Goal: Task Accomplishment & Management: Use online tool/utility

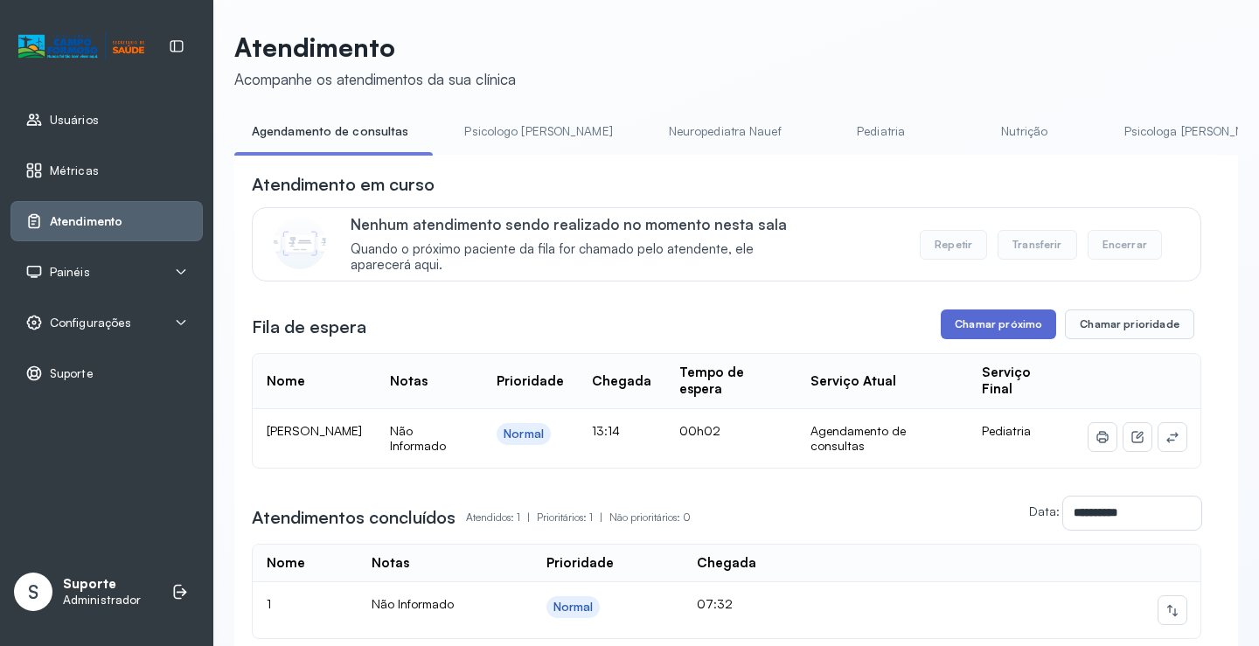
click at [1001, 334] on button "Chamar próximo" at bounding box center [998, 325] width 115 height 30
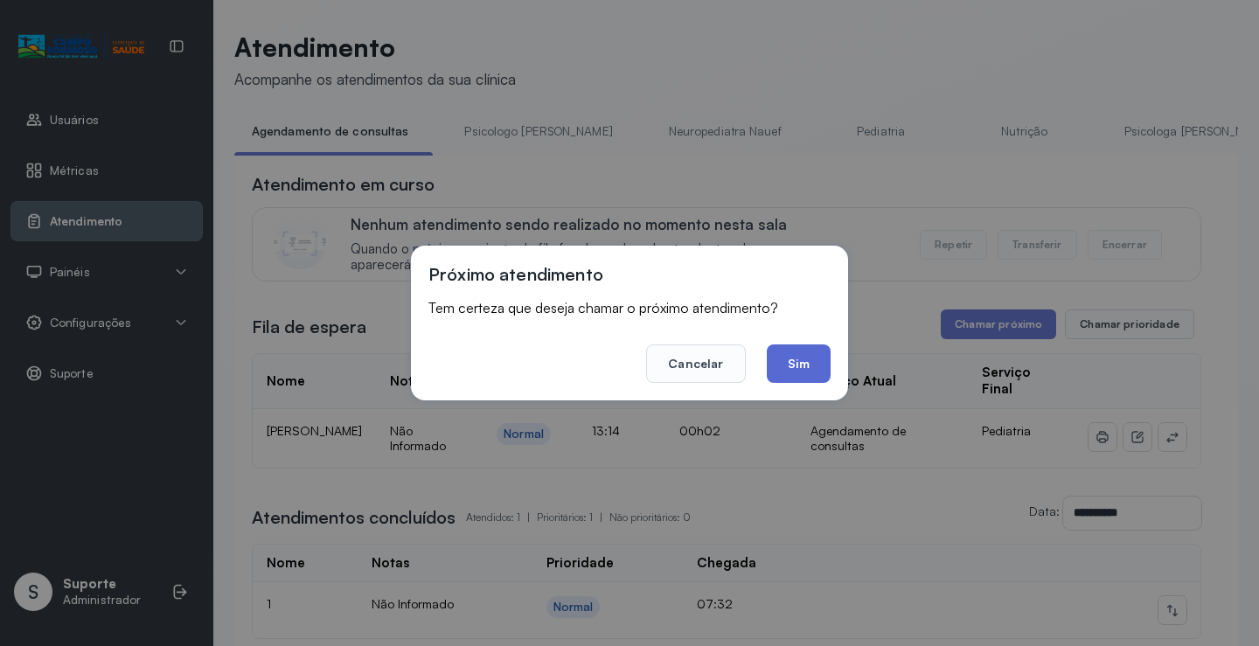
click at [792, 365] on button "Sim" at bounding box center [799, 364] width 64 height 38
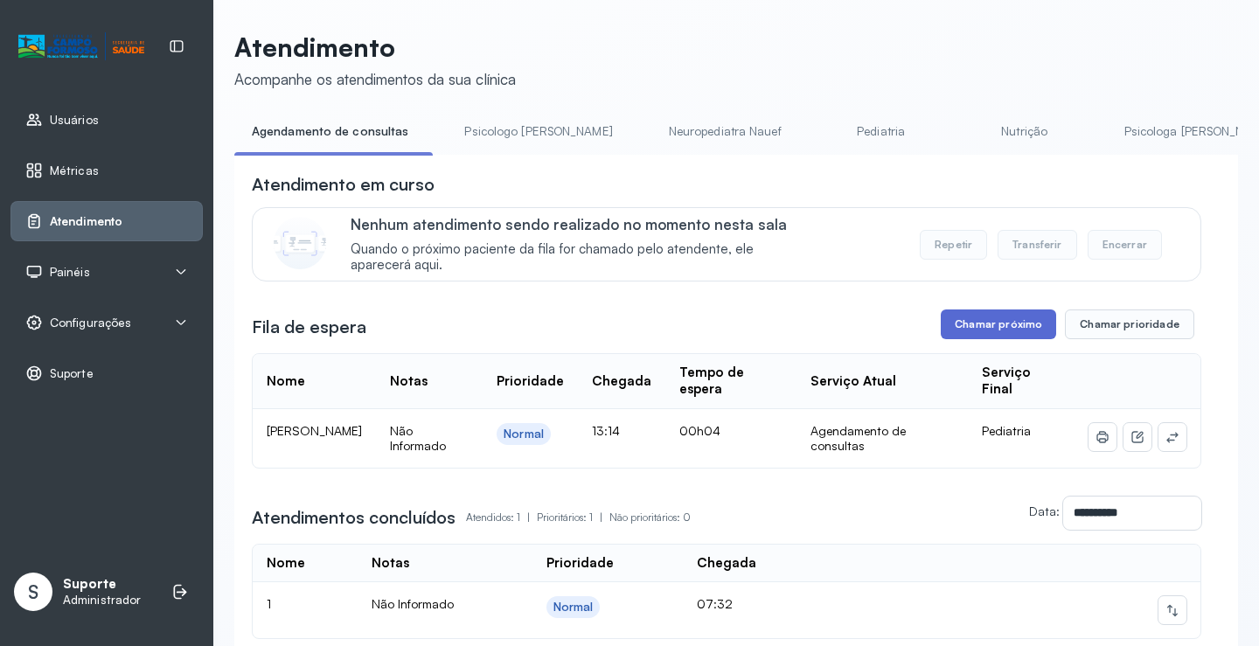
click at [994, 331] on button "Chamar próximo" at bounding box center [998, 325] width 115 height 30
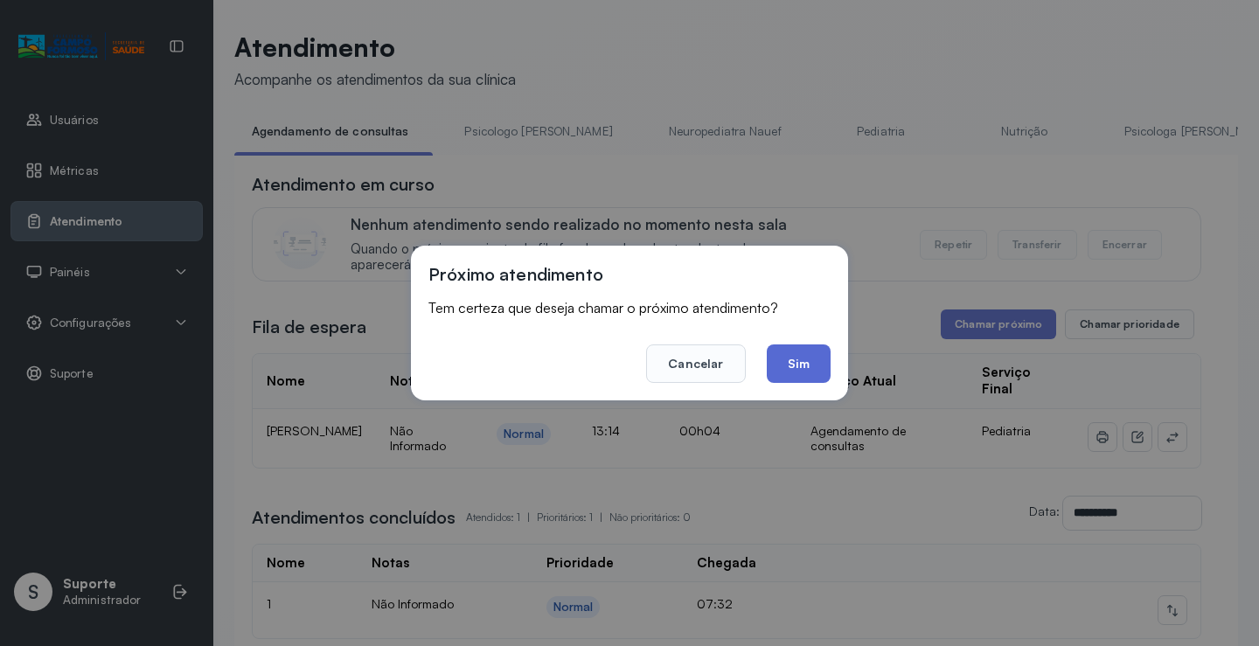
click at [792, 355] on button "Sim" at bounding box center [799, 364] width 64 height 38
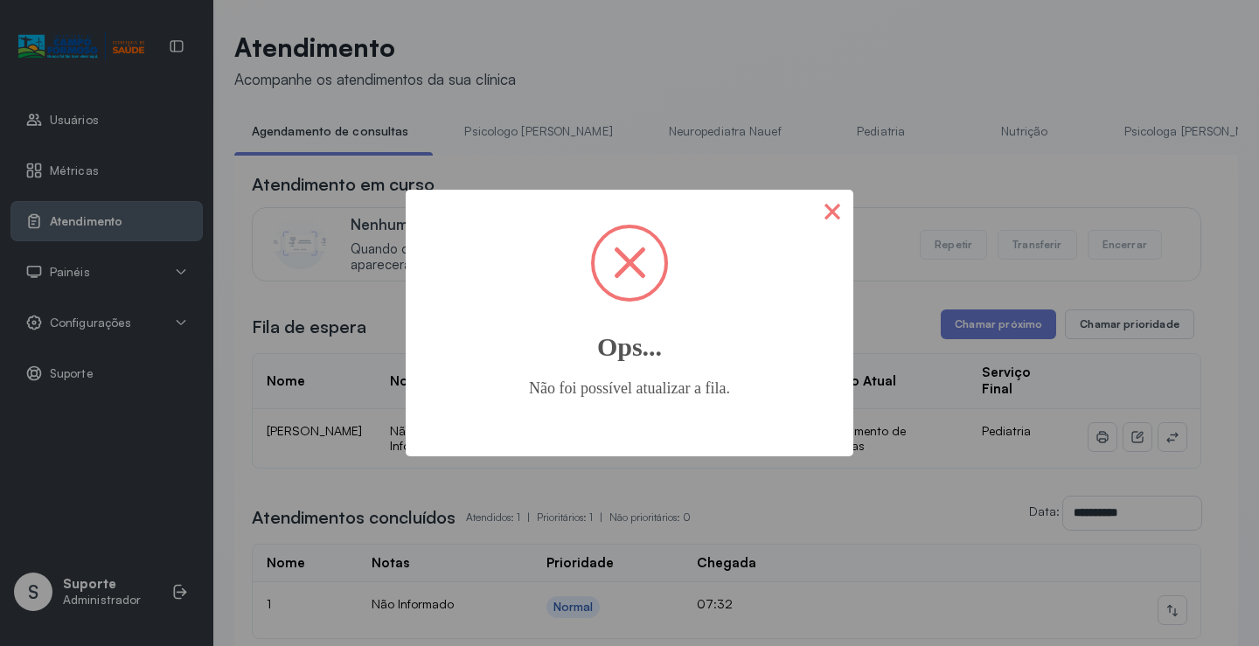
click at [830, 209] on button "×" at bounding box center [833, 211] width 42 height 42
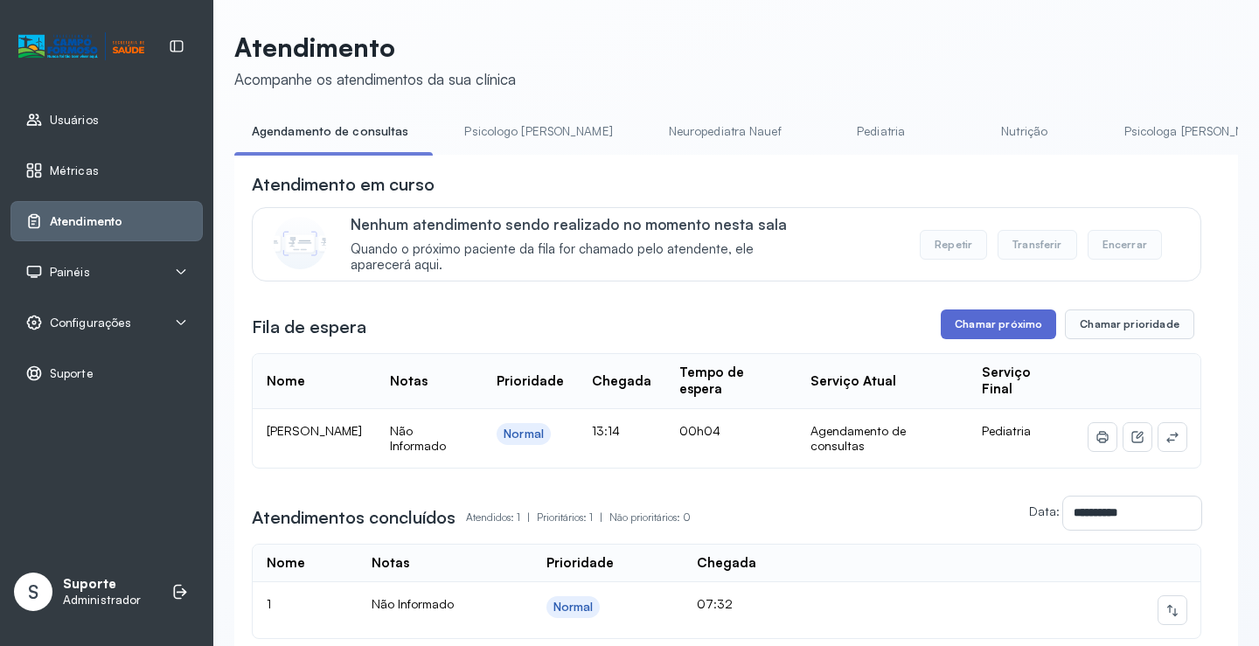
click at [991, 323] on button "Chamar próximo" at bounding box center [998, 325] width 115 height 30
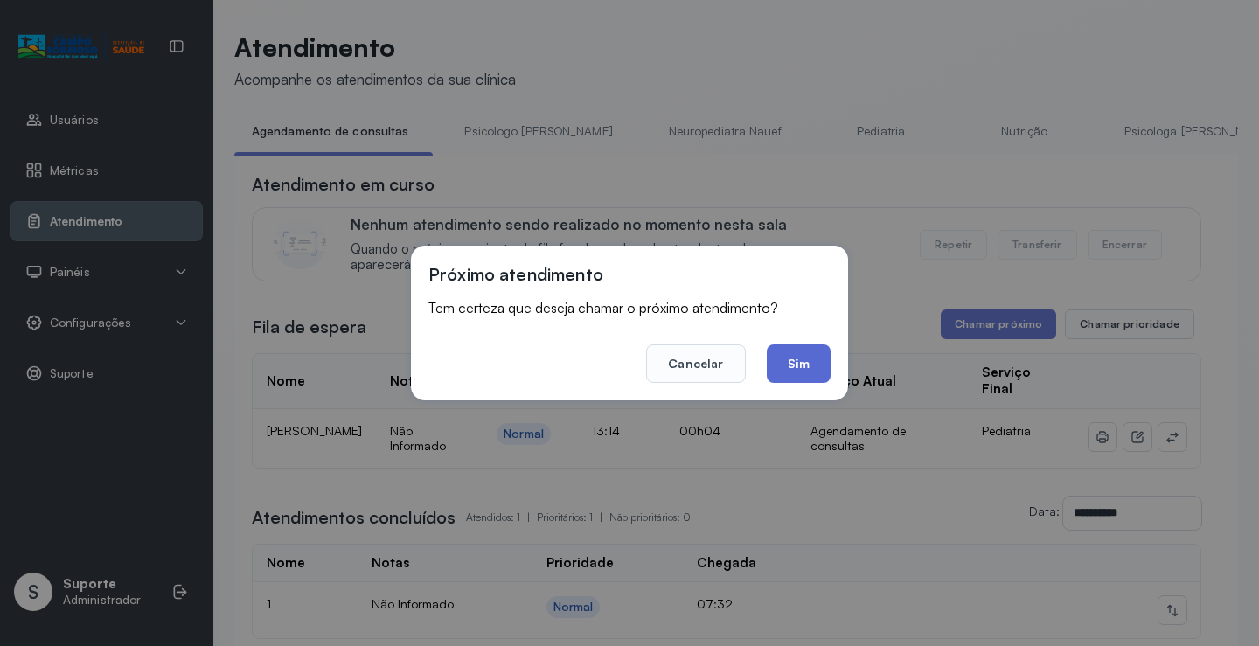
click at [799, 364] on button "Sim" at bounding box center [799, 364] width 64 height 38
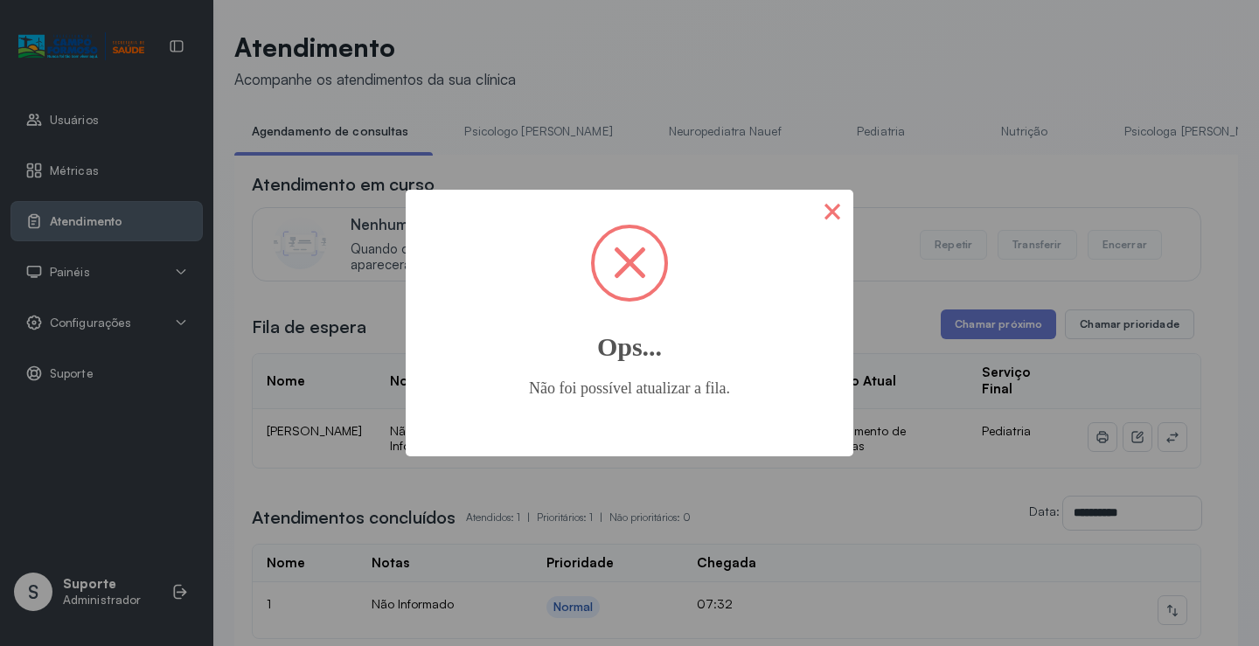
click at [833, 213] on button "×" at bounding box center [833, 211] width 42 height 42
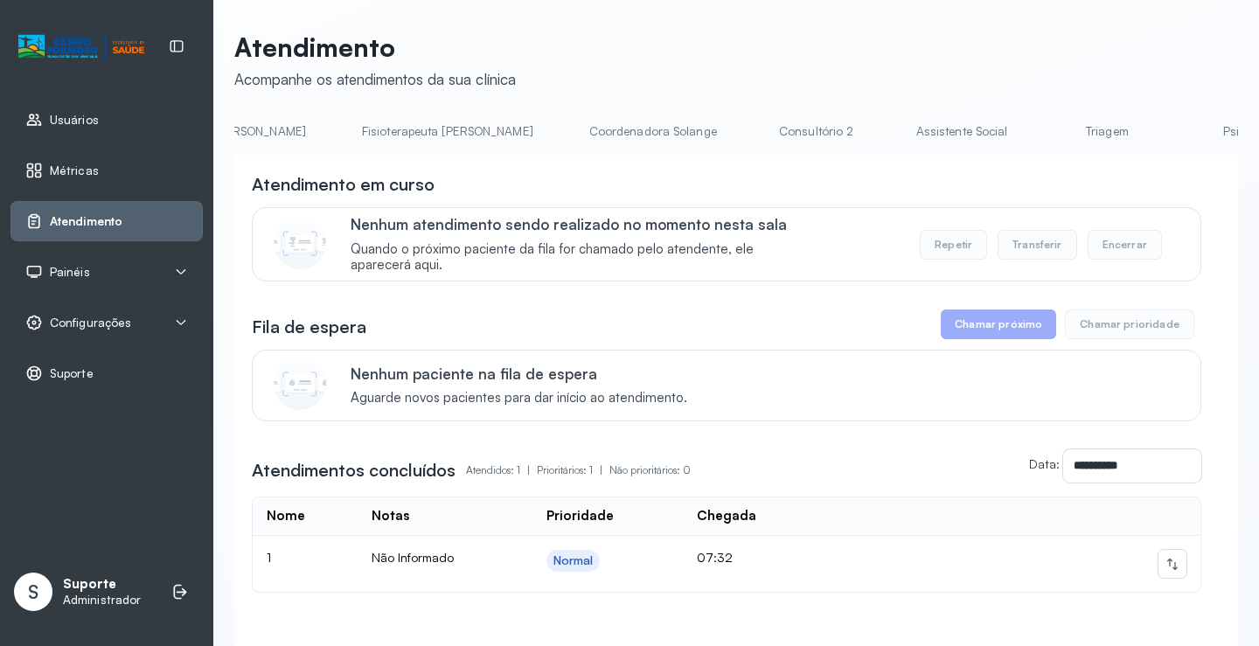
scroll to position [0, 996]
click at [1016, 128] on link "Triagem" at bounding box center [1077, 131] width 122 height 29
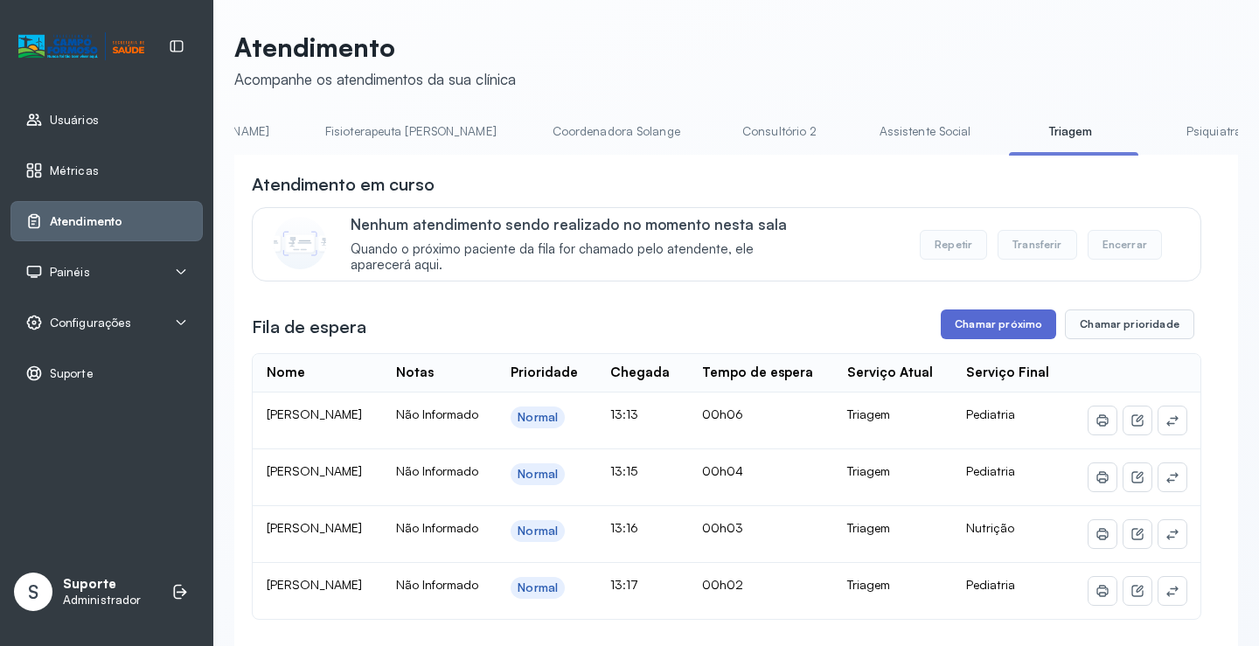
click at [996, 331] on button "Chamar próximo" at bounding box center [998, 325] width 115 height 30
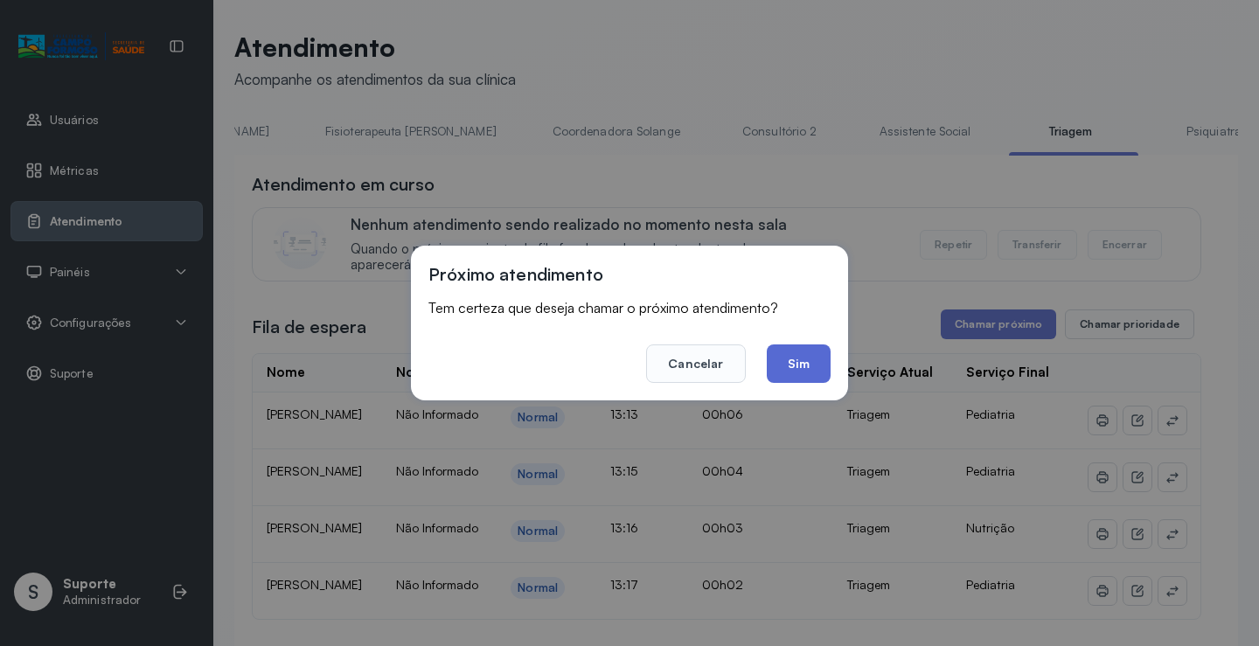
click at [813, 359] on button "Sim" at bounding box center [799, 364] width 64 height 38
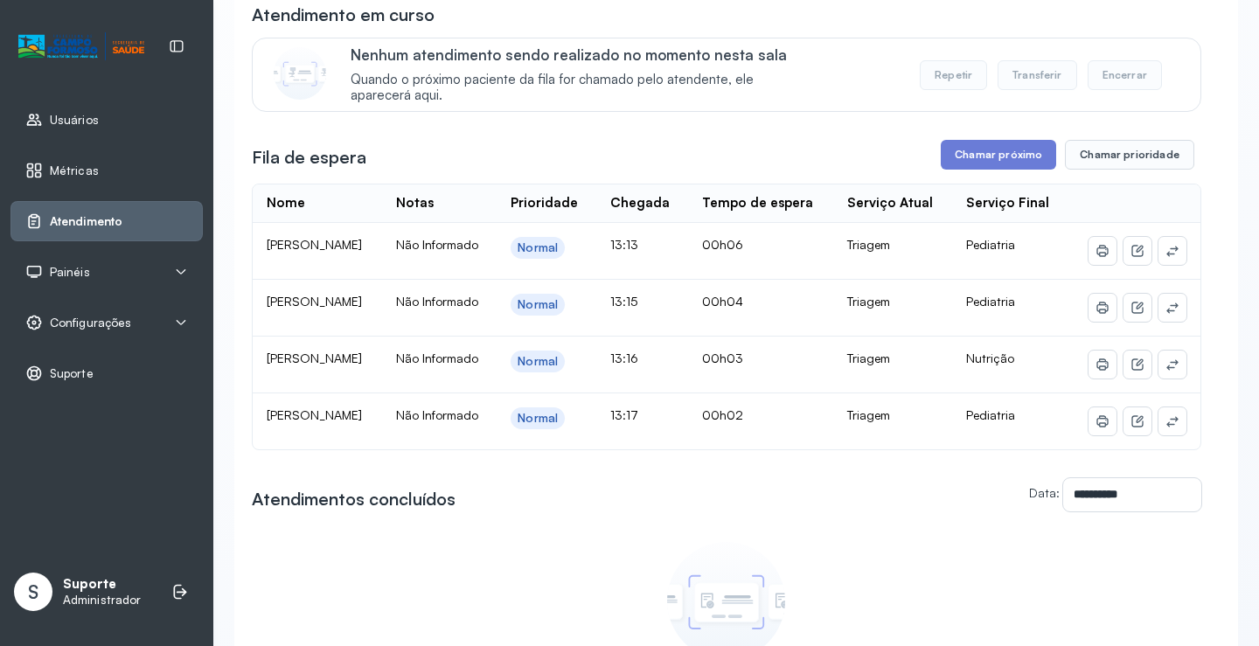
scroll to position [222, 0]
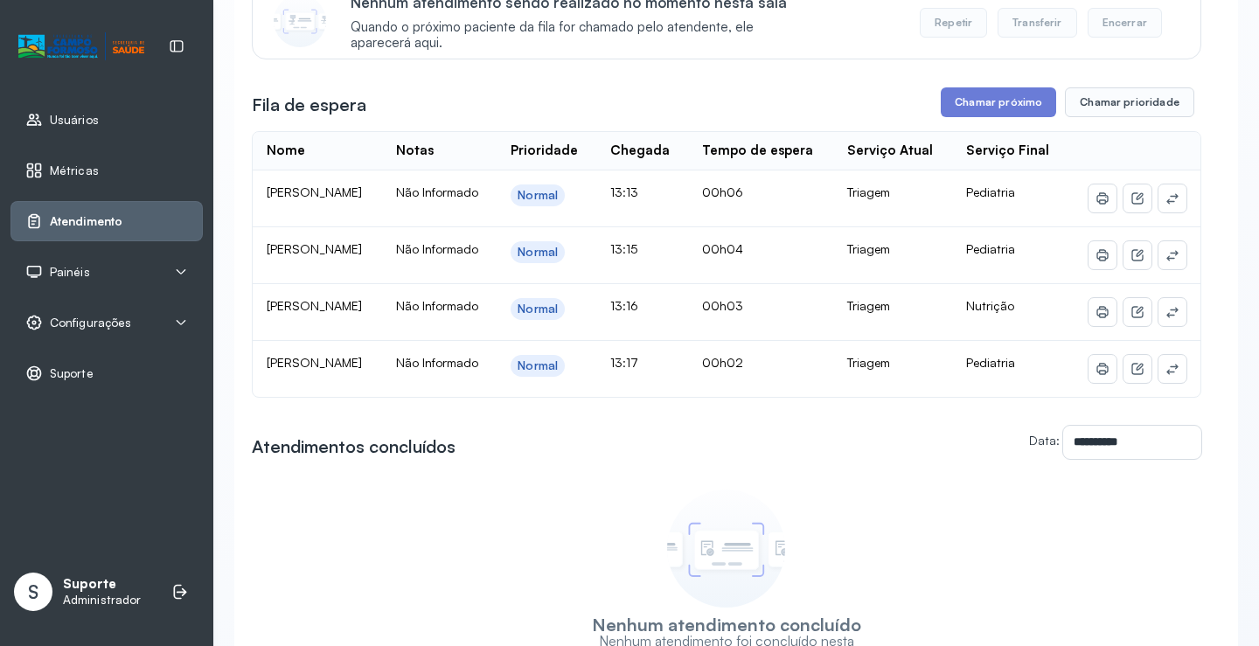
drag, startPoint x: 677, startPoint y: 352, endPoint x: 683, endPoint y: 391, distance: 39.8
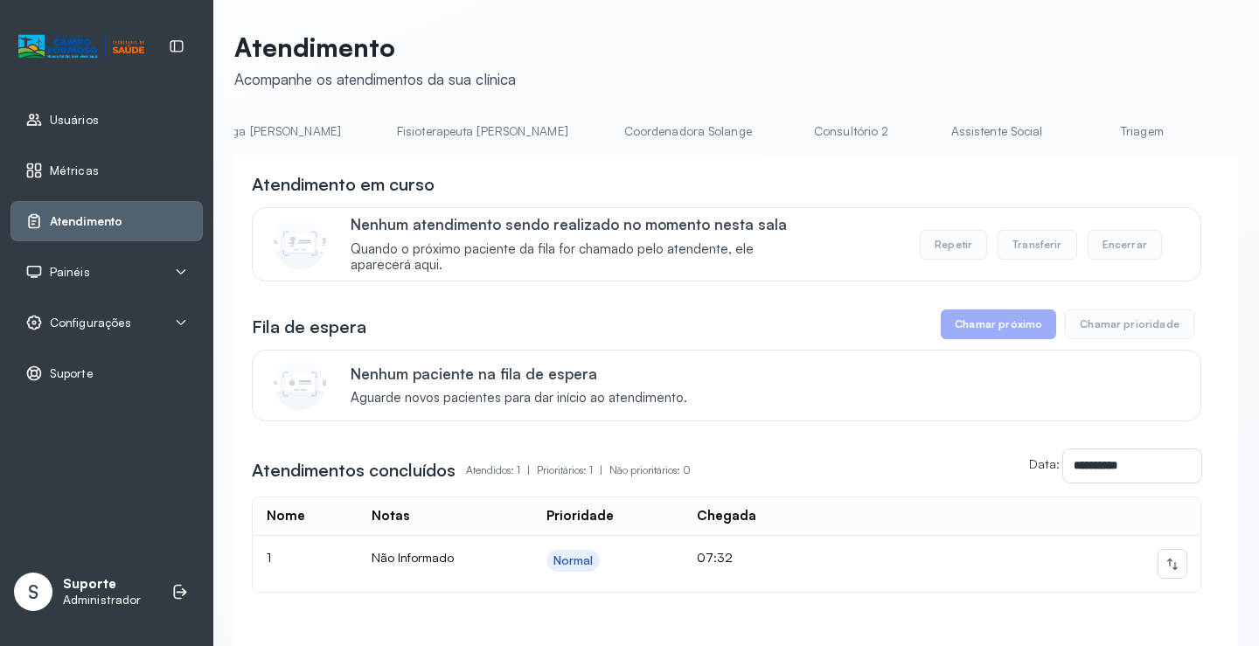
scroll to position [0, 1068]
click at [945, 136] on link "Triagem" at bounding box center [1006, 131] width 122 height 29
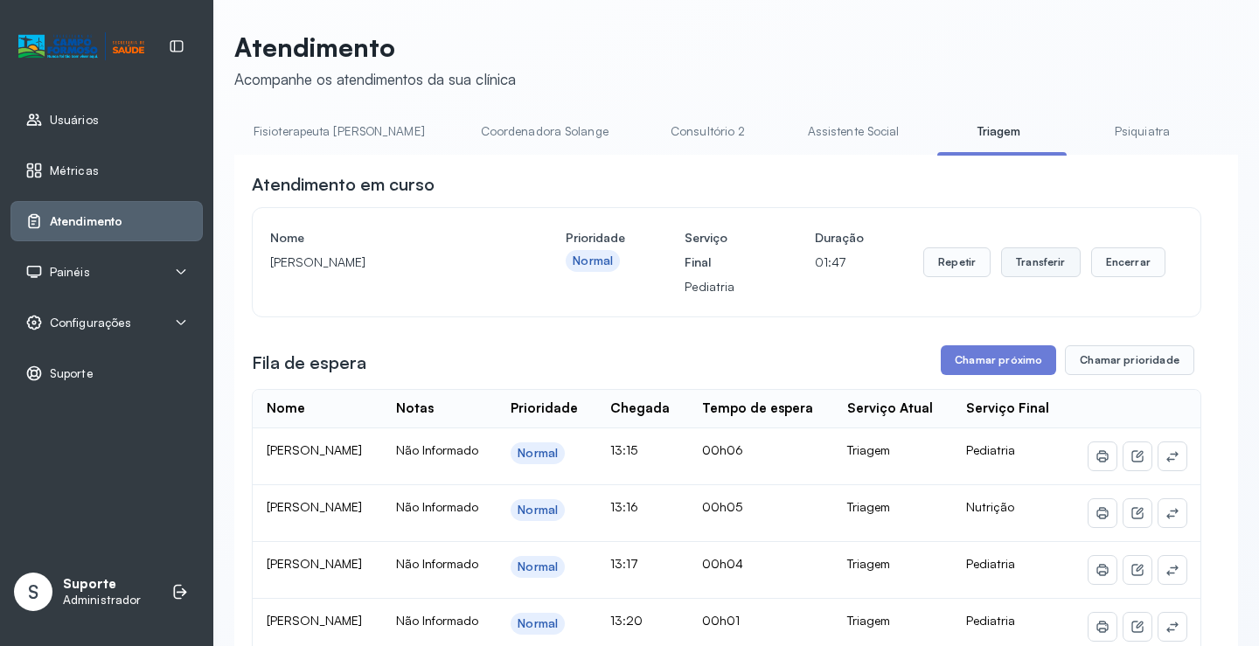
click at [1036, 259] on button "Transferir" at bounding box center [1041, 263] width 80 height 30
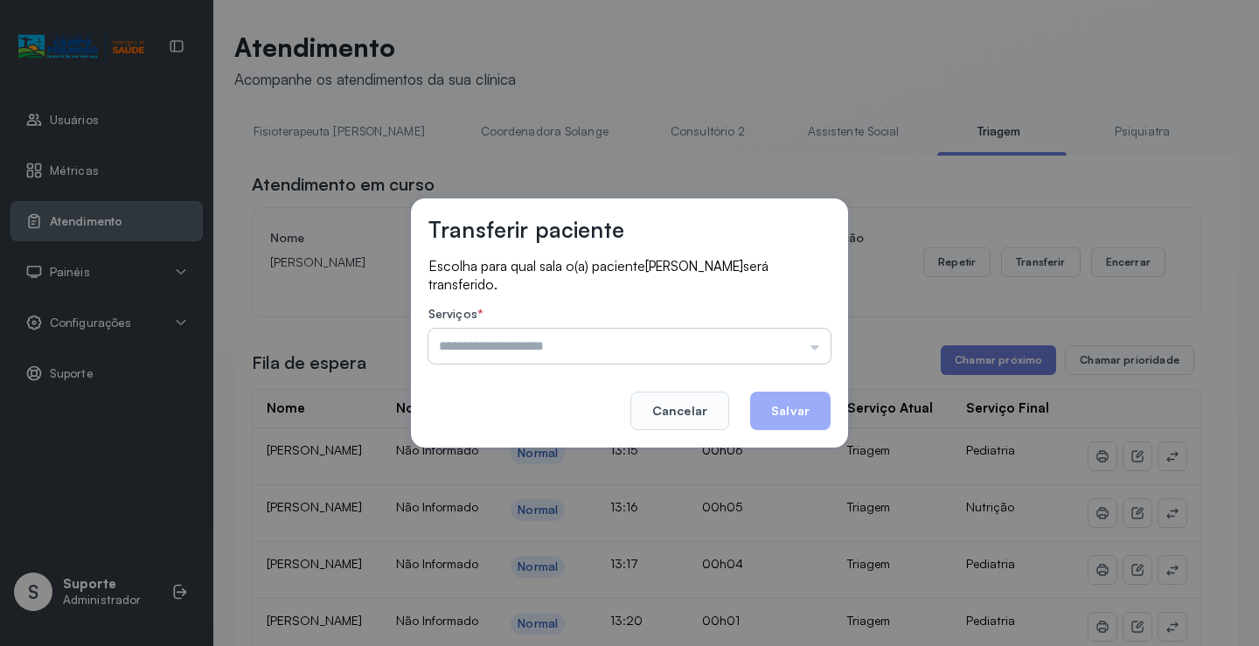
click at [820, 348] on input "text" at bounding box center [630, 346] width 402 height 35
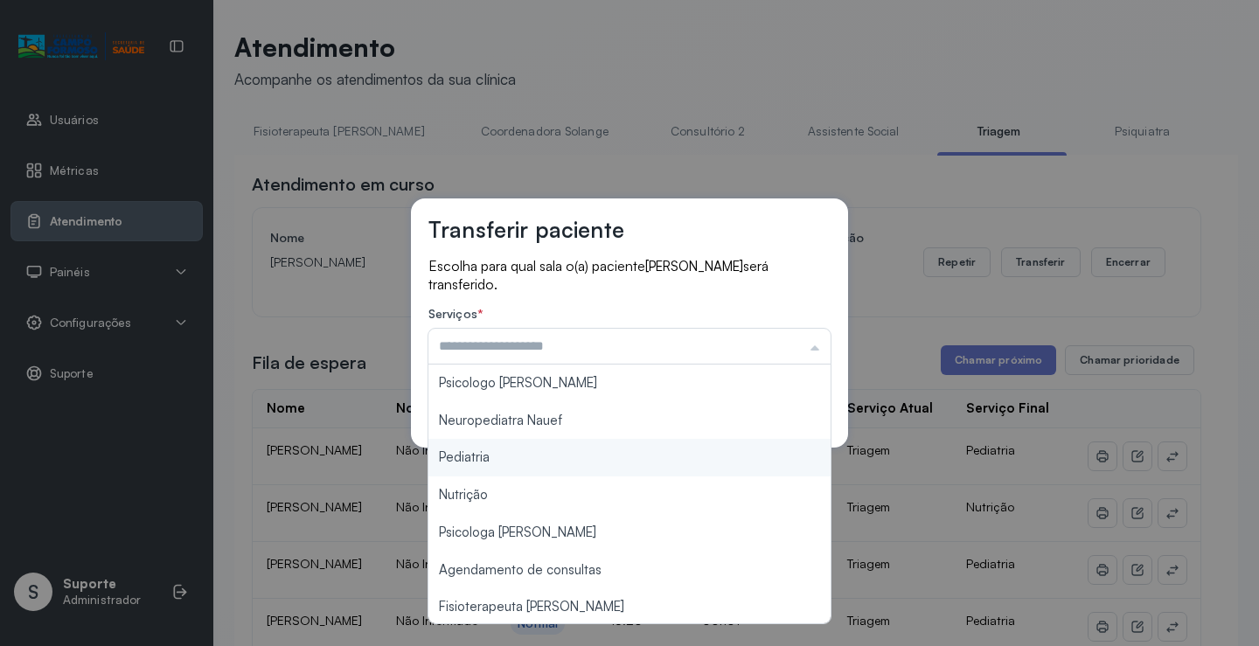
type input "*********"
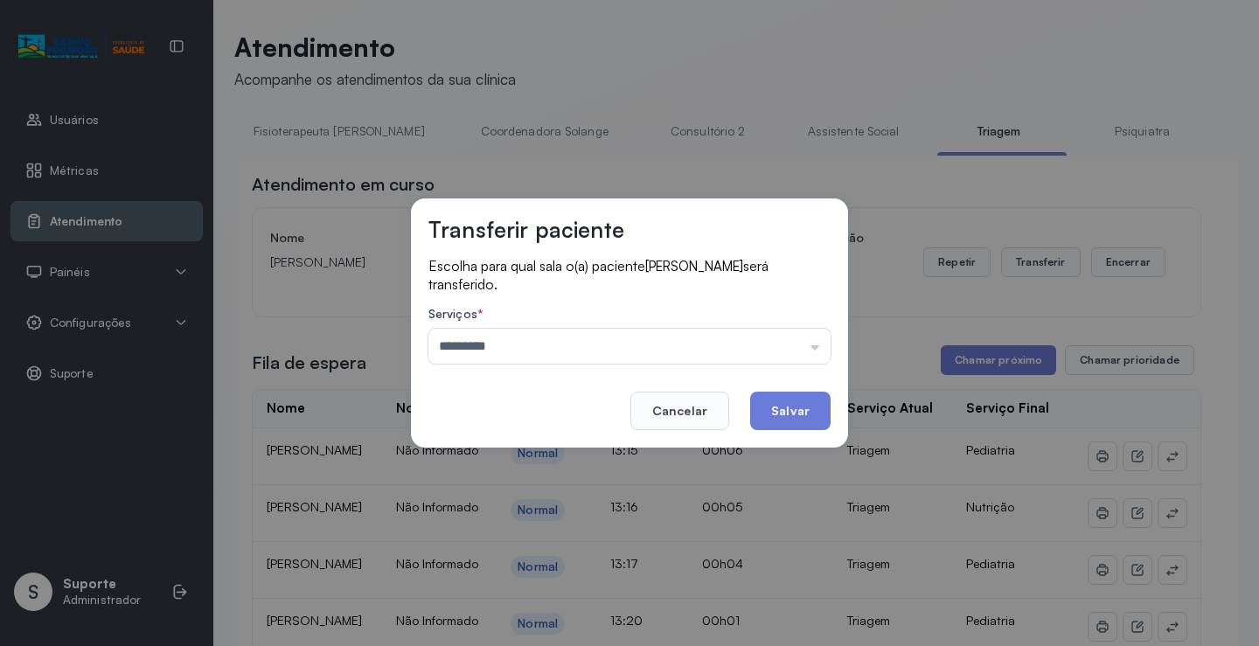
drag, startPoint x: 536, startPoint y: 454, endPoint x: 635, endPoint y: 435, distance: 100.7
click at [545, 452] on div "Transferir paciente Escolha para qual sala o(a) paciente Brenda Manuela Pereira…" at bounding box center [629, 323] width 1259 height 646
click at [794, 415] on button "Salvar" at bounding box center [790, 411] width 80 height 38
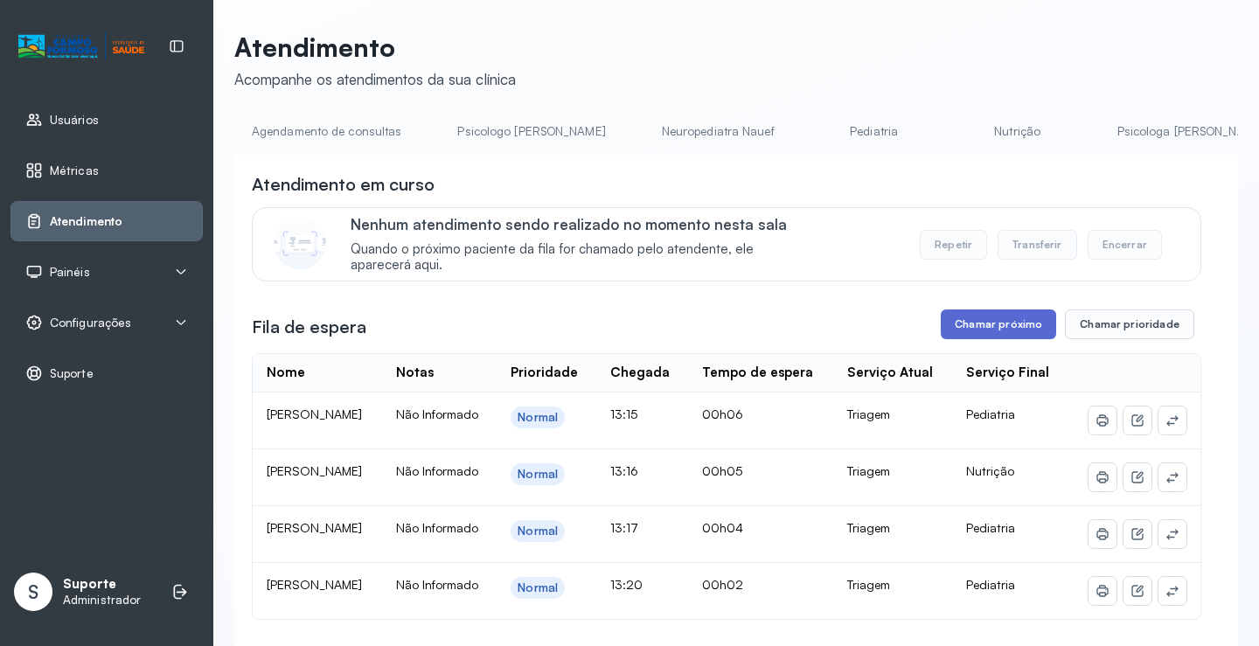
click at [984, 324] on button "Chamar próximo" at bounding box center [998, 325] width 115 height 30
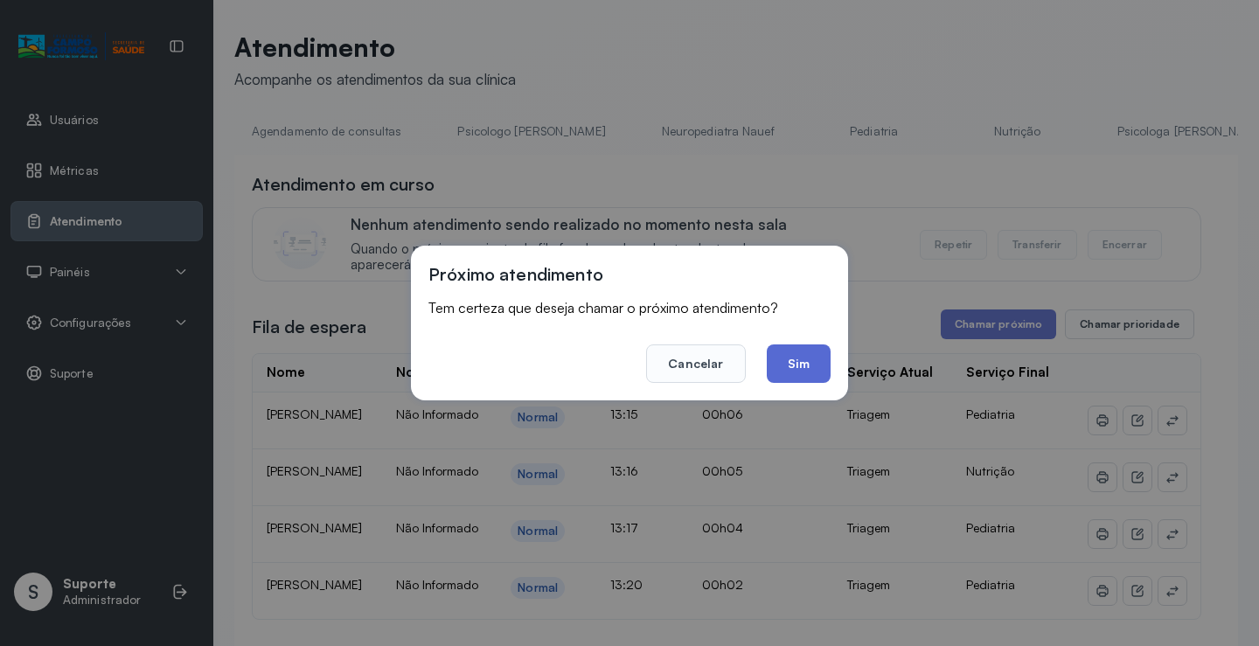
click at [792, 359] on button "Sim" at bounding box center [799, 364] width 64 height 38
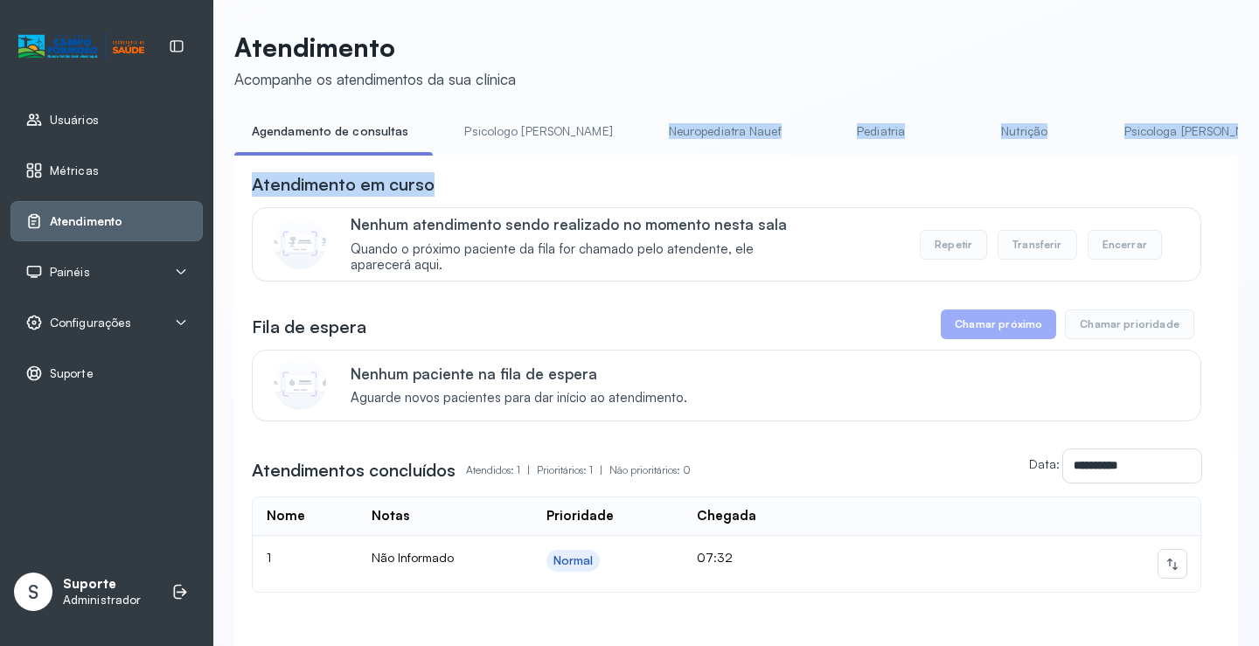
drag, startPoint x: 514, startPoint y: 161, endPoint x: 577, endPoint y: 153, distance: 63.5
click at [577, 153] on div "**********" at bounding box center [736, 411] width 1004 height 588
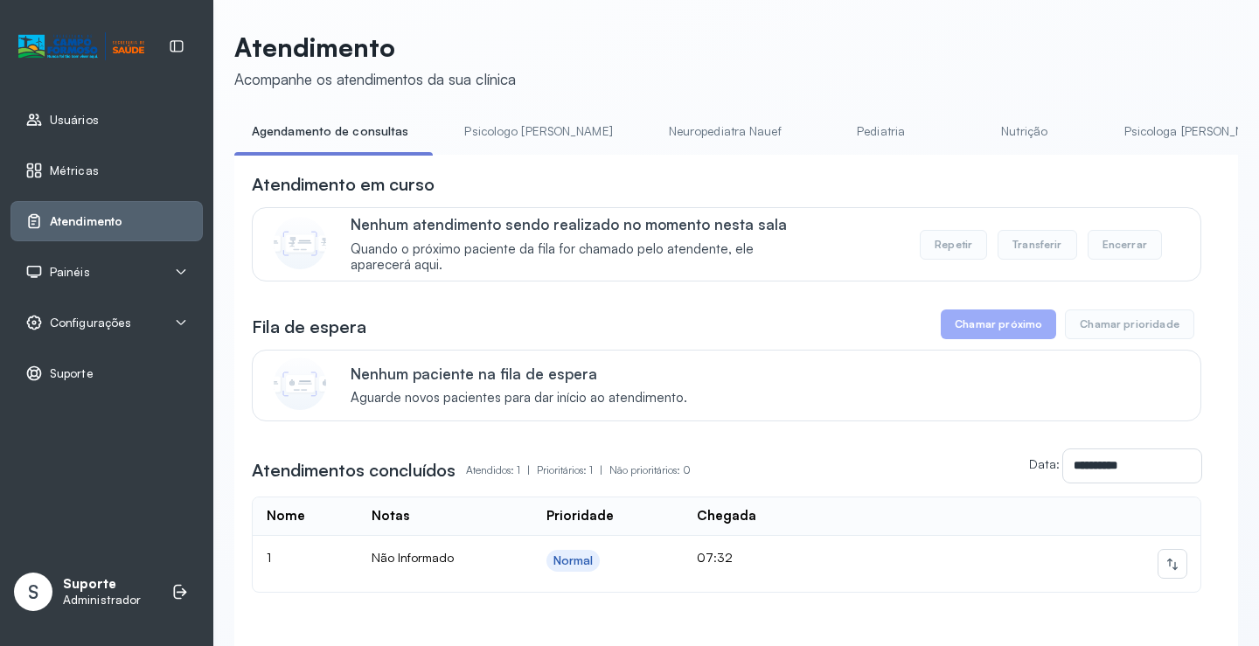
click at [548, 153] on li "Psicologo [PERSON_NAME]" at bounding box center [542, 136] width 190 height 39
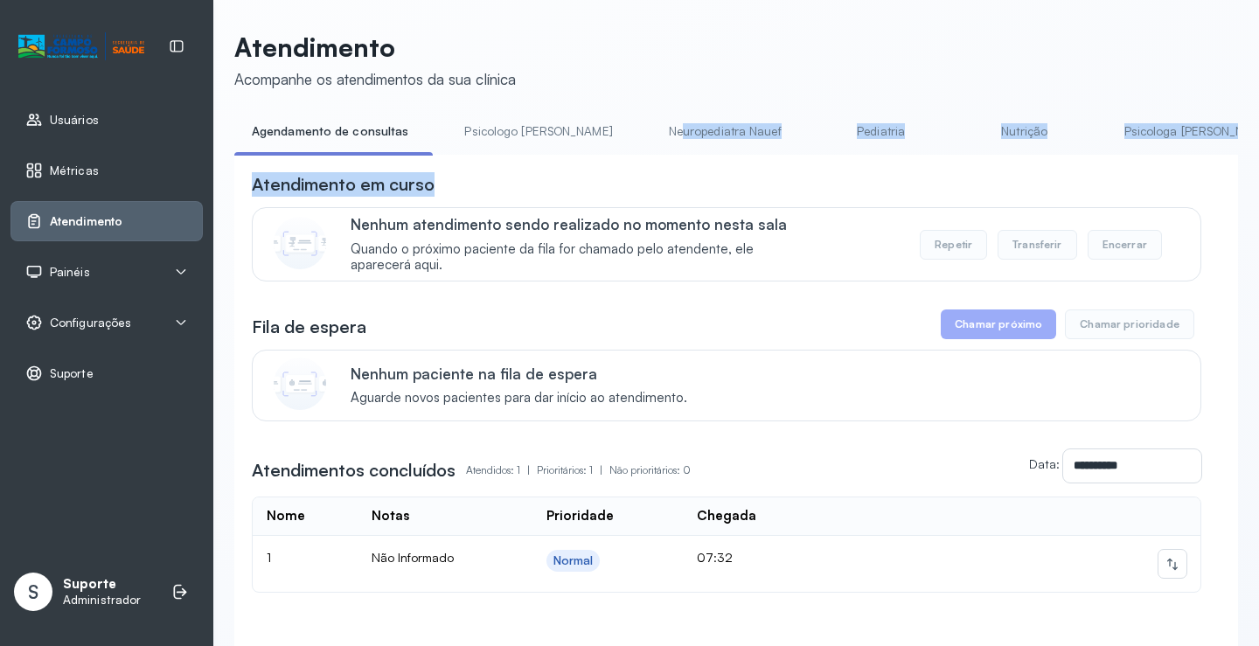
click at [596, 153] on div "**********" at bounding box center [736, 411] width 1004 height 588
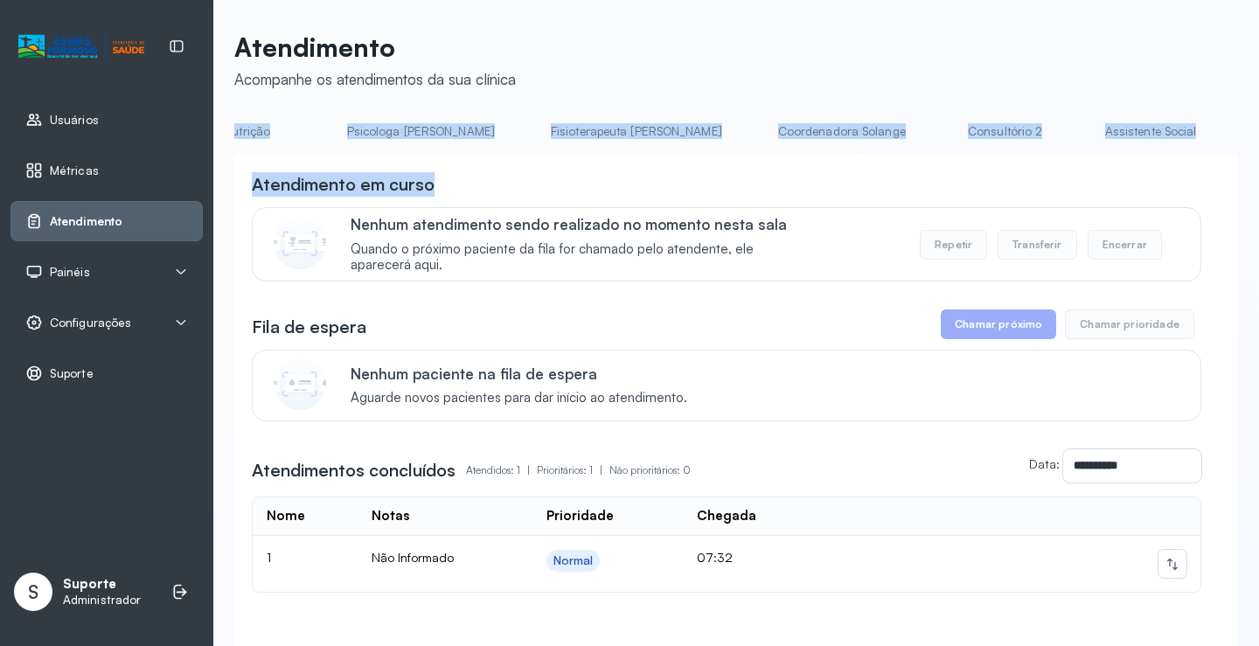
scroll to position [0, 797]
click at [1216, 134] on link "Triagem" at bounding box center [1277, 131] width 122 height 29
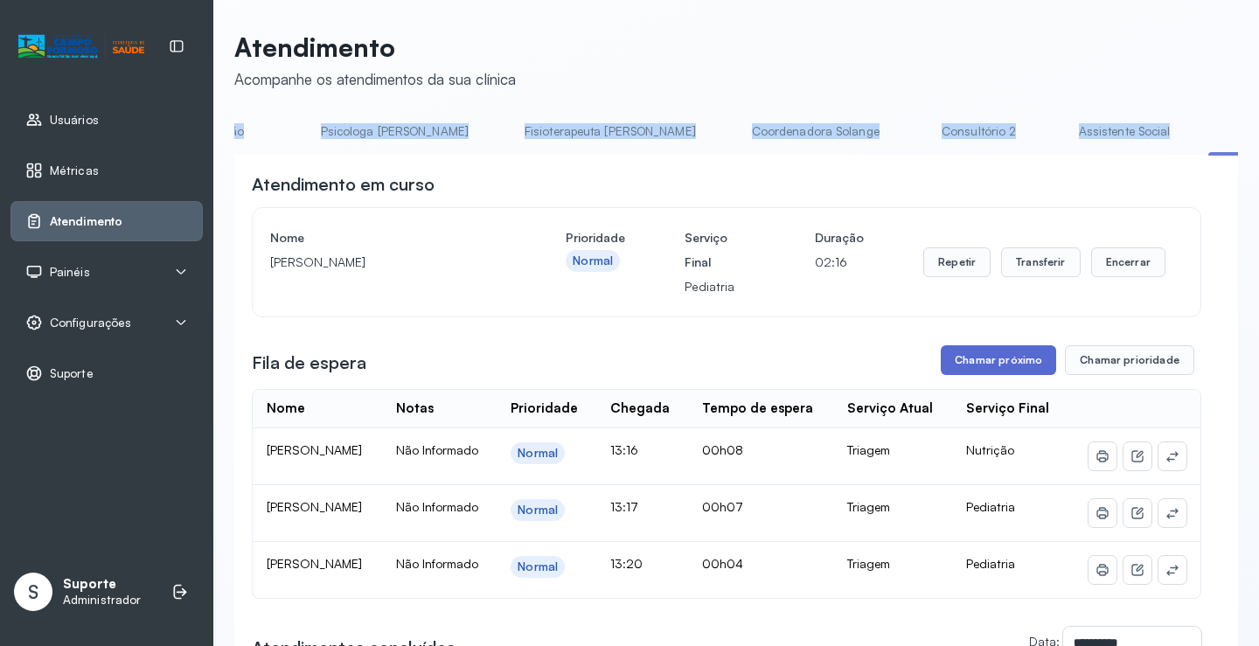
click at [1010, 375] on button "Chamar próximo" at bounding box center [998, 360] width 115 height 30
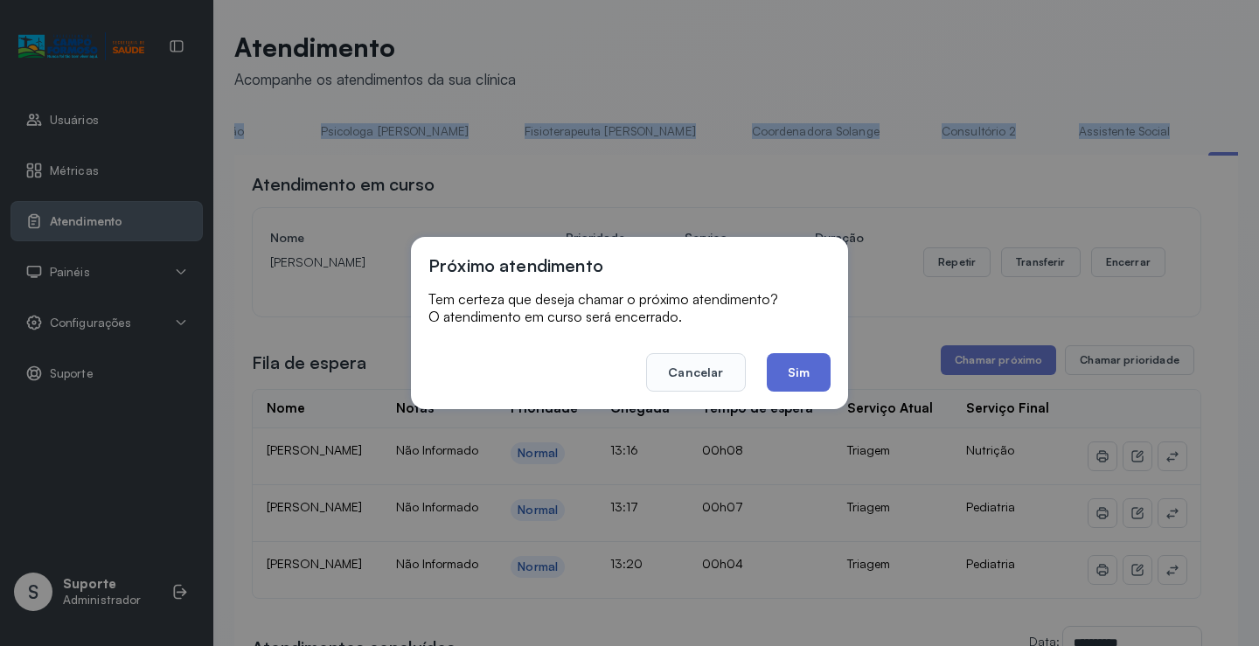
click at [799, 380] on button "Sim" at bounding box center [799, 372] width 64 height 38
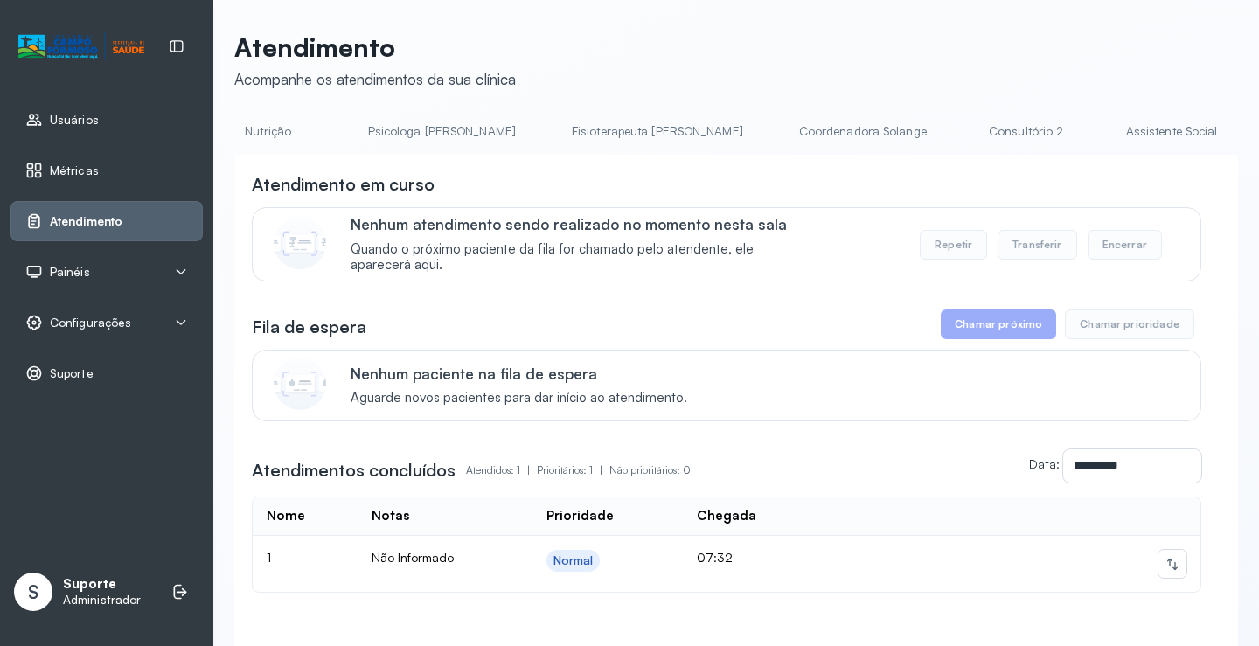
scroll to position [0, 765]
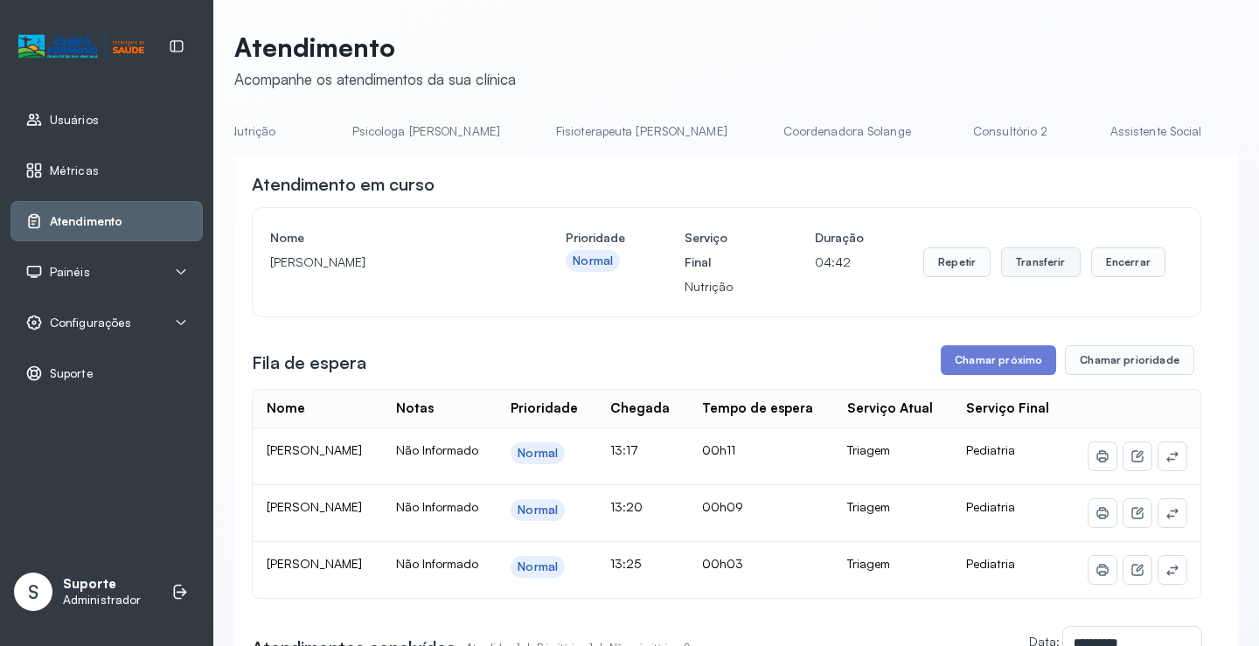
click at [1032, 271] on button "Transferir" at bounding box center [1041, 263] width 80 height 30
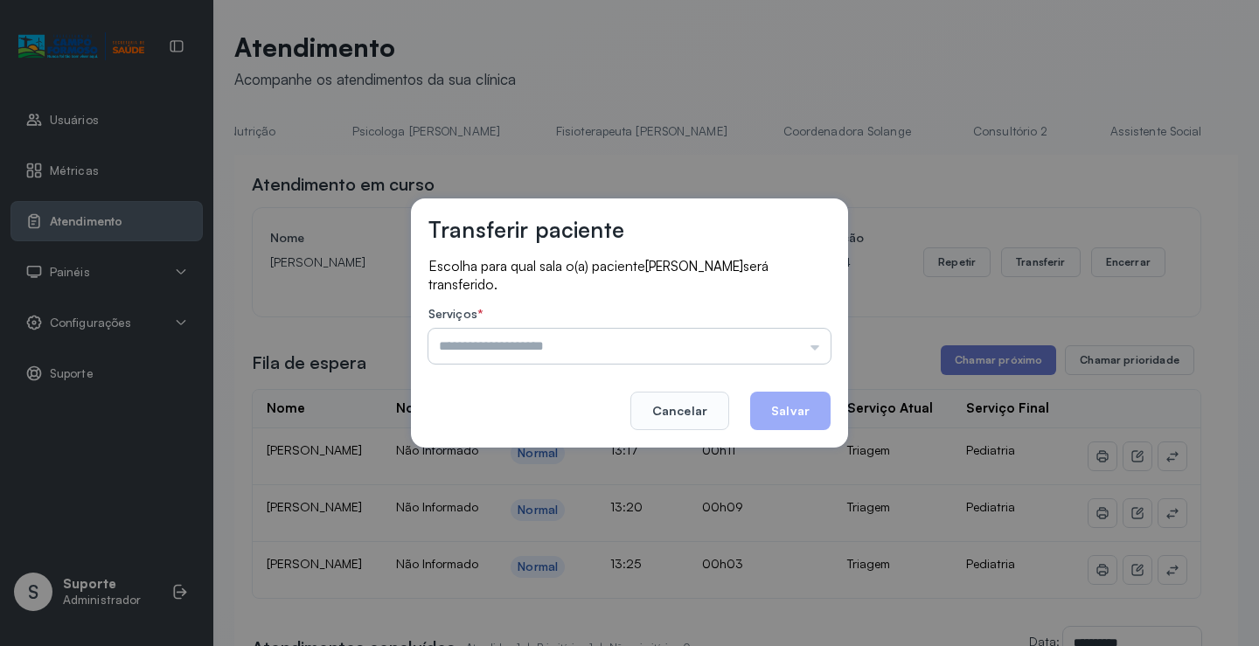
click at [822, 353] on input "text" at bounding box center [630, 346] width 402 height 35
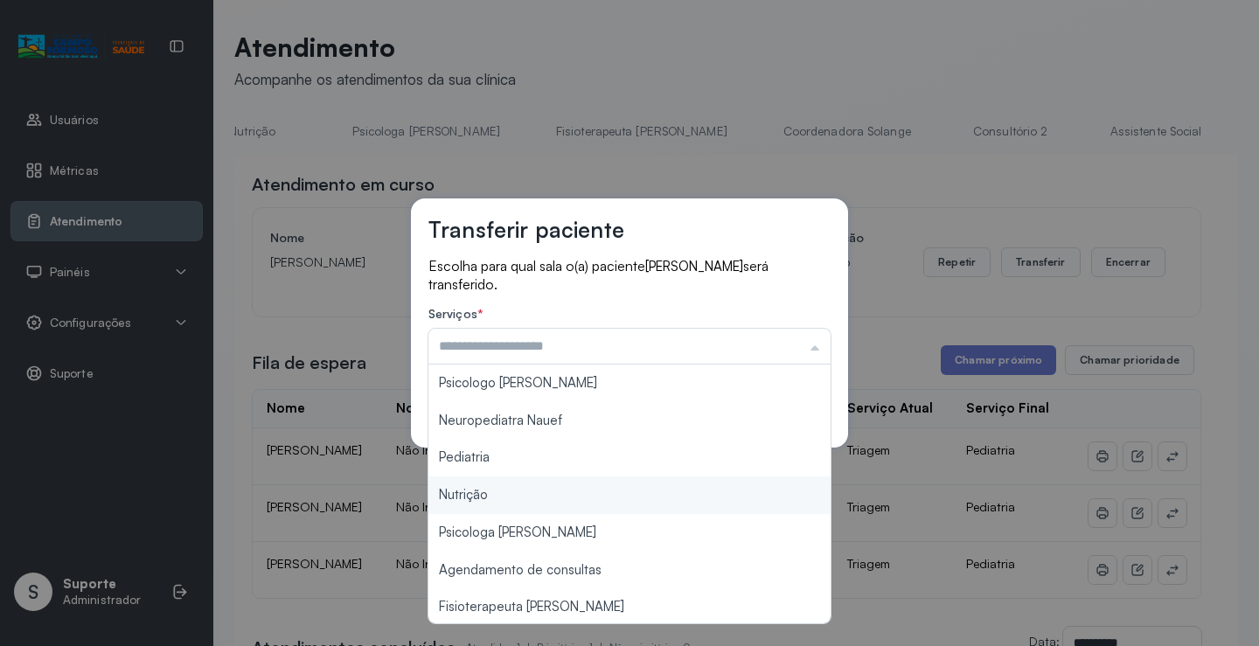
type input "********"
click at [513, 496] on div "Transferir paciente Escolha para qual sala o(a) paciente Pedro Miguel Souza Ros…" at bounding box center [629, 323] width 1259 height 646
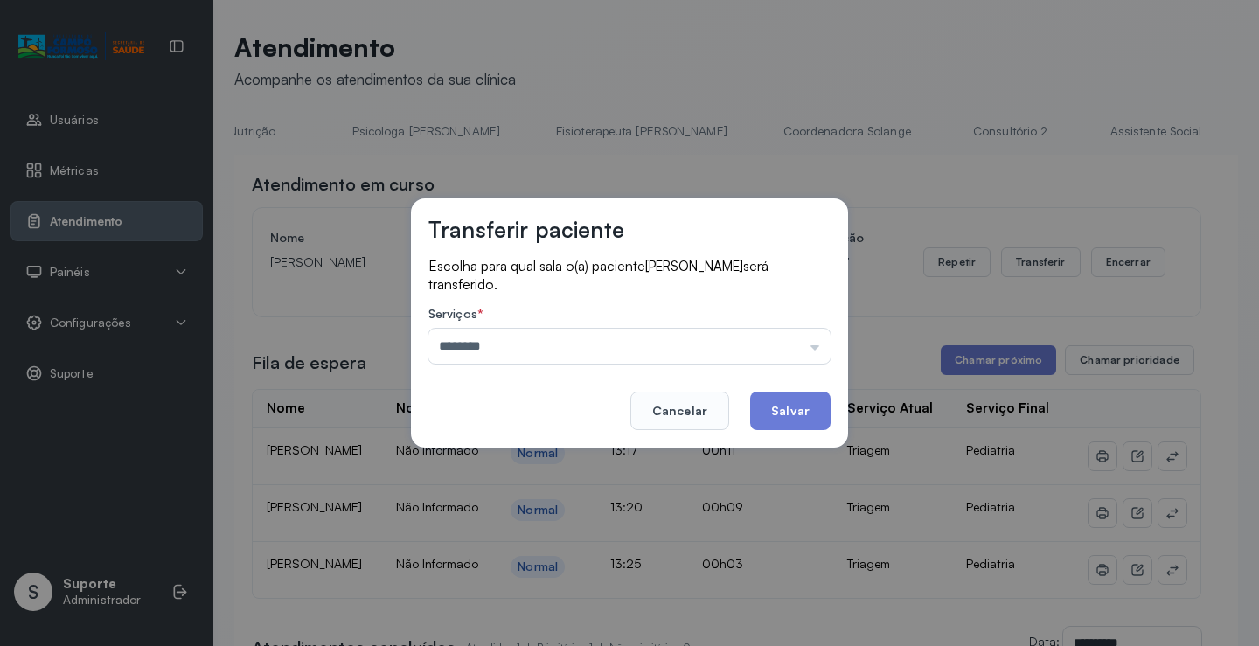
click at [785, 407] on button "Salvar" at bounding box center [790, 411] width 80 height 38
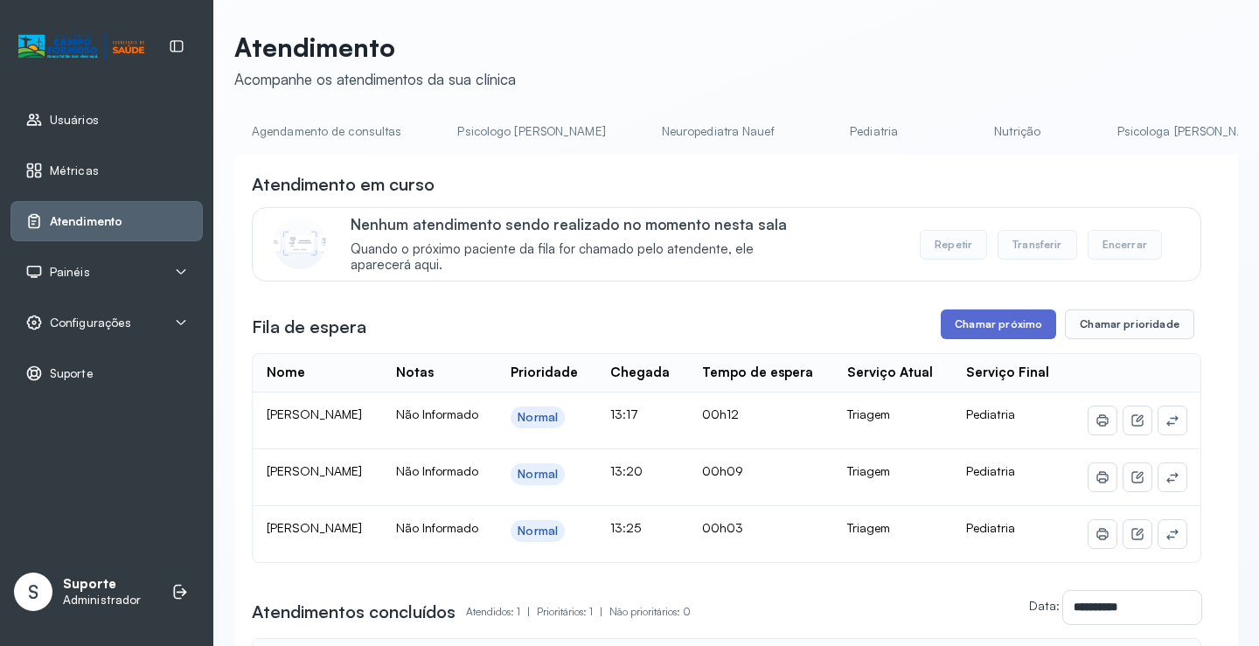
click at [987, 327] on button "Chamar próximo" at bounding box center [998, 325] width 115 height 30
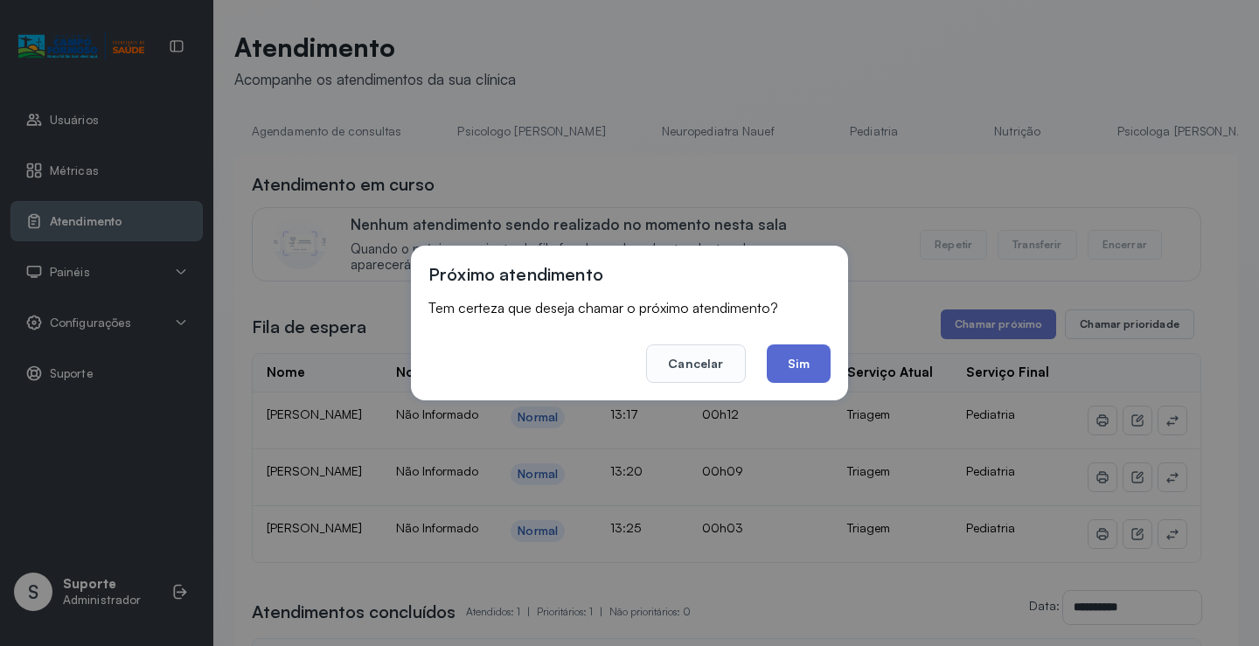
click at [805, 357] on button "Sim" at bounding box center [799, 364] width 64 height 38
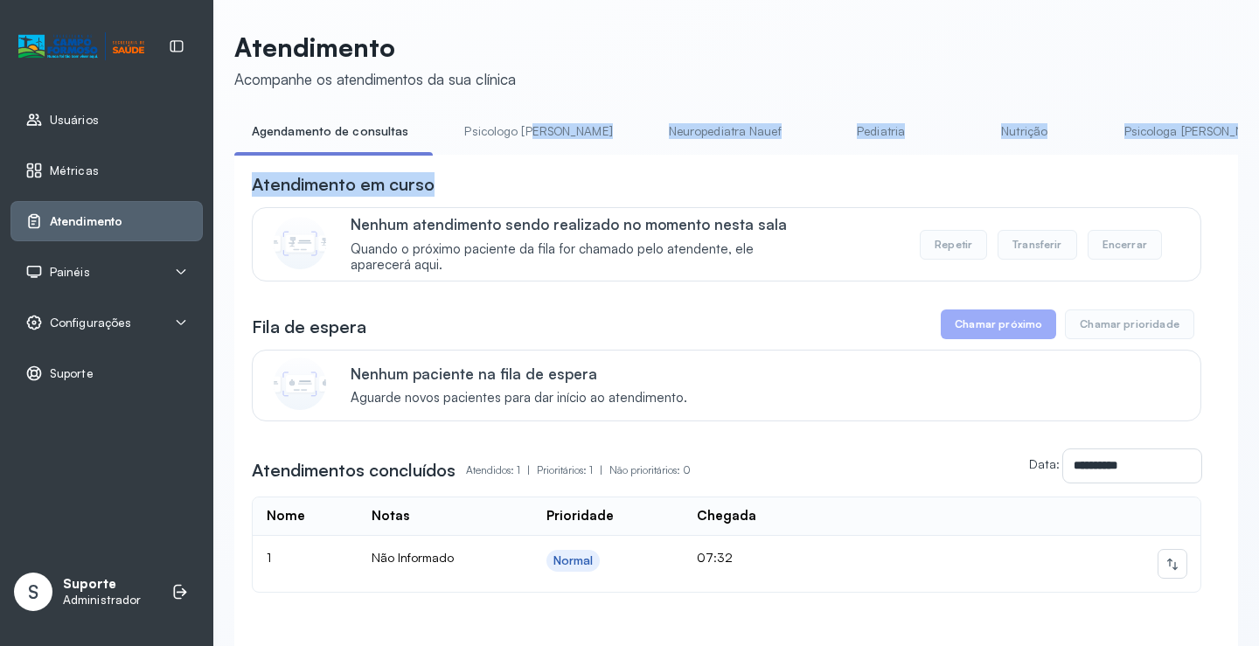
drag, startPoint x: 527, startPoint y: 155, endPoint x: 562, endPoint y: 164, distance: 36.1
click at [562, 164] on div "**********" at bounding box center [736, 411] width 1004 height 588
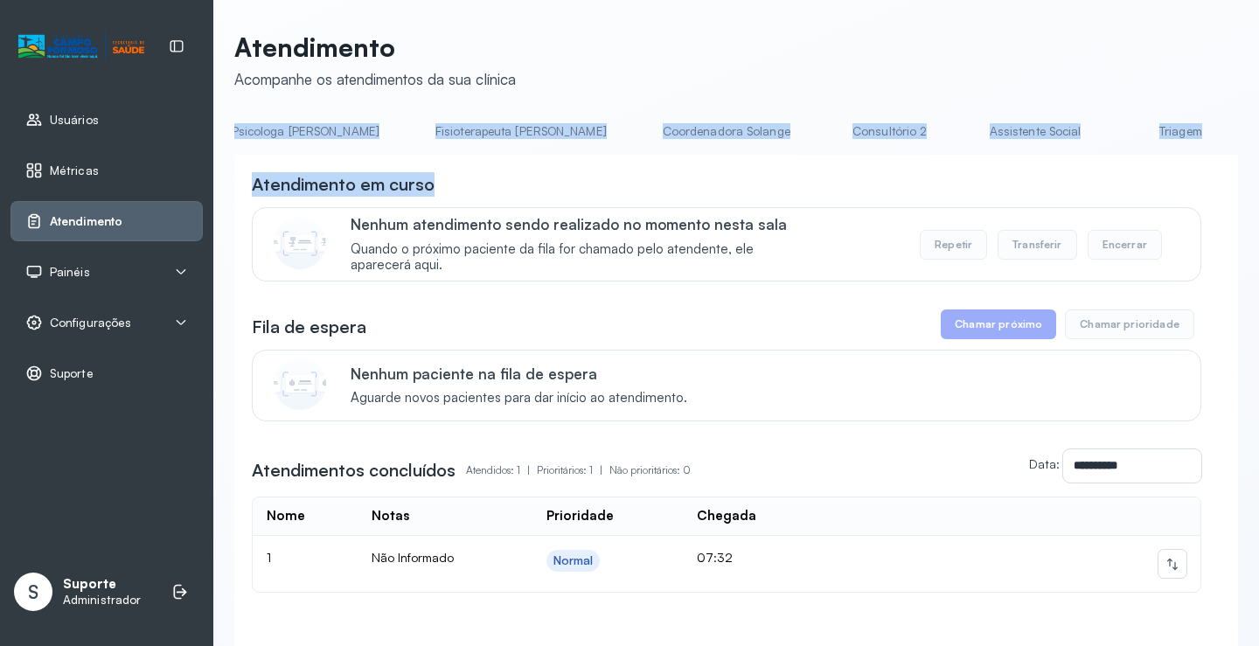
scroll to position [0, 936]
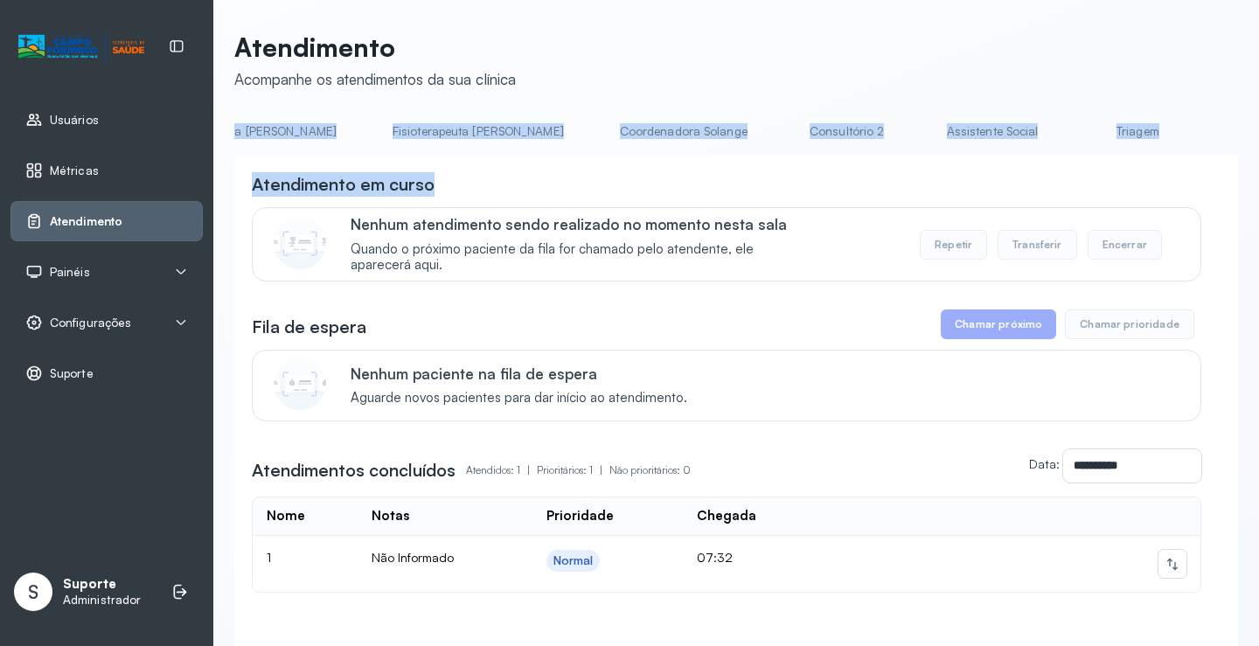
click at [1077, 135] on link "Triagem" at bounding box center [1138, 131] width 122 height 29
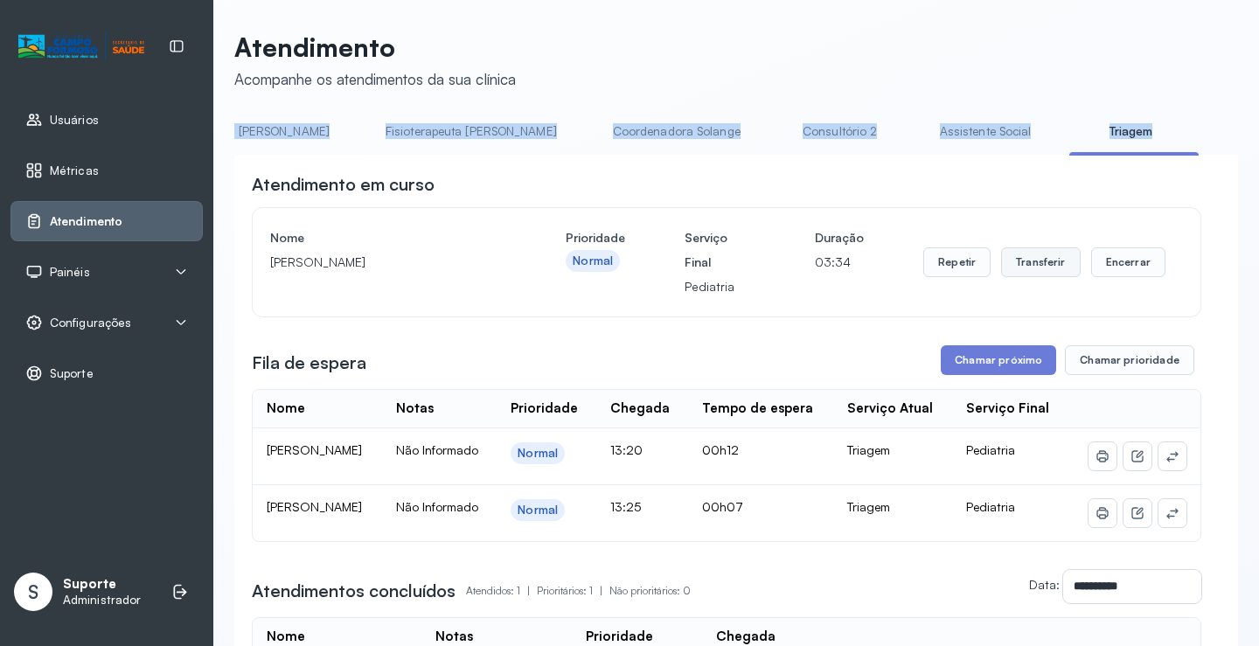
click at [1030, 263] on button "Transferir" at bounding box center [1041, 263] width 80 height 30
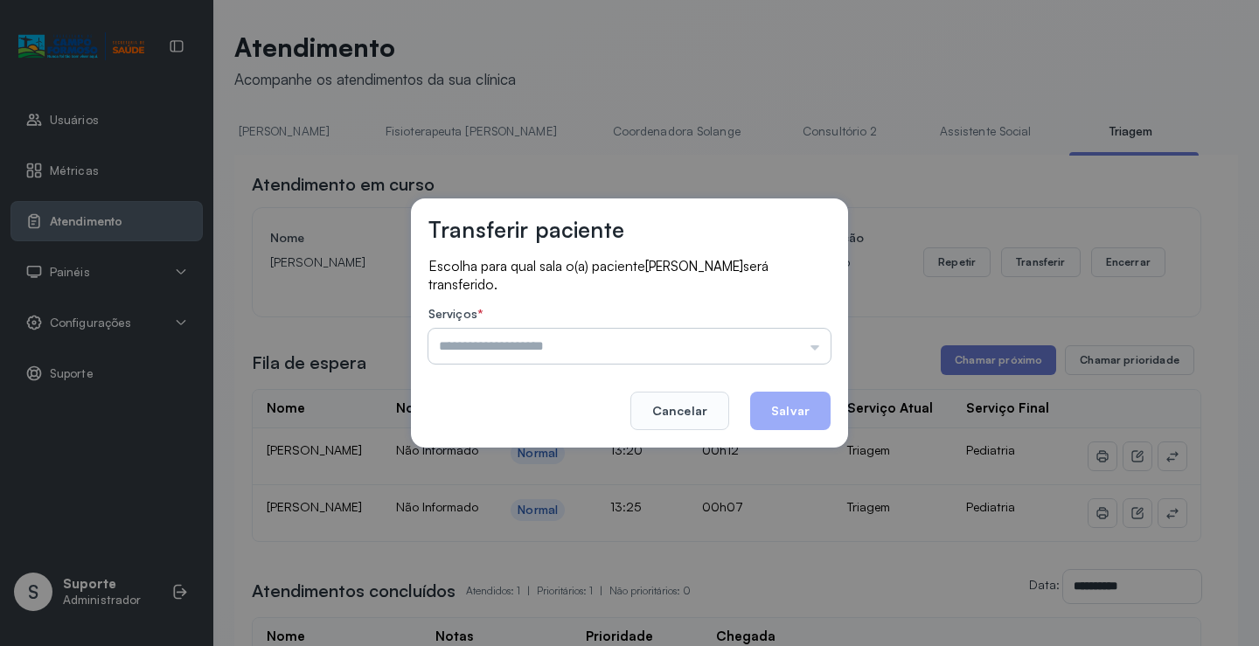
click at [819, 352] on input "text" at bounding box center [630, 346] width 402 height 35
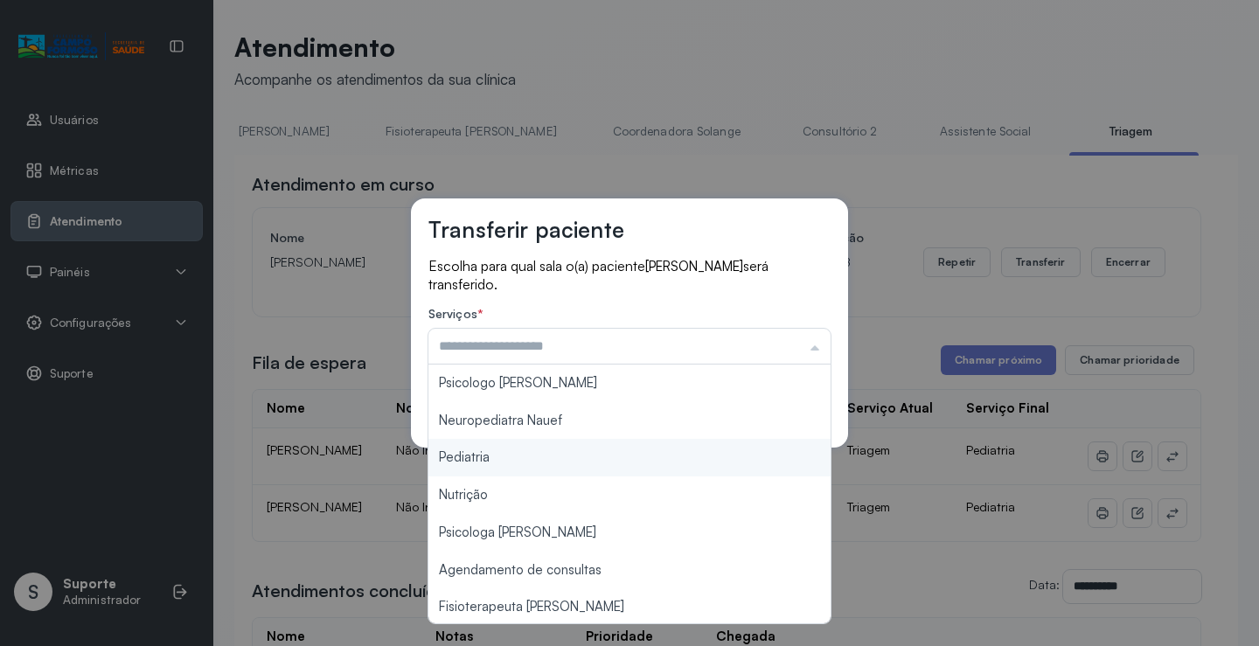
type input "*********"
drag, startPoint x: 515, startPoint y: 457, endPoint x: 553, endPoint y: 428, distance: 47.9
click at [553, 428] on div "Transferir paciente Escolha para qual sala o(a) paciente MARIA ALYCE SILVA SANT…" at bounding box center [629, 323] width 437 height 249
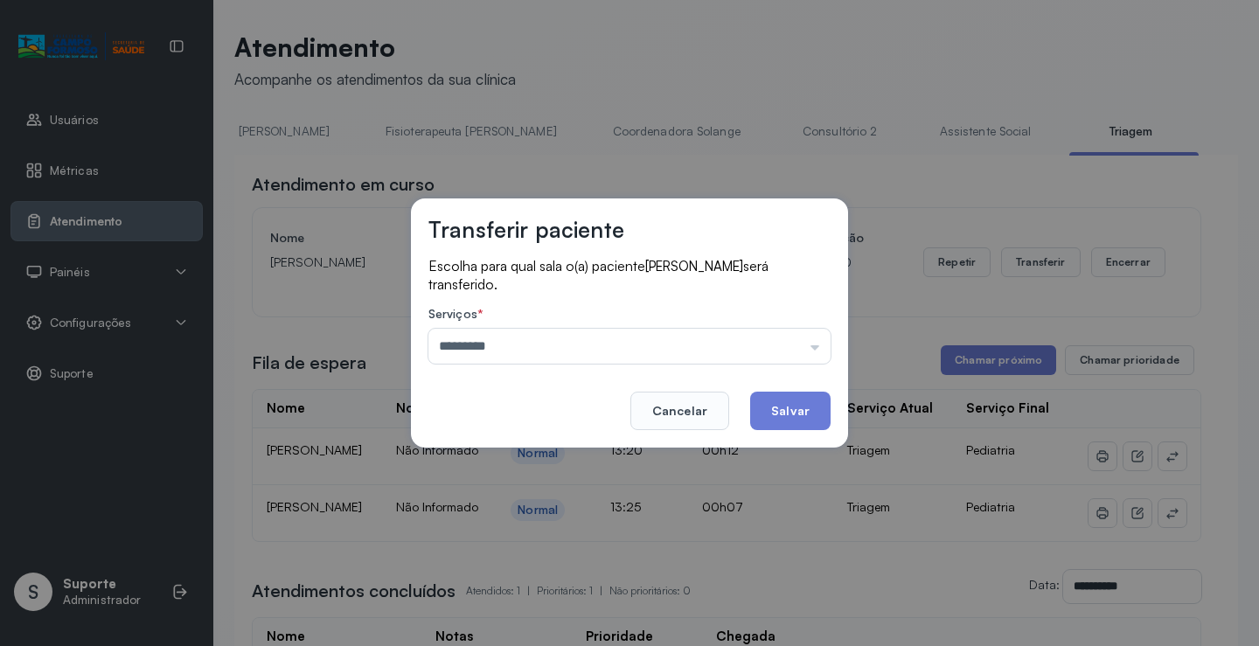
drag, startPoint x: 807, startPoint y: 416, endPoint x: 888, endPoint y: 362, distance: 97.0
click at [860, 379] on div "Transferir paciente Escolha para qual sala o(a) paciente MARIA ALYCE SILVA SANT…" at bounding box center [629, 323] width 1259 height 646
click at [811, 413] on button "Salvar" at bounding box center [790, 411] width 80 height 38
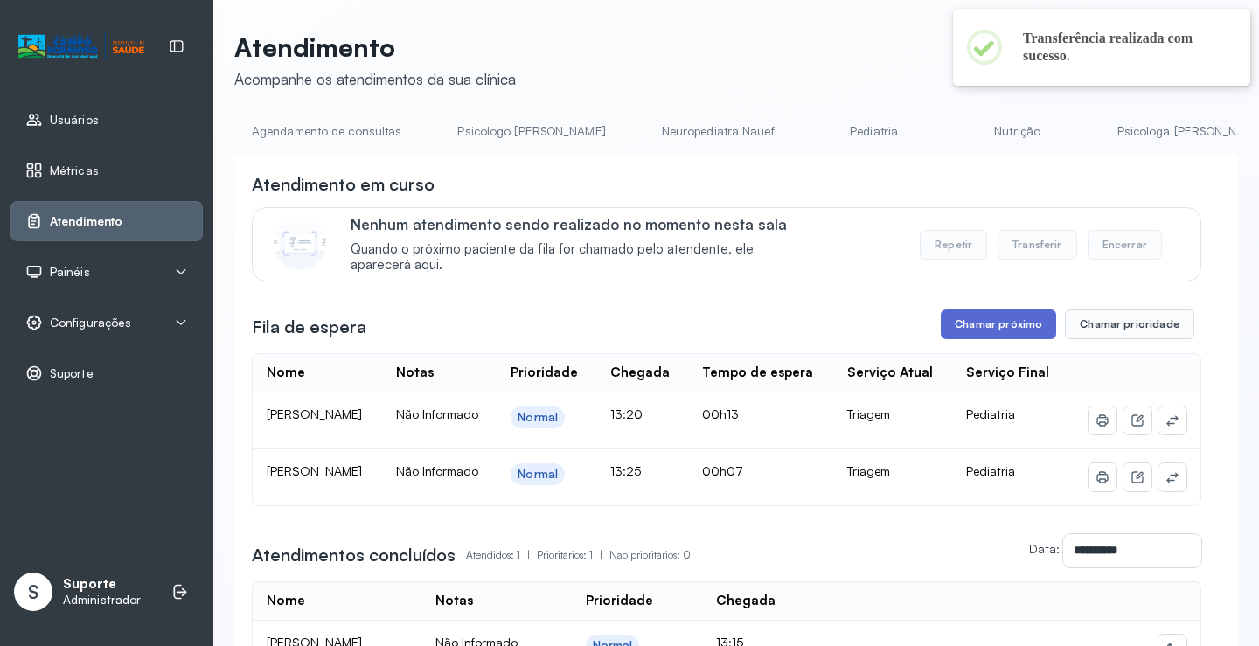
click at [986, 332] on button "Chamar próximo" at bounding box center [998, 325] width 115 height 30
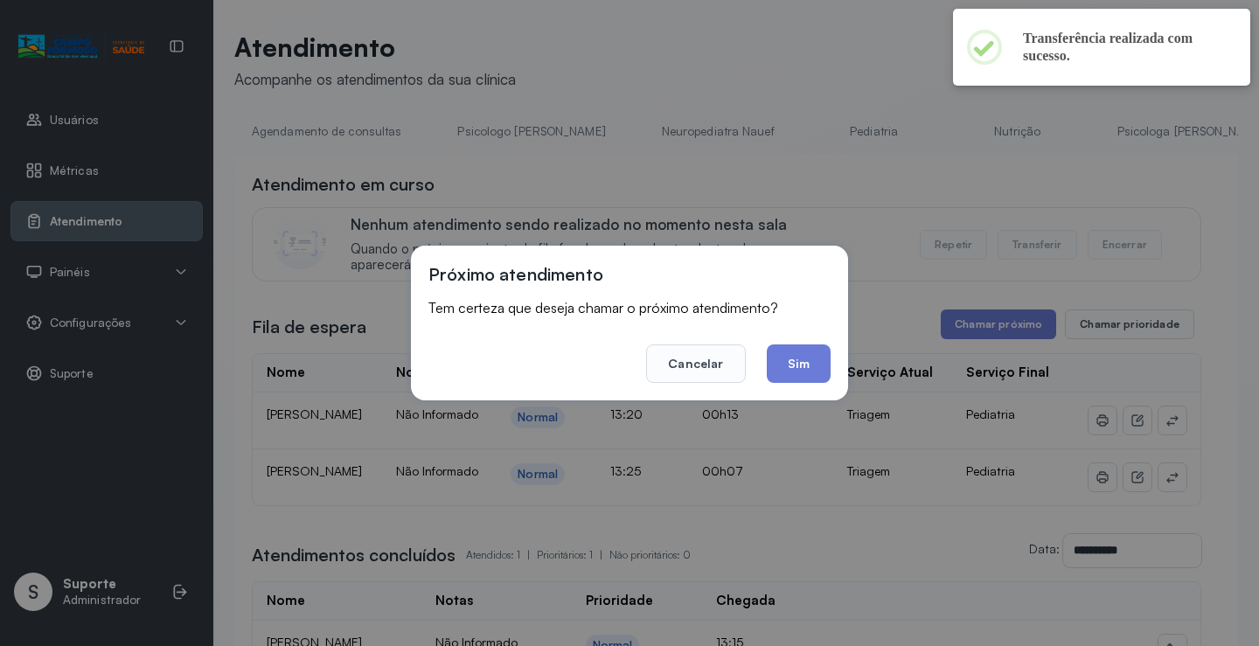
drag, startPoint x: 816, startPoint y: 372, endPoint x: 734, endPoint y: 330, distance: 92.3
click at [800, 352] on button "Sim" at bounding box center [799, 364] width 64 height 38
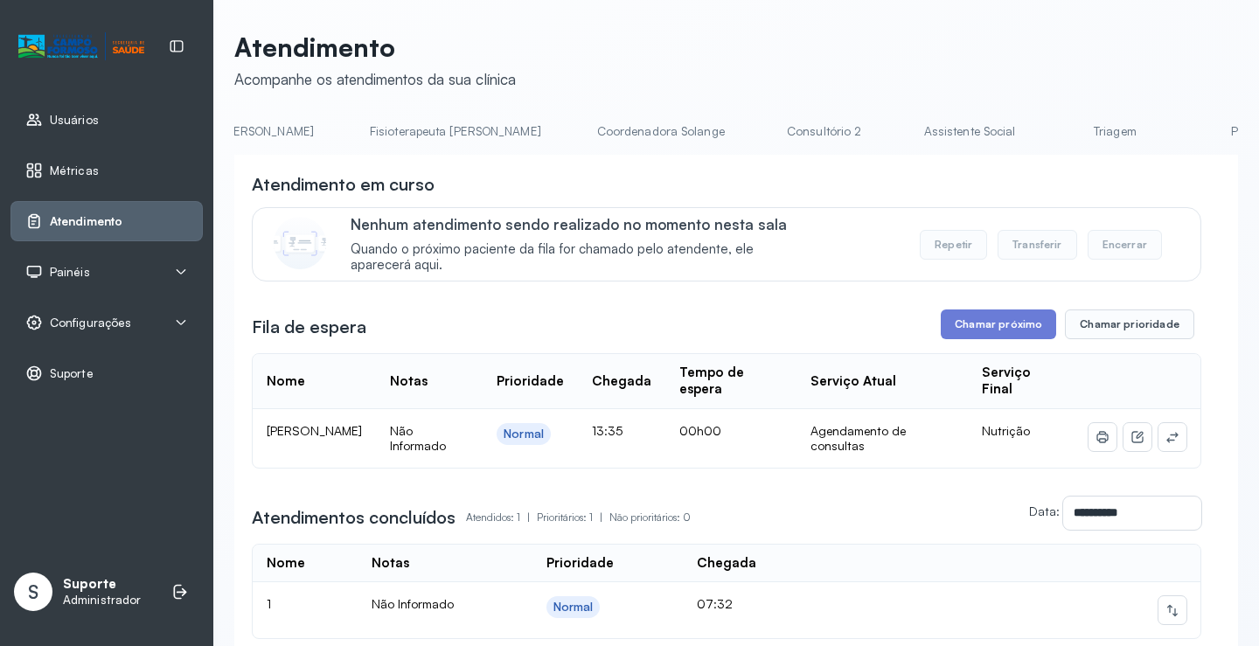
scroll to position [0, 980]
click at [1033, 137] on link "Triagem" at bounding box center [1094, 131] width 122 height 29
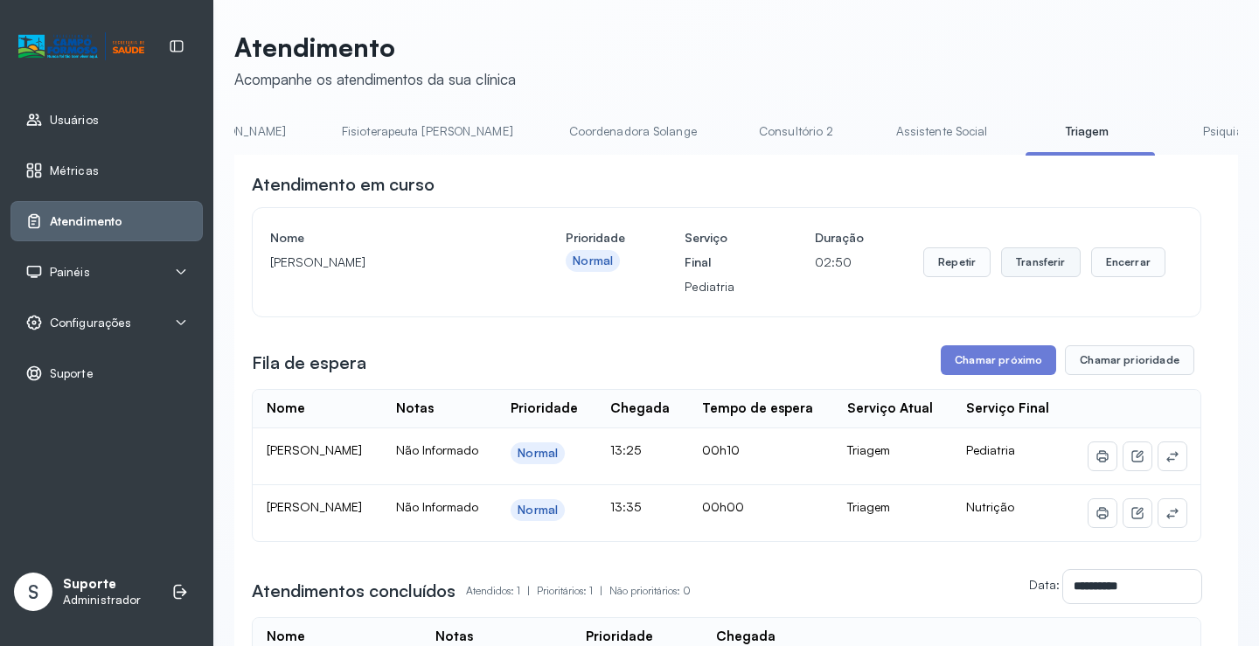
click at [1034, 268] on button "Transferir" at bounding box center [1041, 263] width 80 height 30
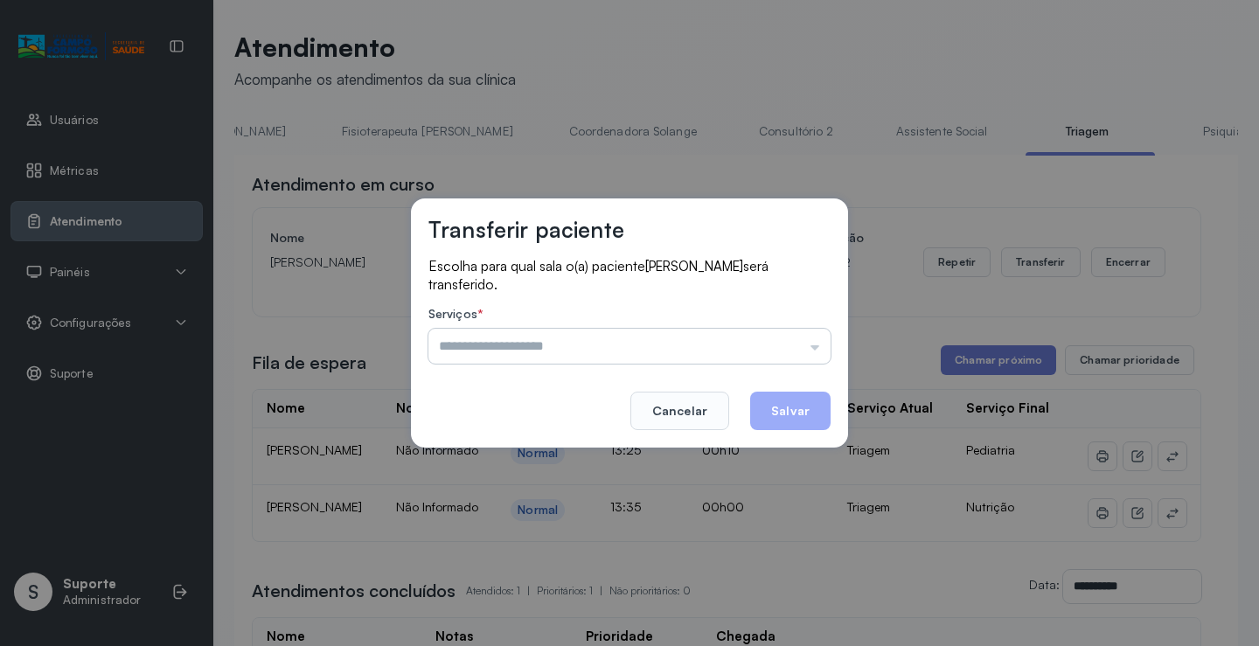
click at [826, 348] on input "text" at bounding box center [630, 346] width 402 height 35
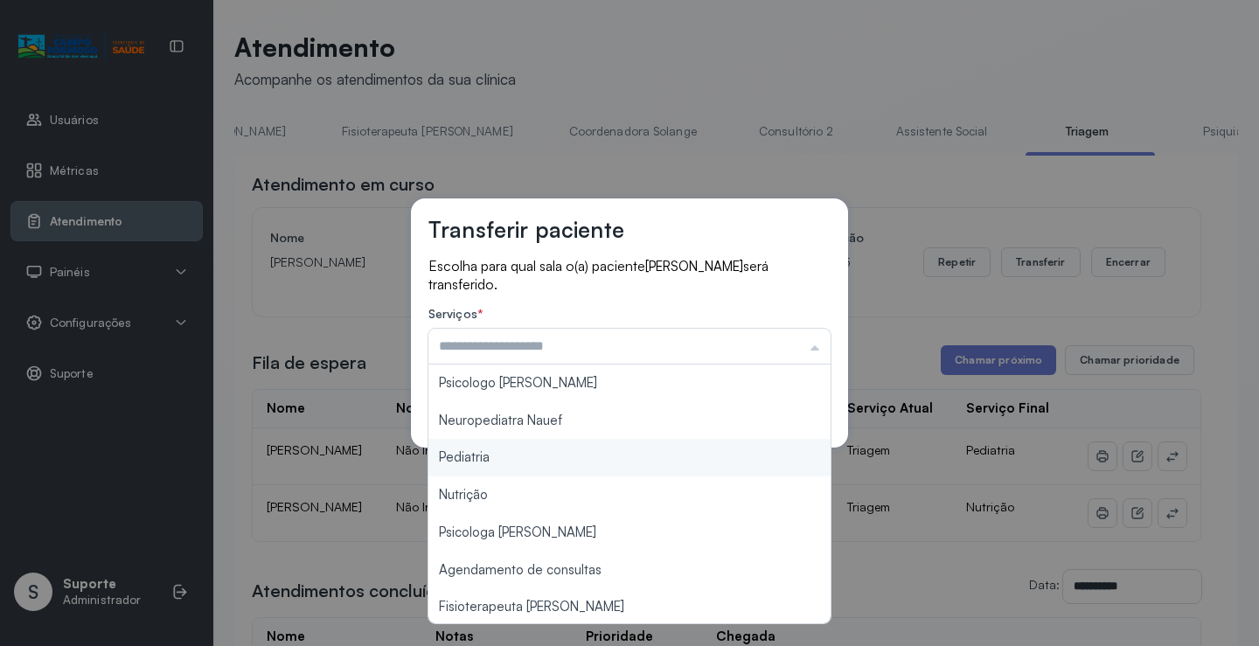
type input "*********"
drag, startPoint x: 490, startPoint y: 460, endPoint x: 625, endPoint y: 394, distance: 149.8
click at [581, 425] on div "Transferir paciente Escolha para qual sala o(a) paciente ANA BEATRIZ MARTINS MA…" at bounding box center [629, 323] width 437 height 249
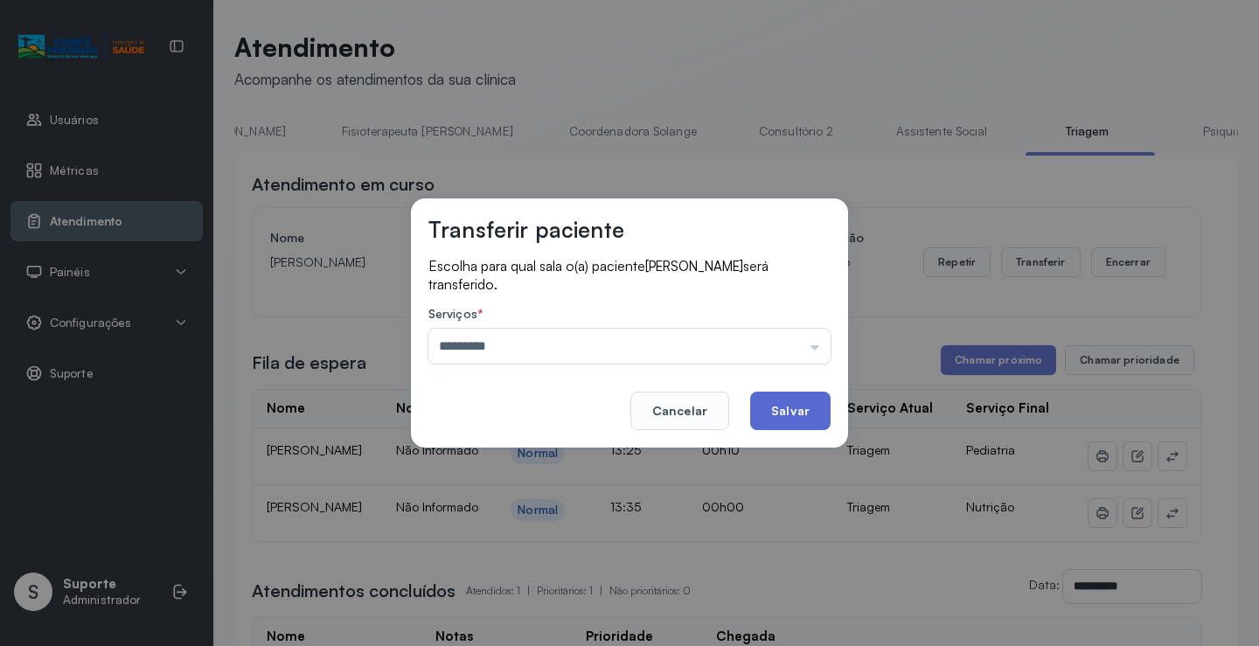
click at [784, 415] on button "Salvar" at bounding box center [790, 411] width 80 height 38
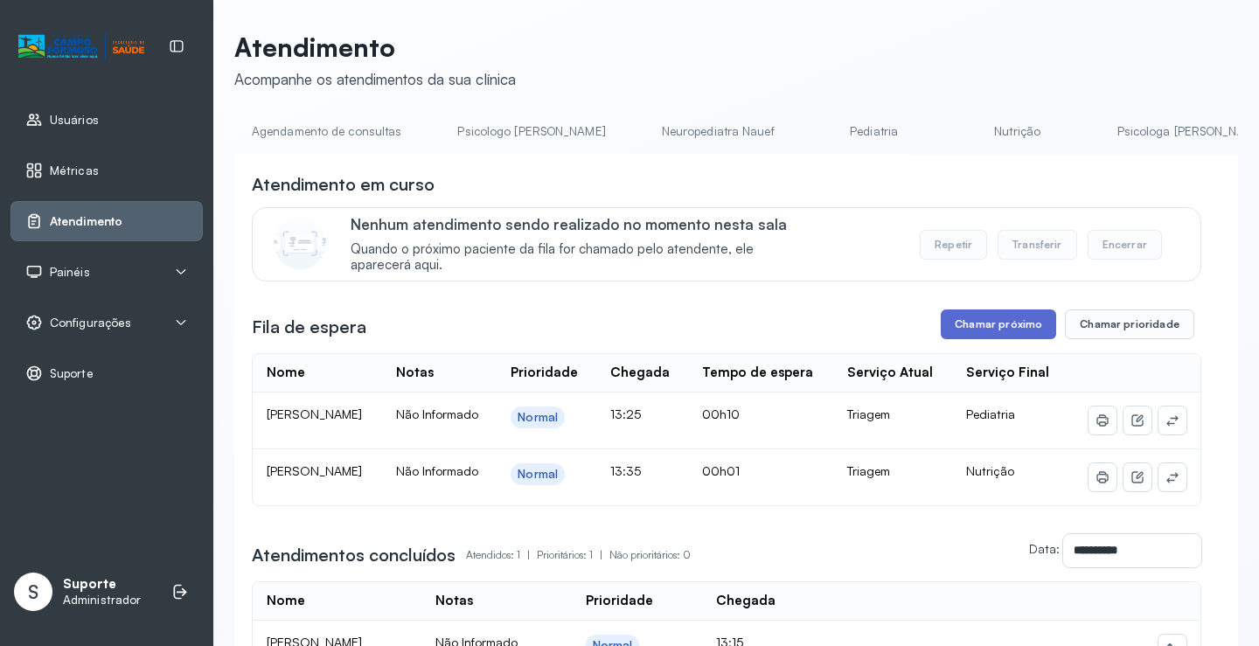
click at [994, 330] on button "Chamar próximo" at bounding box center [998, 325] width 115 height 30
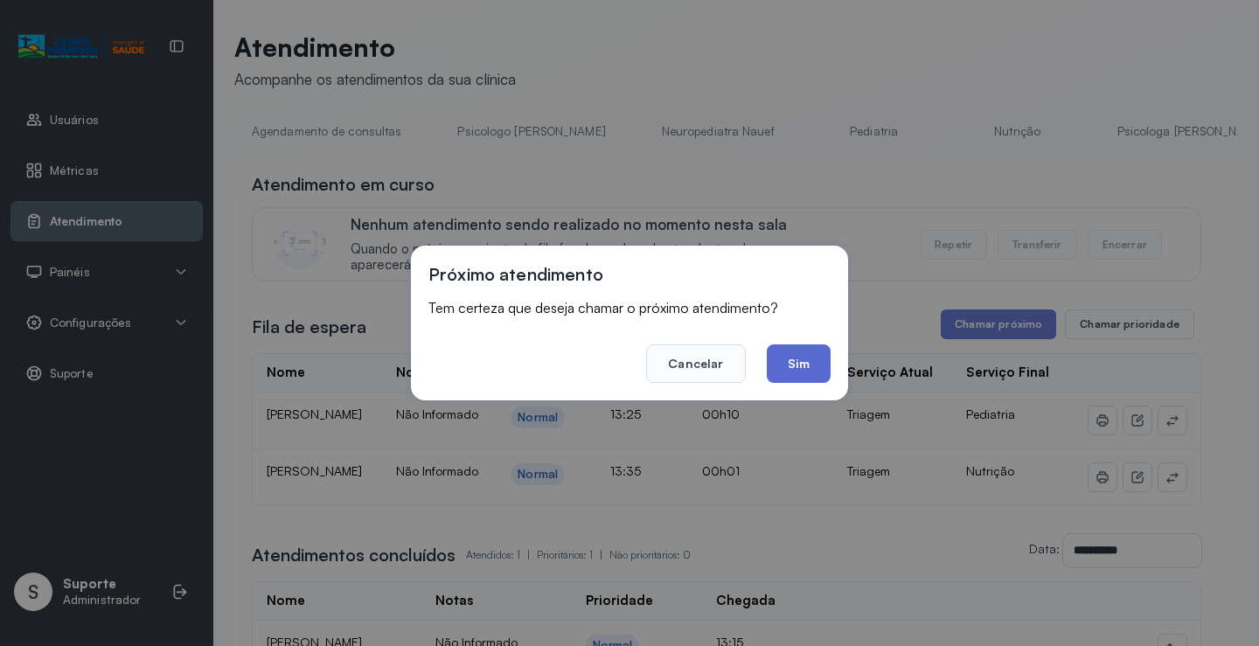
click at [797, 359] on button "Sim" at bounding box center [799, 364] width 64 height 38
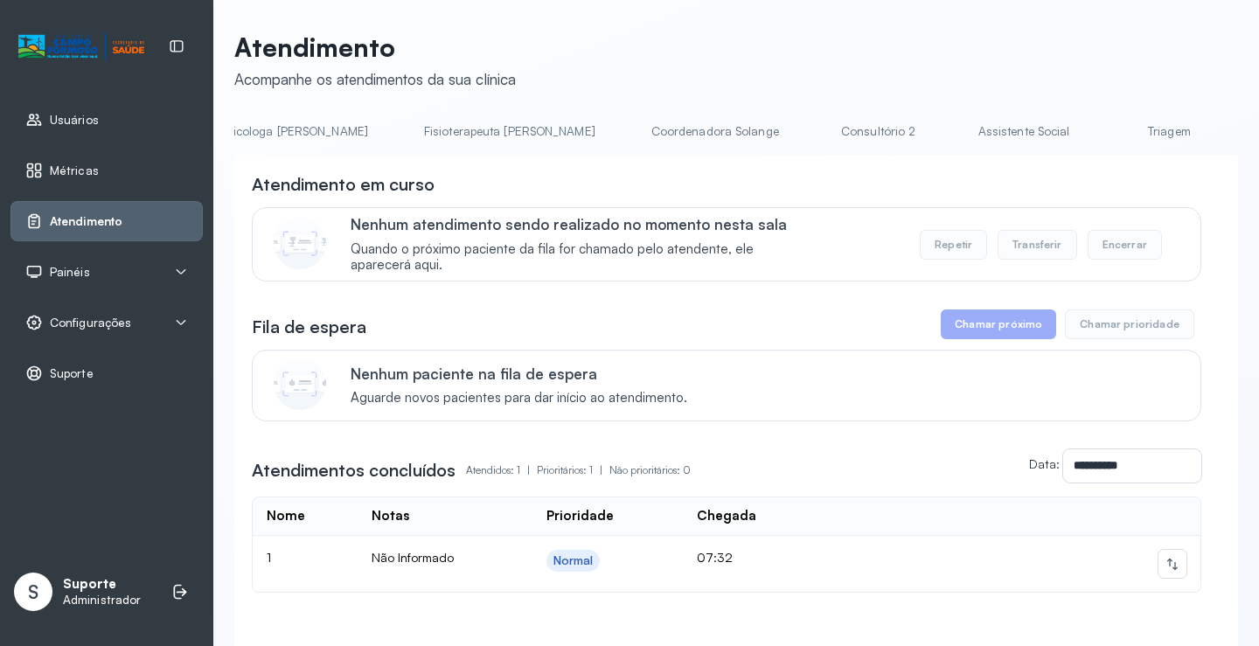
scroll to position [0, 971]
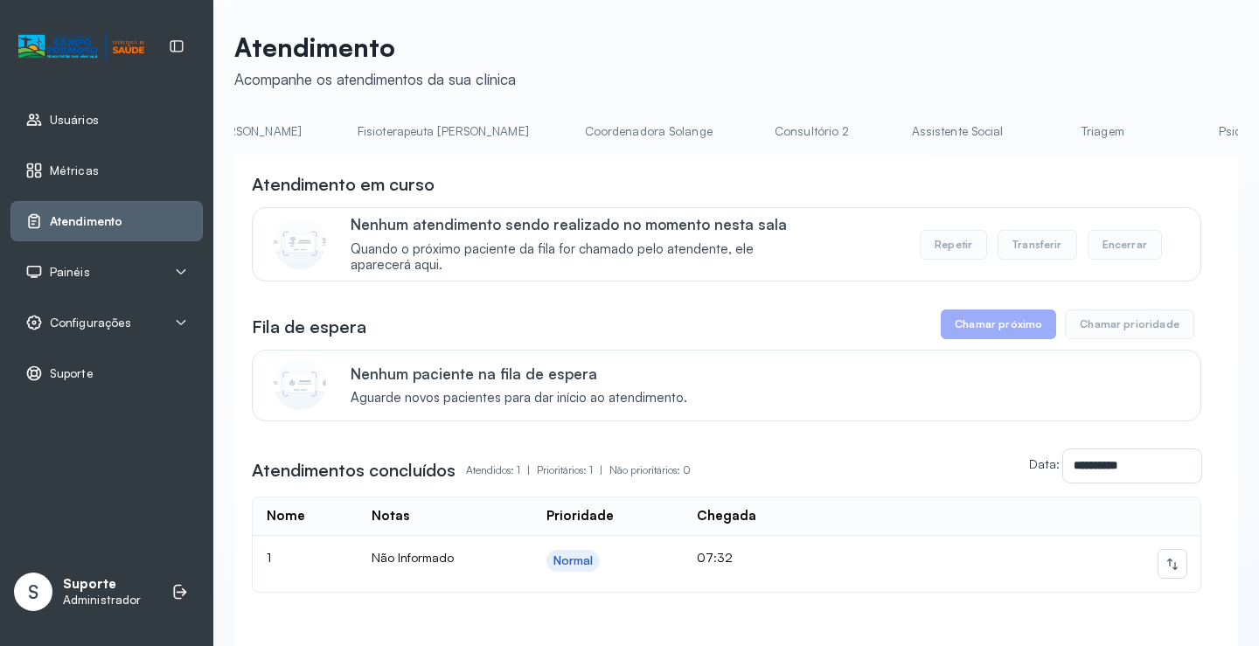
click at [1042, 133] on link "Triagem" at bounding box center [1103, 131] width 122 height 29
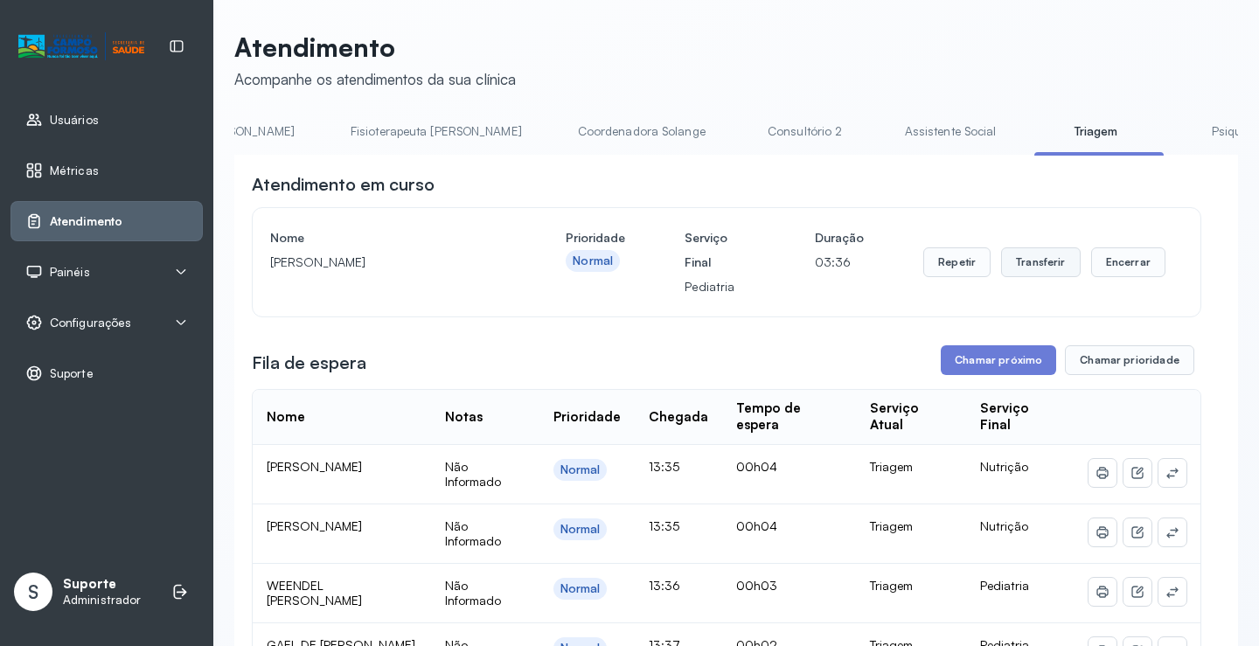
click at [1040, 262] on button "Transferir" at bounding box center [1041, 263] width 80 height 30
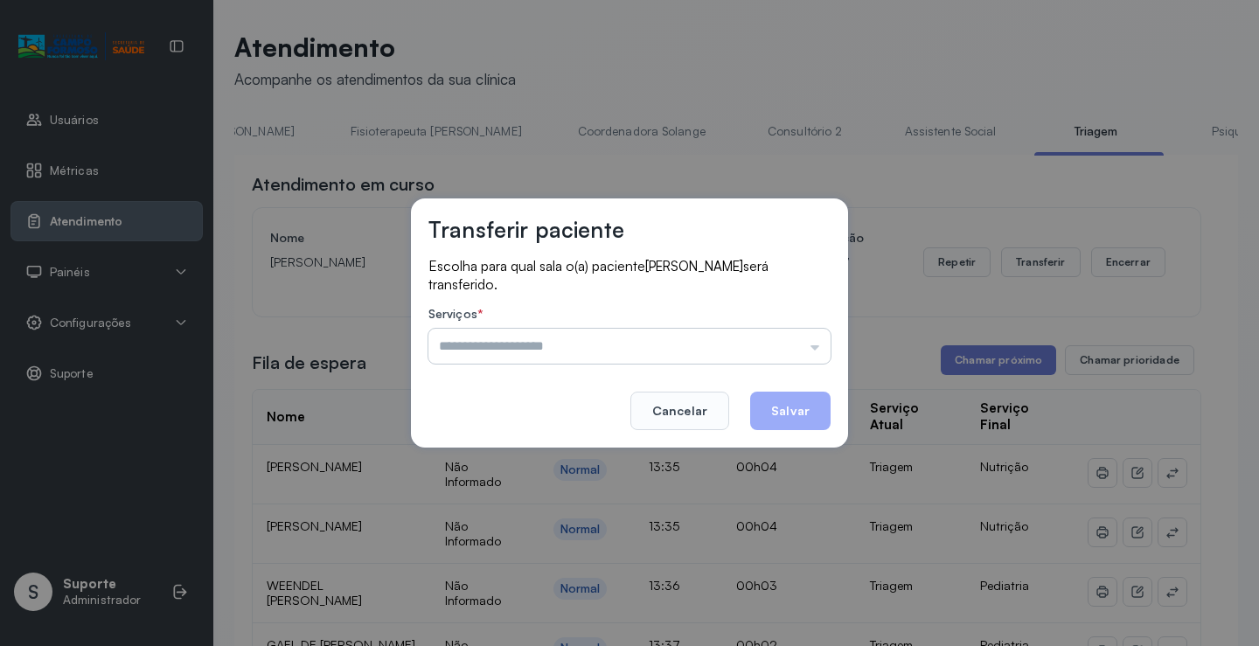
click at [820, 351] on input "text" at bounding box center [630, 346] width 402 height 35
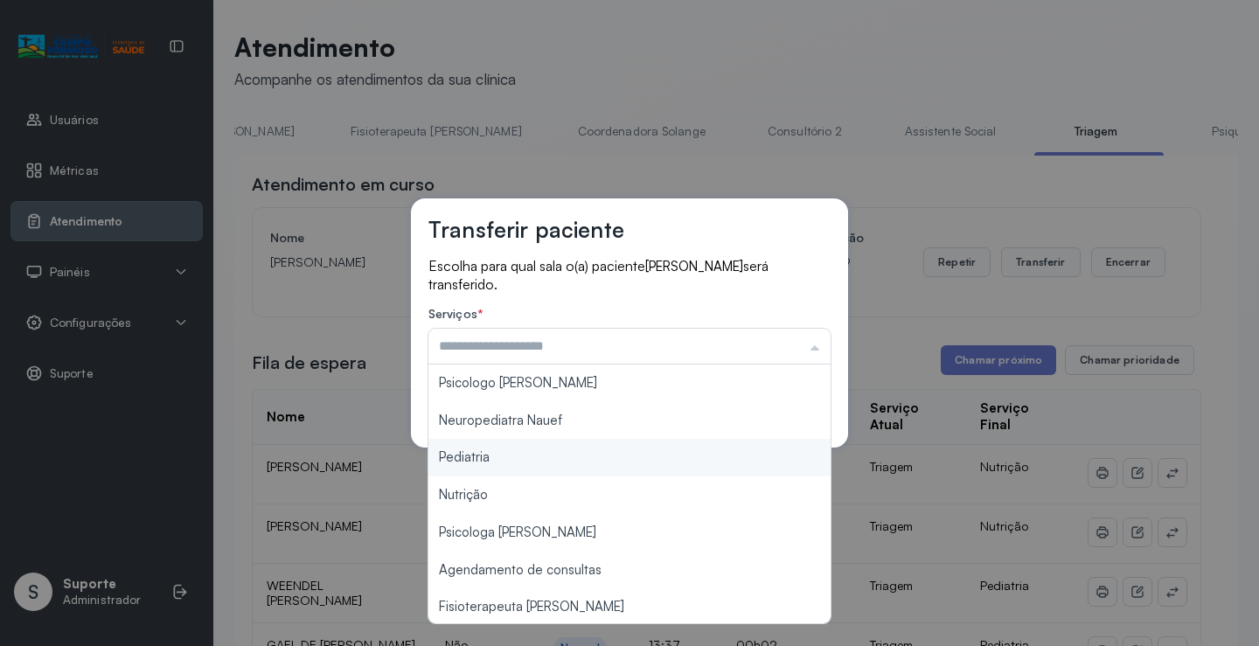
type input "*********"
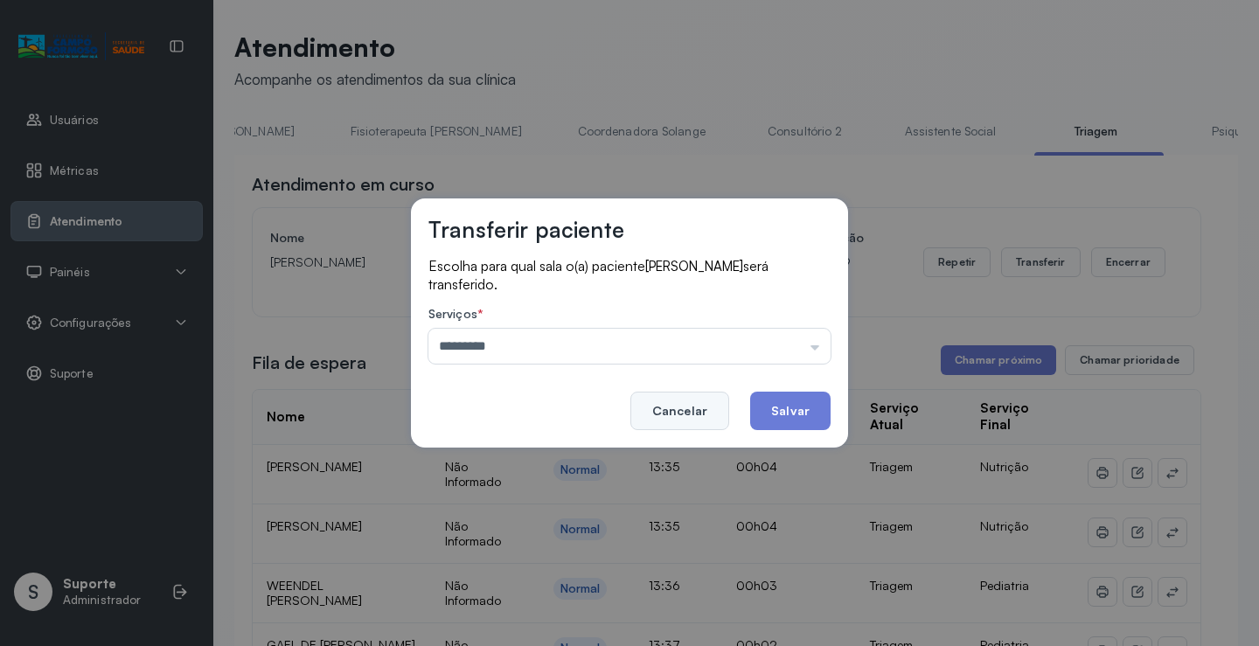
drag, startPoint x: 525, startPoint y: 454, endPoint x: 661, endPoint y: 415, distance: 142.0
click at [579, 440] on div "Transferir paciente Escolha para qual sala o(a) paciente ELLEN DA SILVA VIEIRA …" at bounding box center [629, 323] width 437 height 249
click at [795, 408] on button "Salvar" at bounding box center [790, 411] width 80 height 38
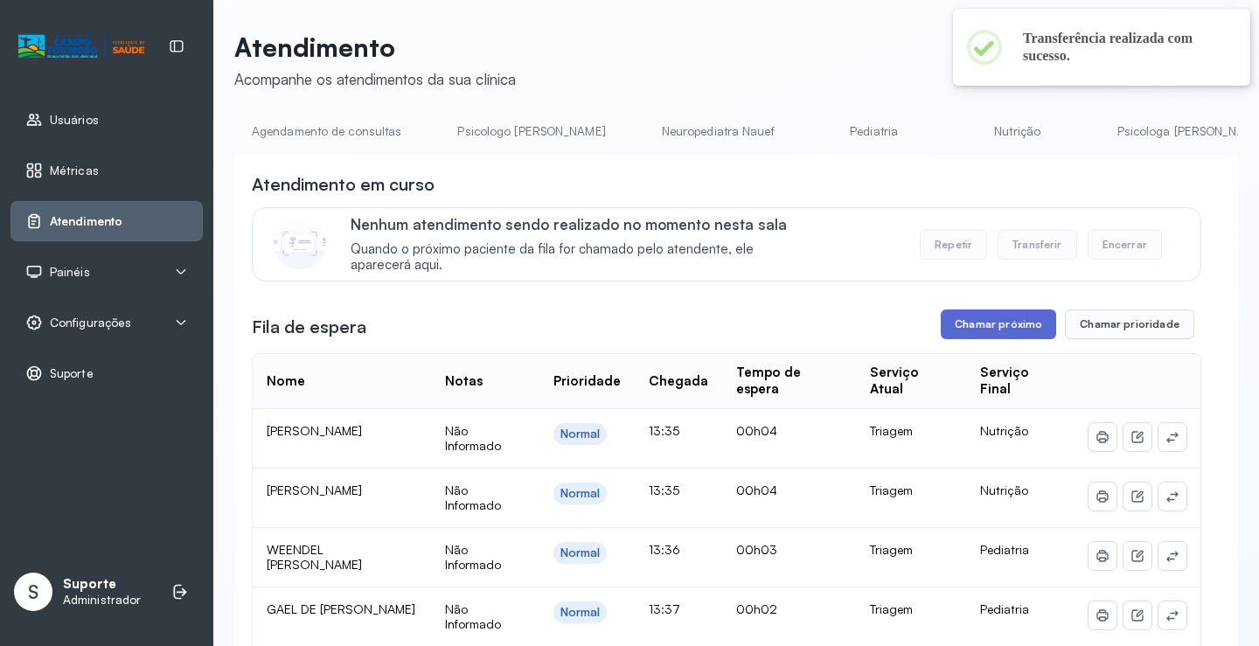
click at [964, 325] on button "Chamar próximo" at bounding box center [998, 325] width 115 height 30
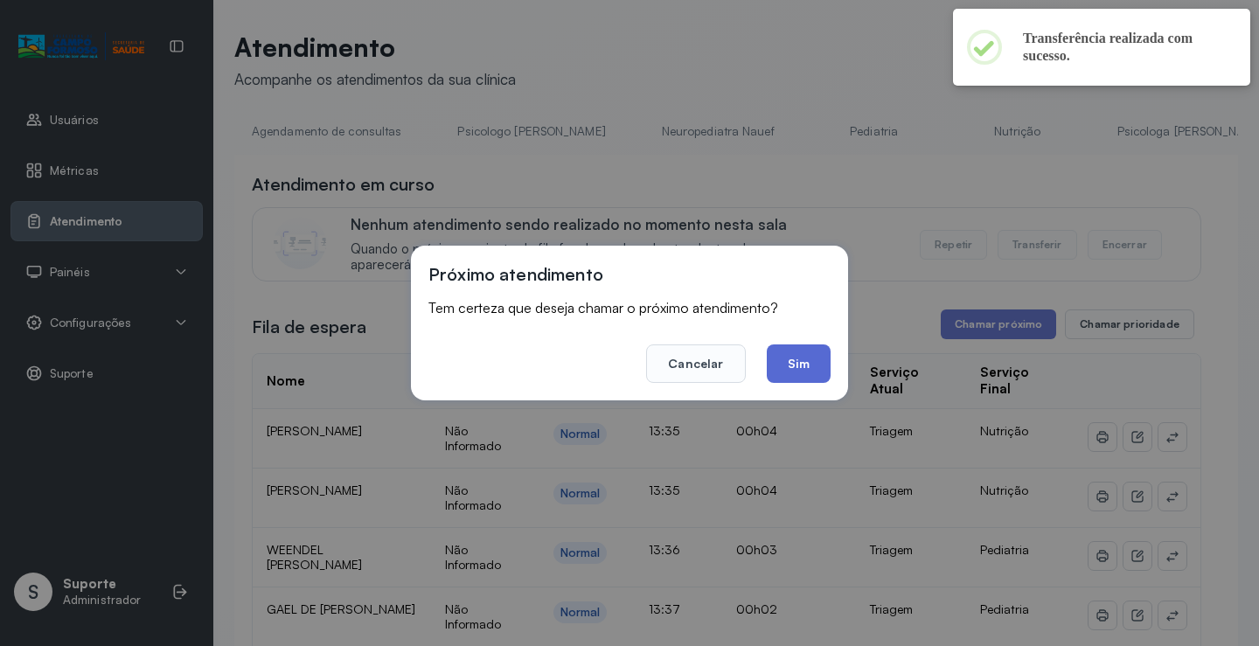
drag, startPoint x: 806, startPoint y: 371, endPoint x: 812, endPoint y: 357, distance: 15.3
click at [806, 370] on button "Sim" at bounding box center [799, 364] width 64 height 38
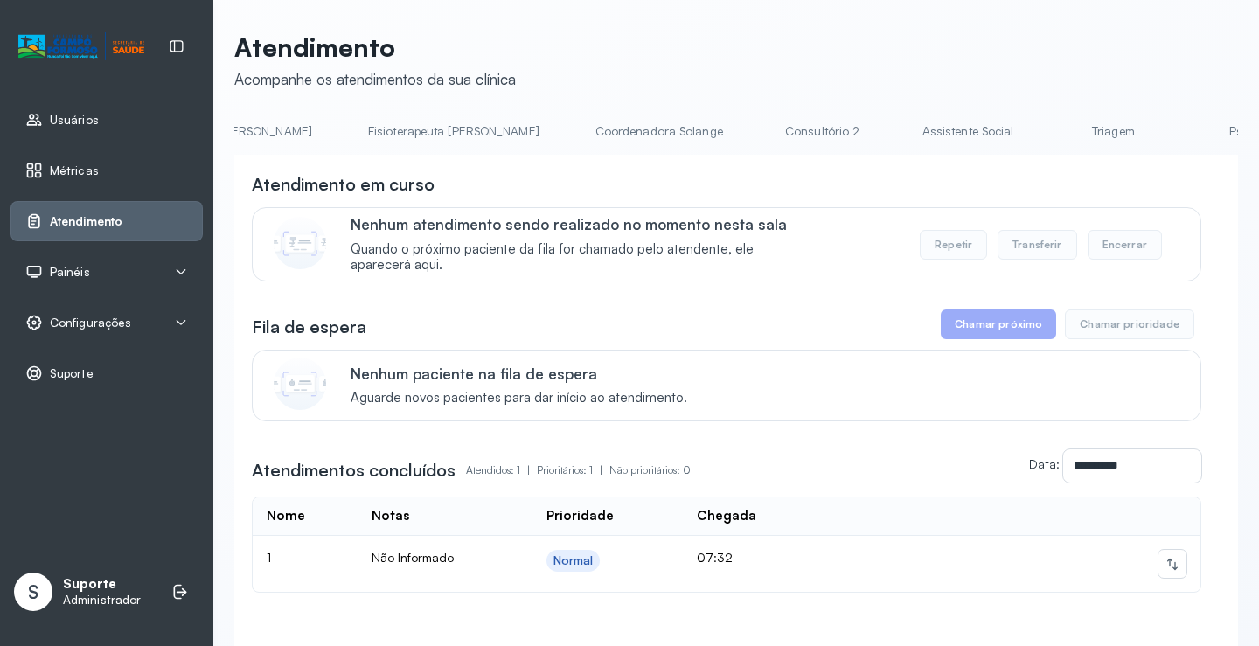
scroll to position [0, 1009]
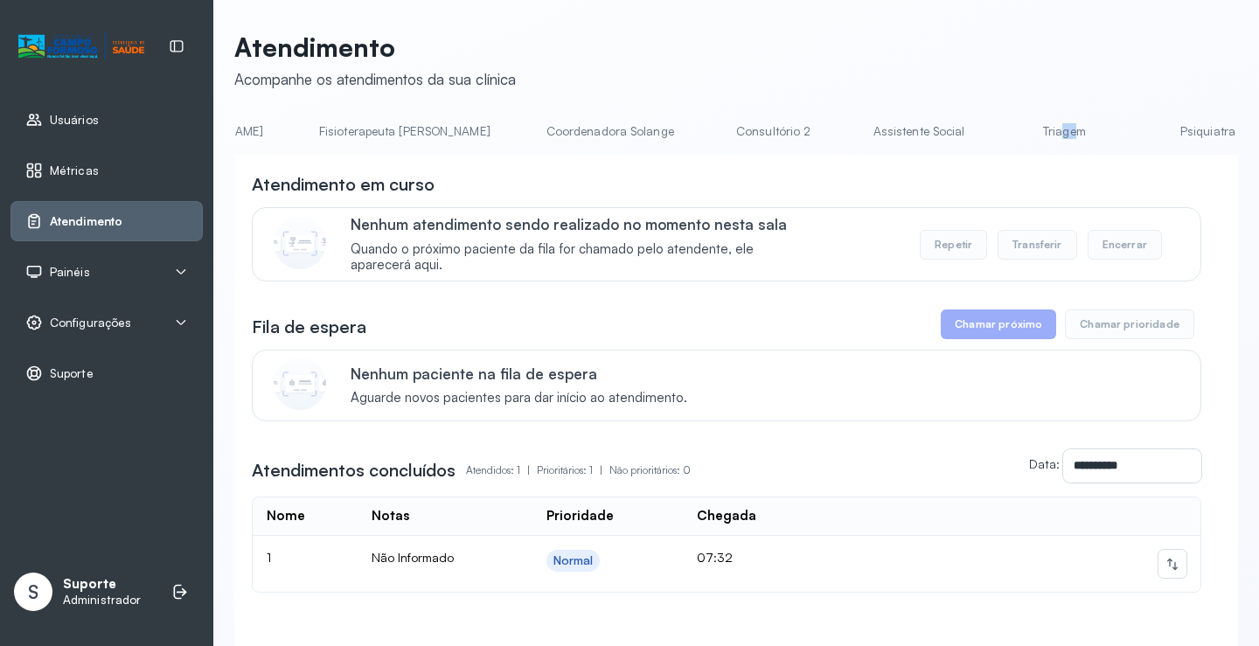
drag, startPoint x: 885, startPoint y: 107, endPoint x: 872, endPoint y: 122, distance: 19.8
click at [872, 122] on div "**********" at bounding box center [736, 367] width 1004 height 673
click at [1003, 136] on link "Triagem" at bounding box center [1064, 131] width 122 height 29
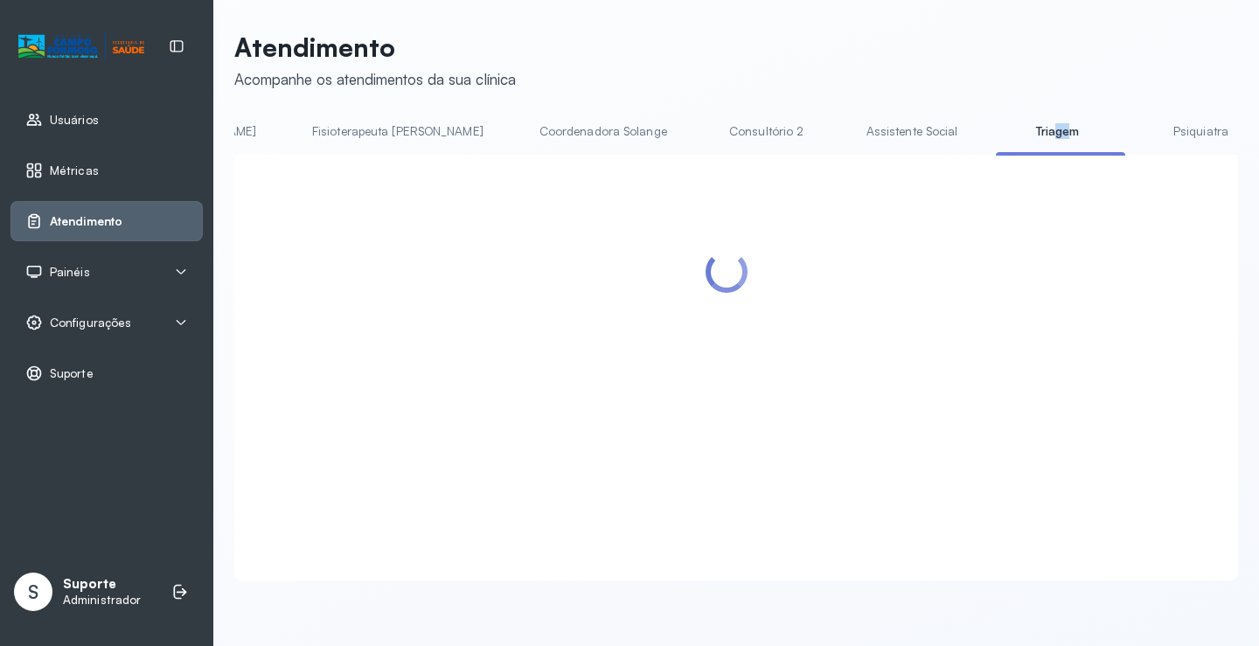
click at [996, 136] on link "Triagem" at bounding box center [1057, 131] width 122 height 29
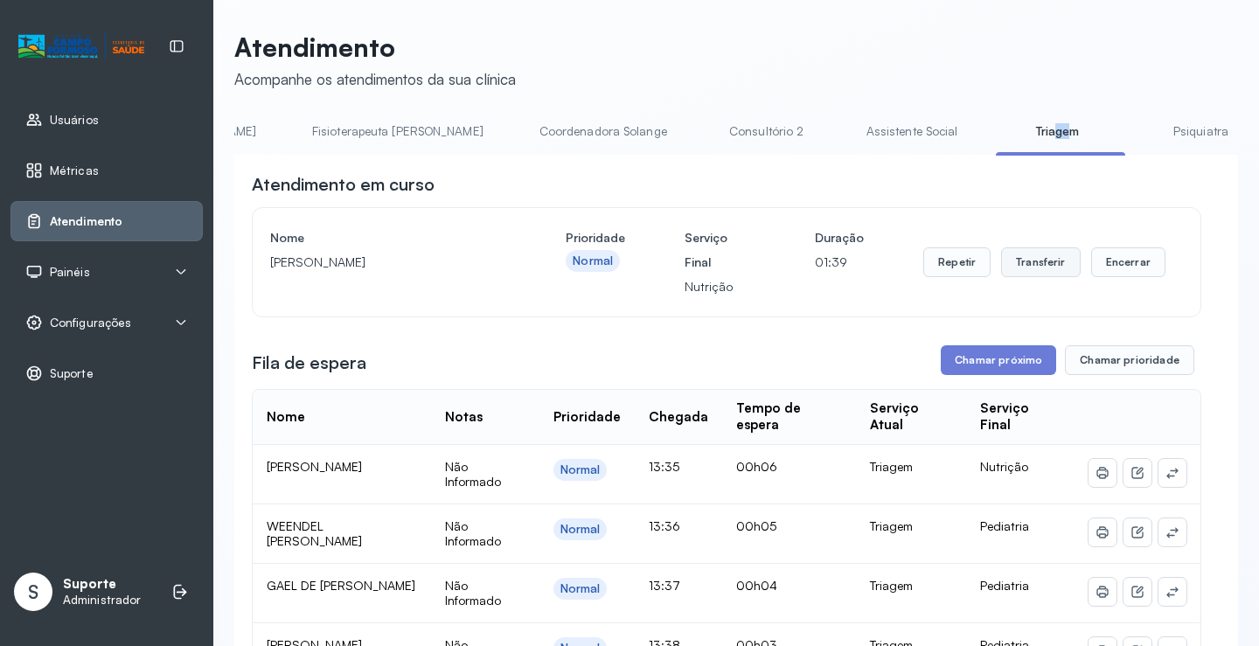
click at [1042, 267] on button "Transferir" at bounding box center [1041, 263] width 80 height 30
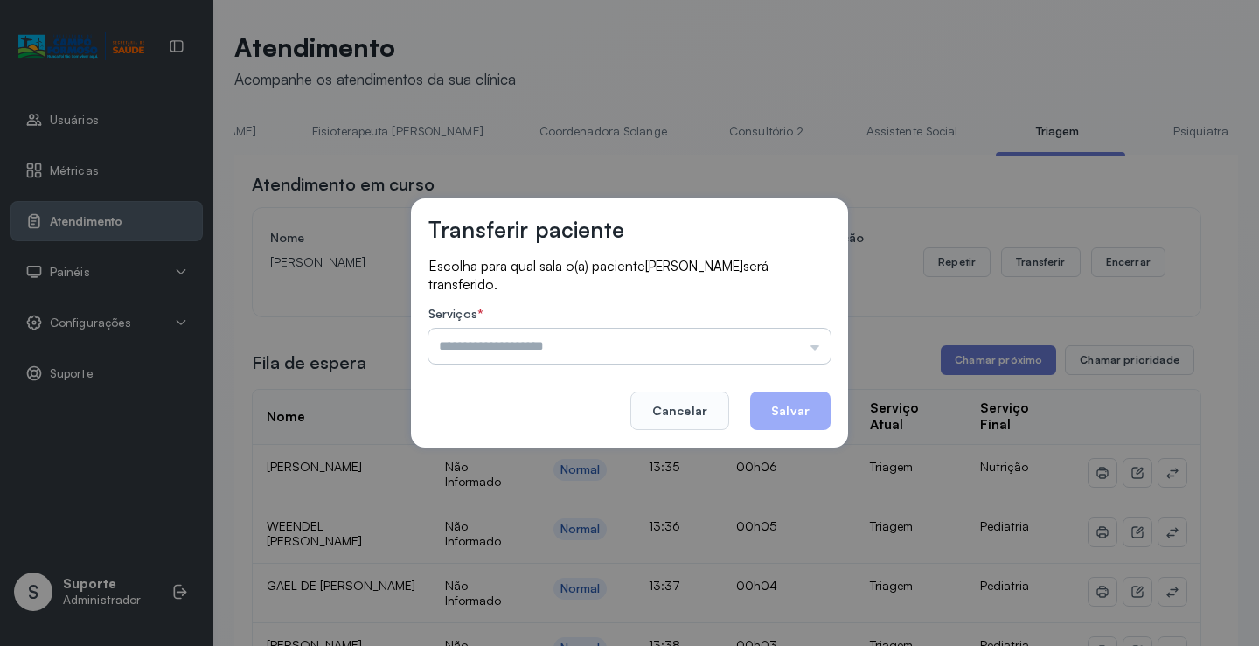
click at [823, 357] on input "text" at bounding box center [630, 346] width 402 height 35
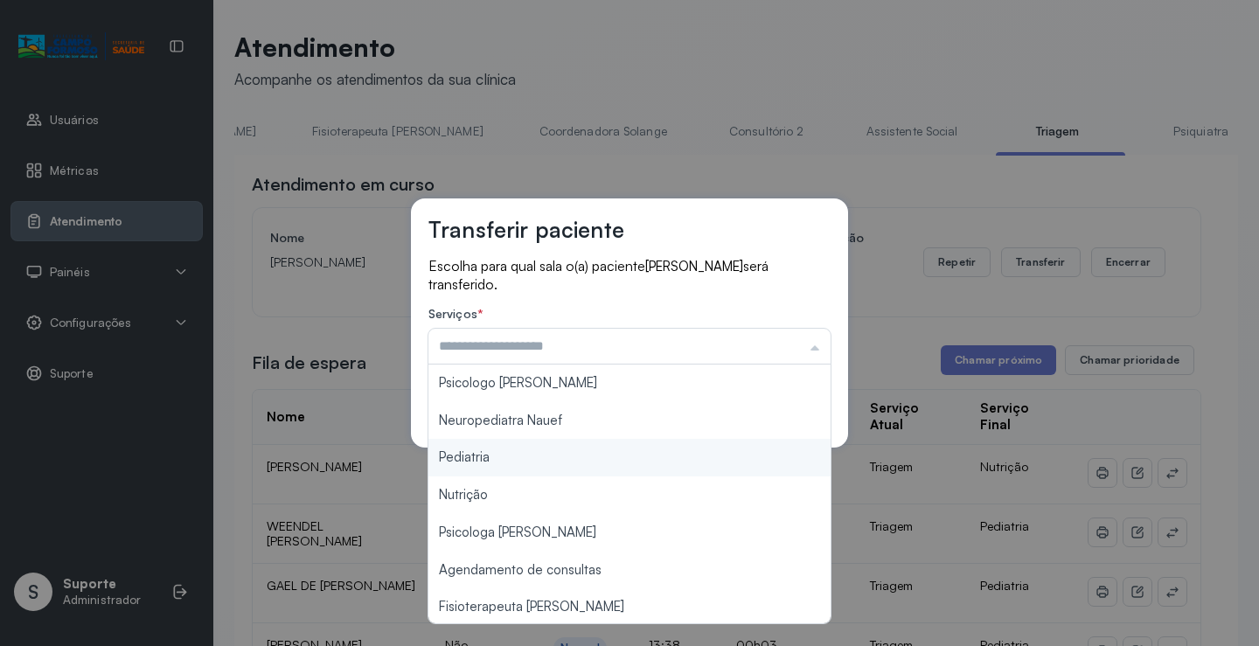
type input "*********"
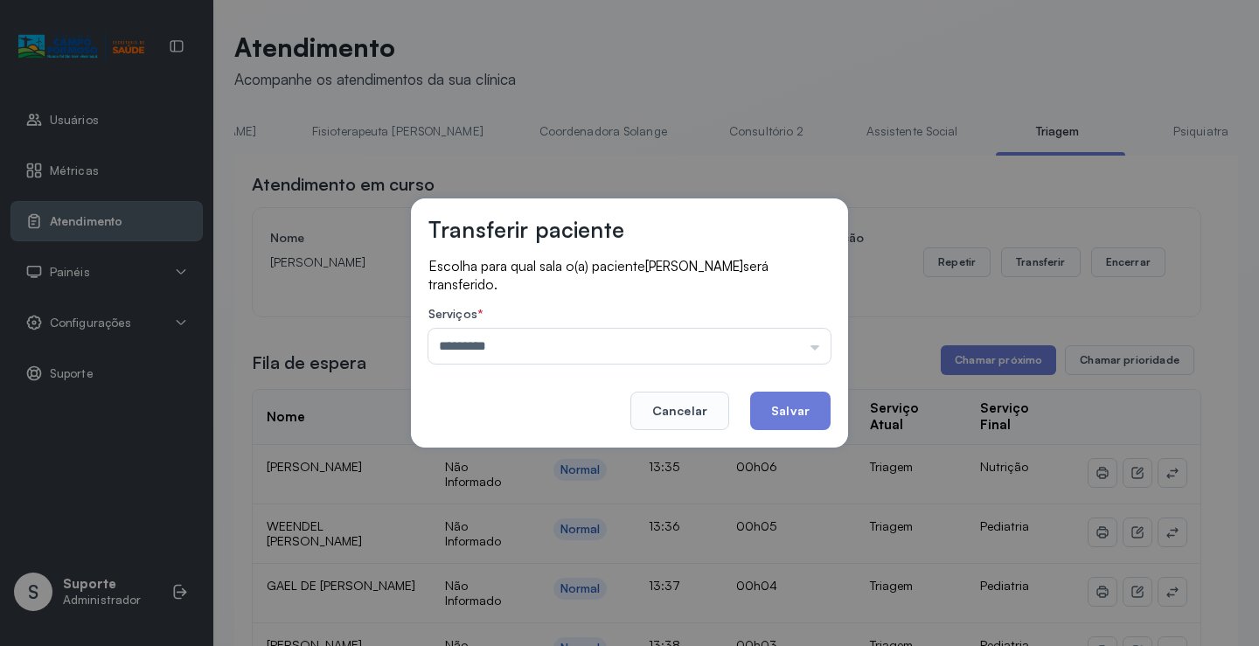
drag, startPoint x: 486, startPoint y: 457, endPoint x: 516, endPoint y: 448, distance: 31.3
click at [502, 452] on div "Transferir paciente Escolha para qual sala o(a) paciente Marina Batista de Nova…" at bounding box center [629, 323] width 1259 height 646
click at [815, 407] on button "Salvar" at bounding box center [790, 411] width 80 height 38
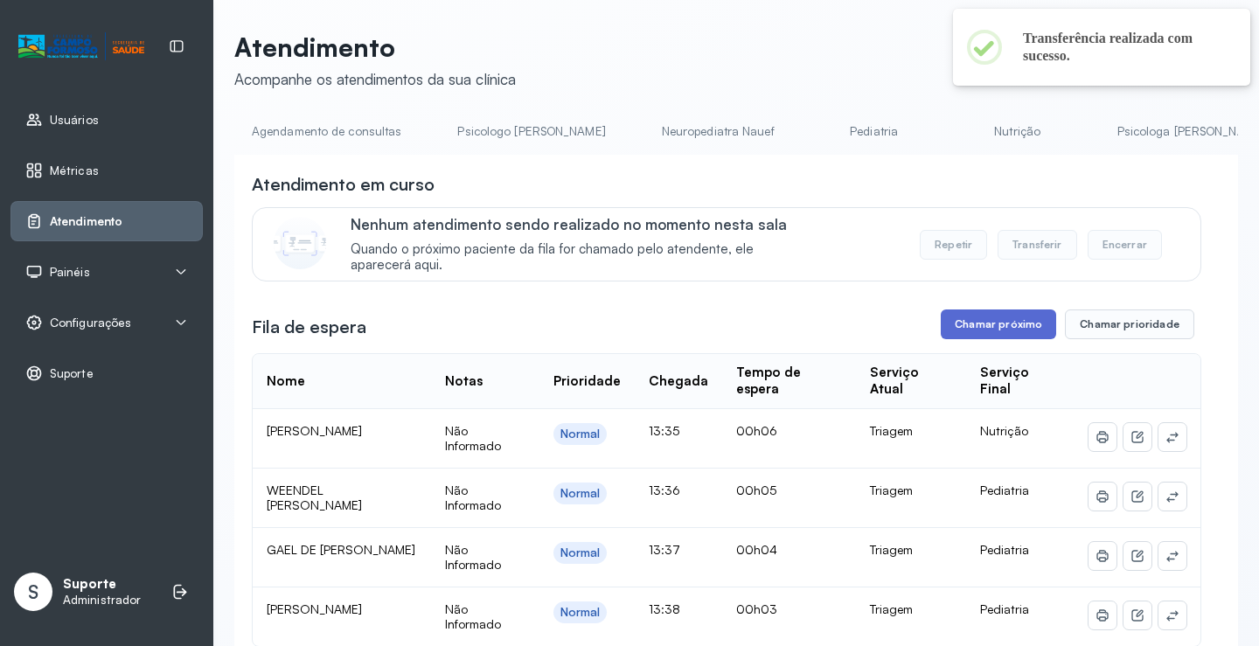
click at [993, 339] on button "Chamar próximo" at bounding box center [998, 325] width 115 height 30
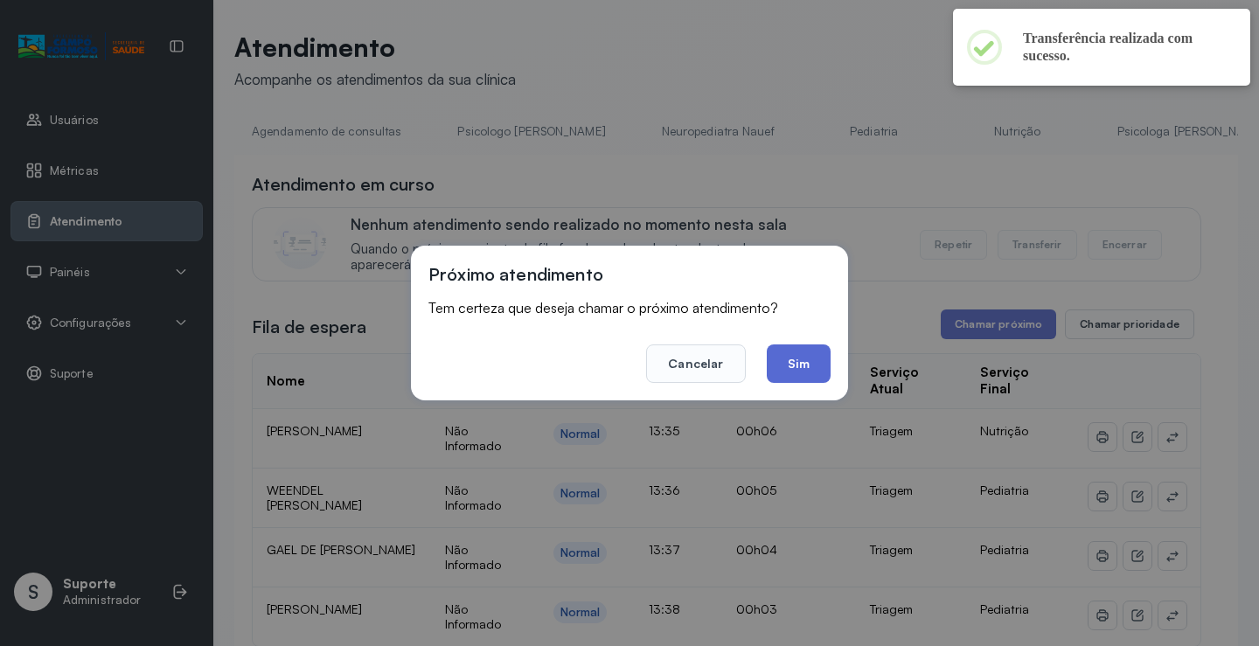
click at [817, 373] on button "Sim" at bounding box center [799, 364] width 64 height 38
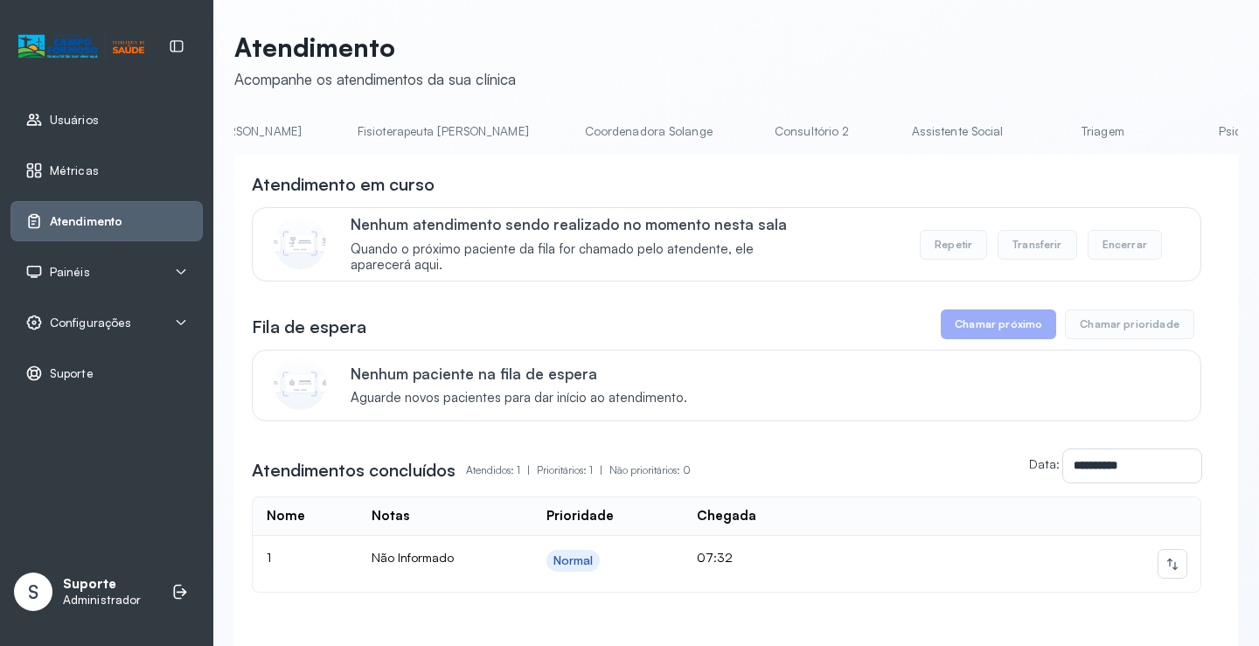
scroll to position [0, 987]
click at [1025, 129] on link "Triagem" at bounding box center [1086, 131] width 122 height 29
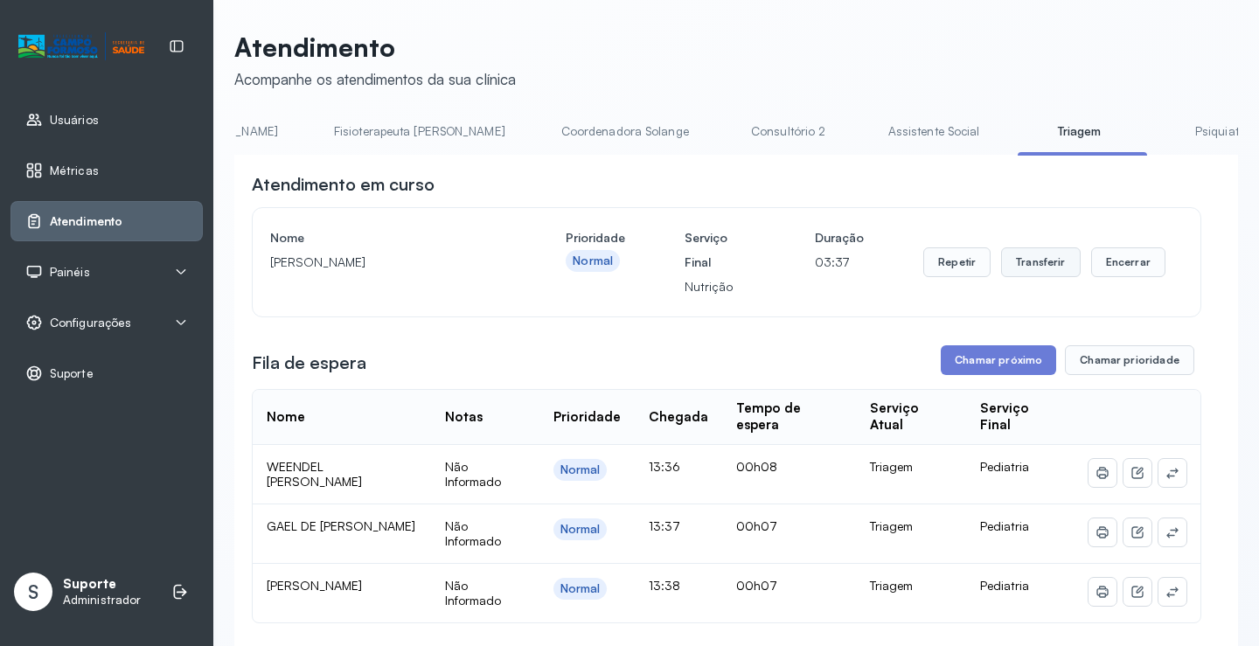
click at [1029, 262] on button "Transferir" at bounding box center [1041, 263] width 80 height 30
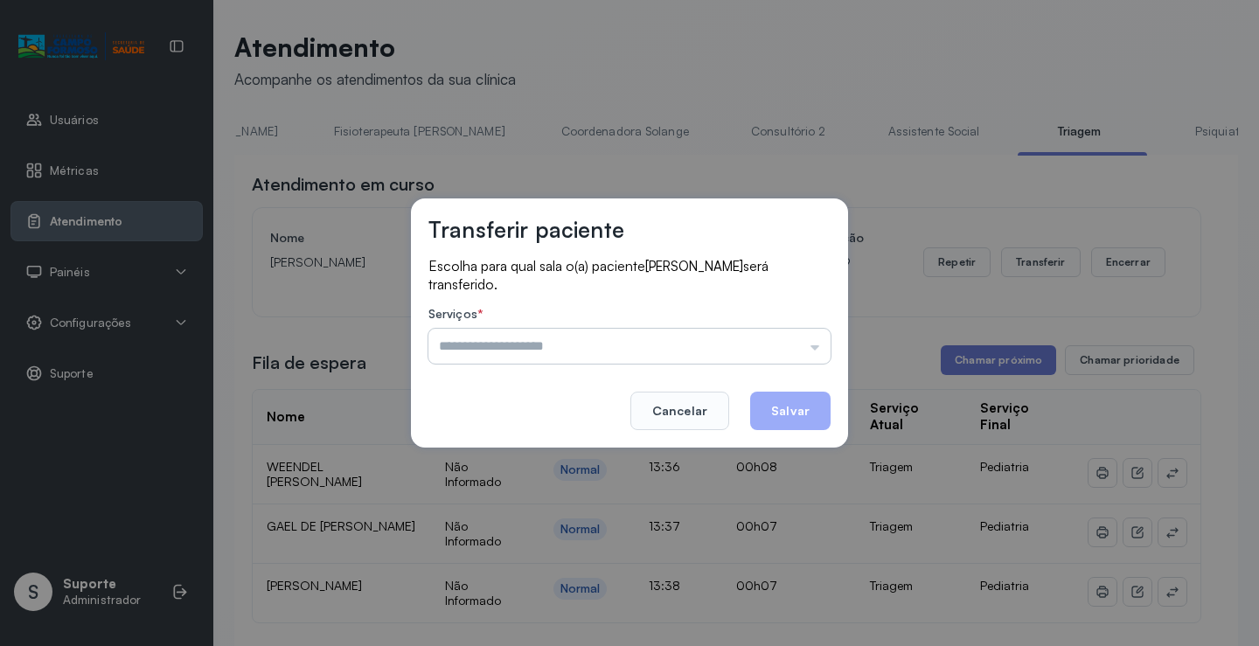
click at [807, 348] on input "text" at bounding box center [630, 346] width 402 height 35
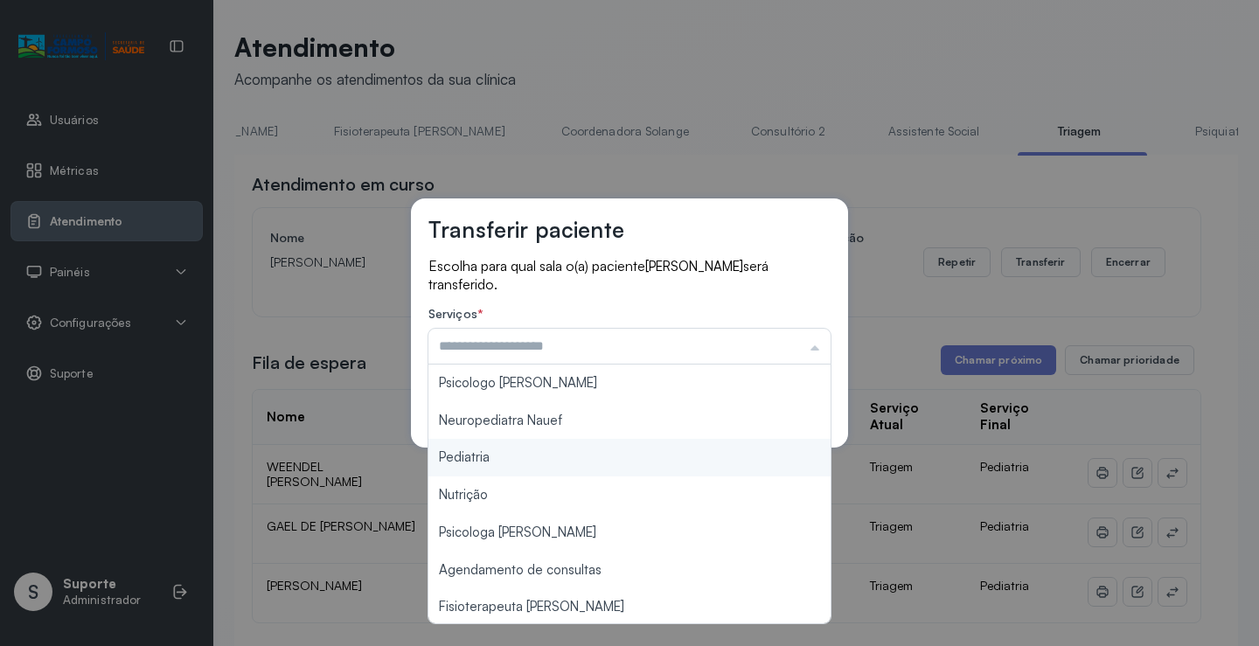
type input "*********"
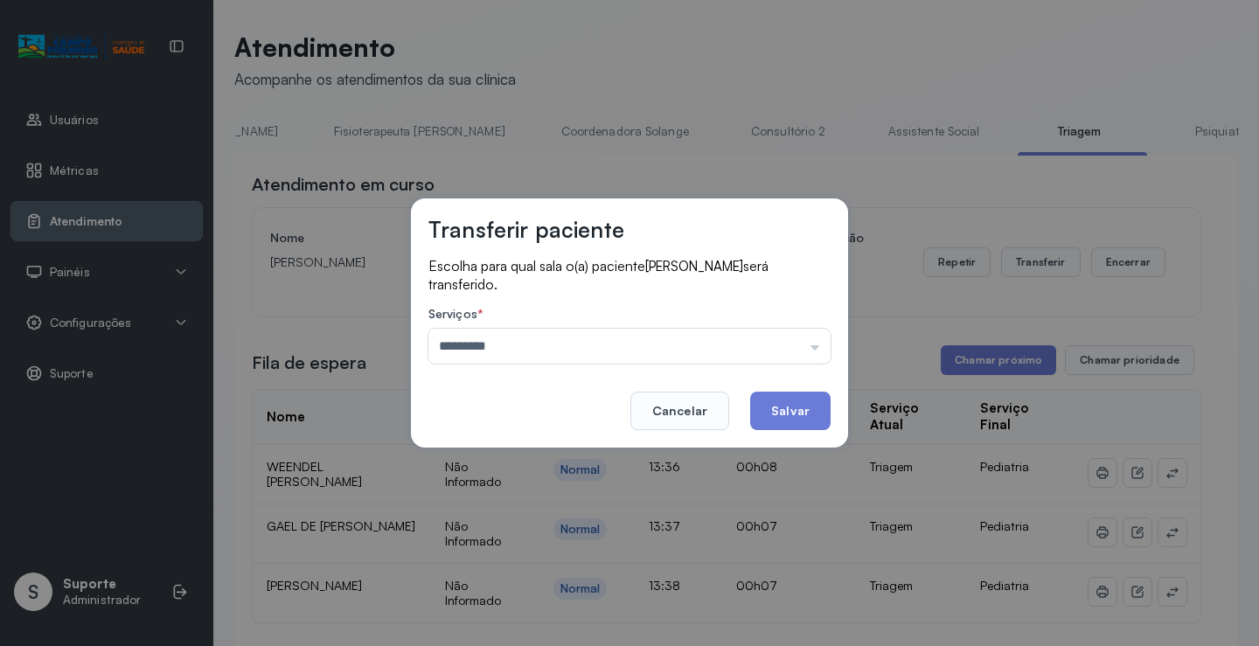
click at [547, 462] on div "Transferir paciente Escolha para qual sala o(a) paciente Yuri Santos Silva será…" at bounding box center [629, 323] width 1259 height 646
click at [792, 408] on button "Salvar" at bounding box center [790, 411] width 80 height 38
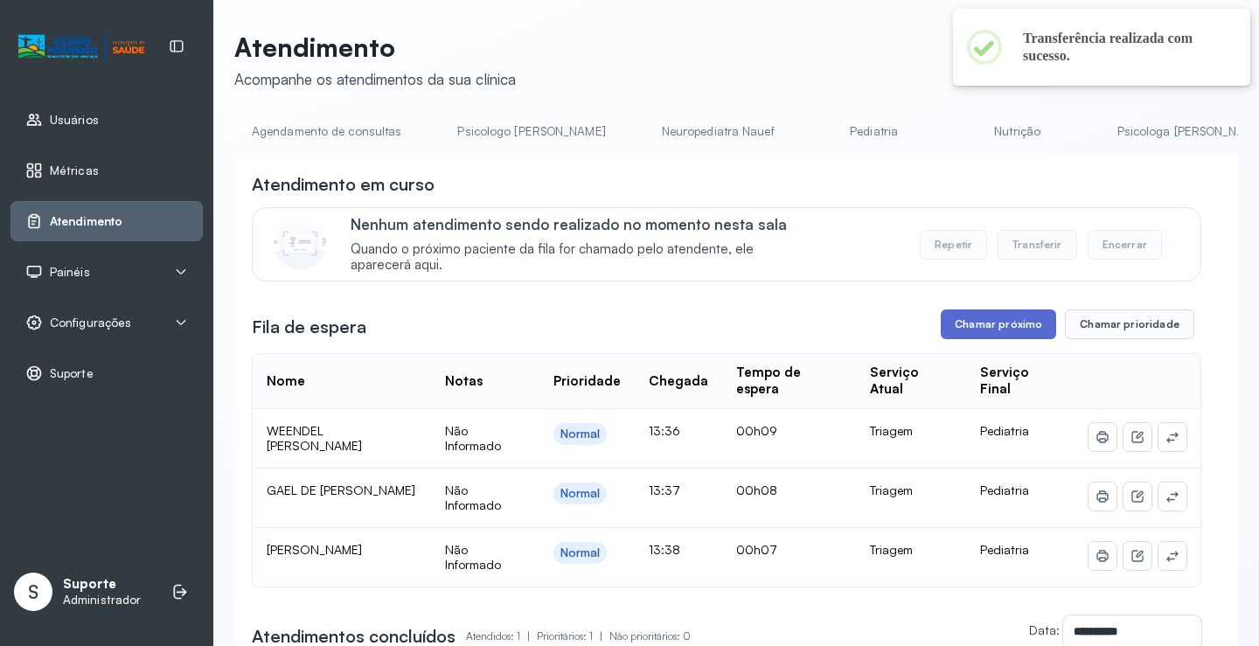
click at [995, 326] on button "Chamar próximo" at bounding box center [998, 325] width 115 height 30
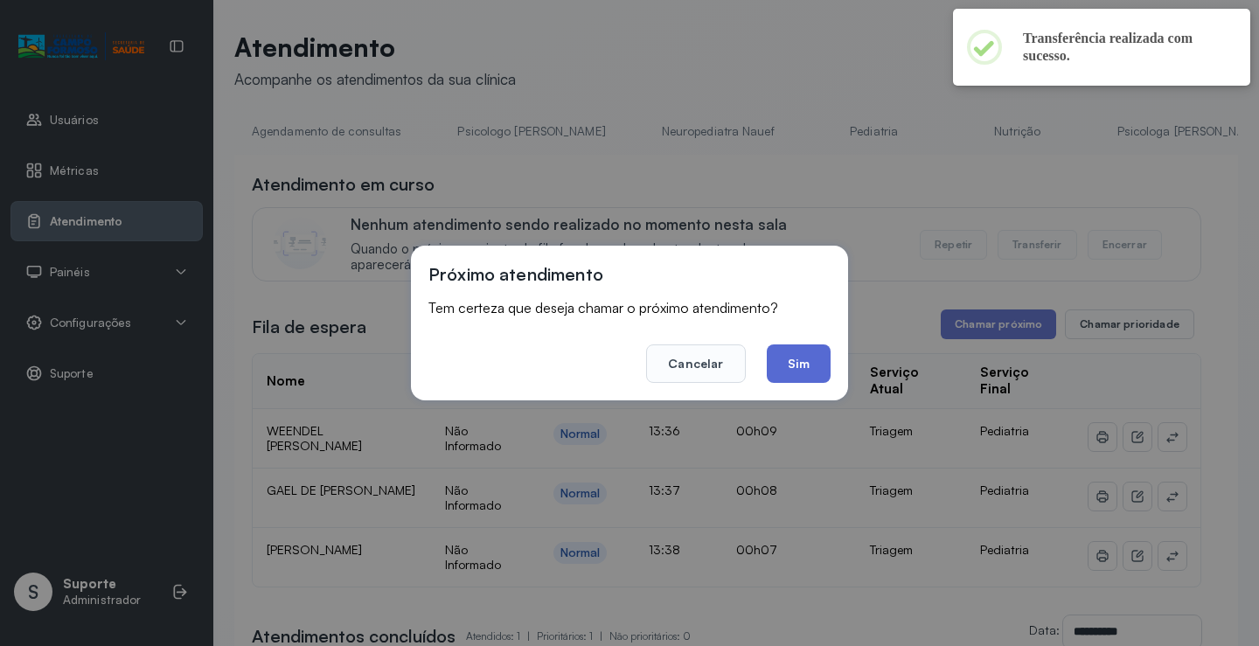
drag, startPoint x: 799, startPoint y: 365, endPoint x: 826, endPoint y: 353, distance: 29.4
click at [799, 365] on button "Sim" at bounding box center [799, 364] width 64 height 38
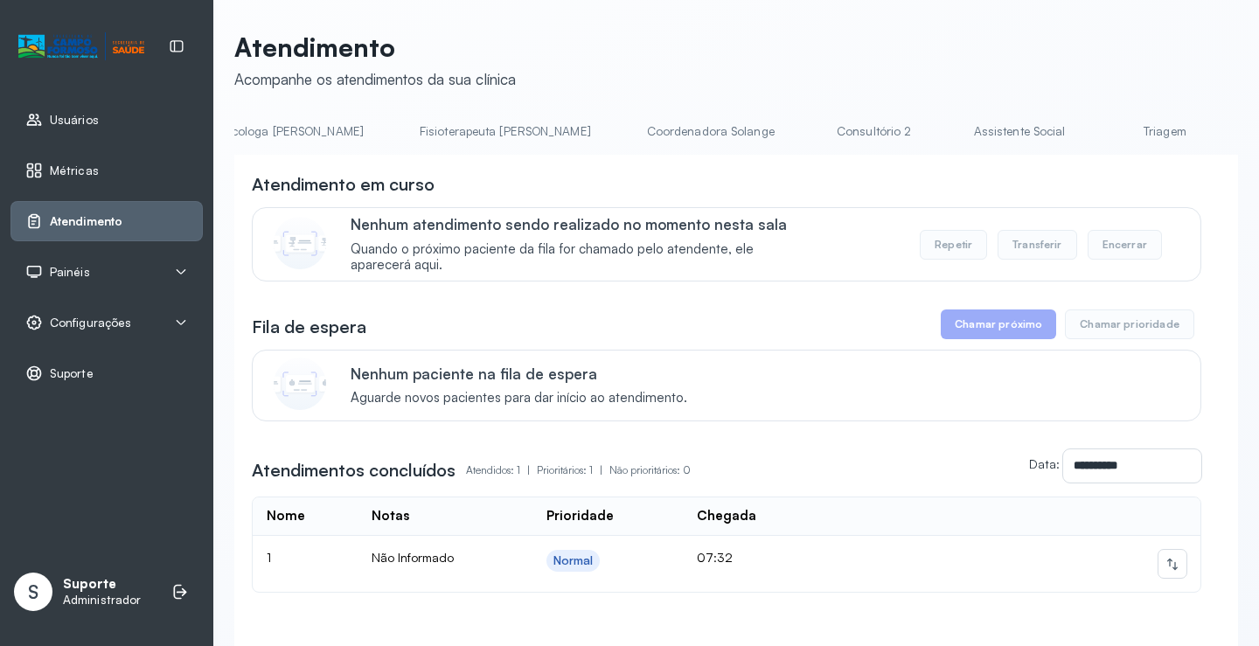
scroll to position [0, 987]
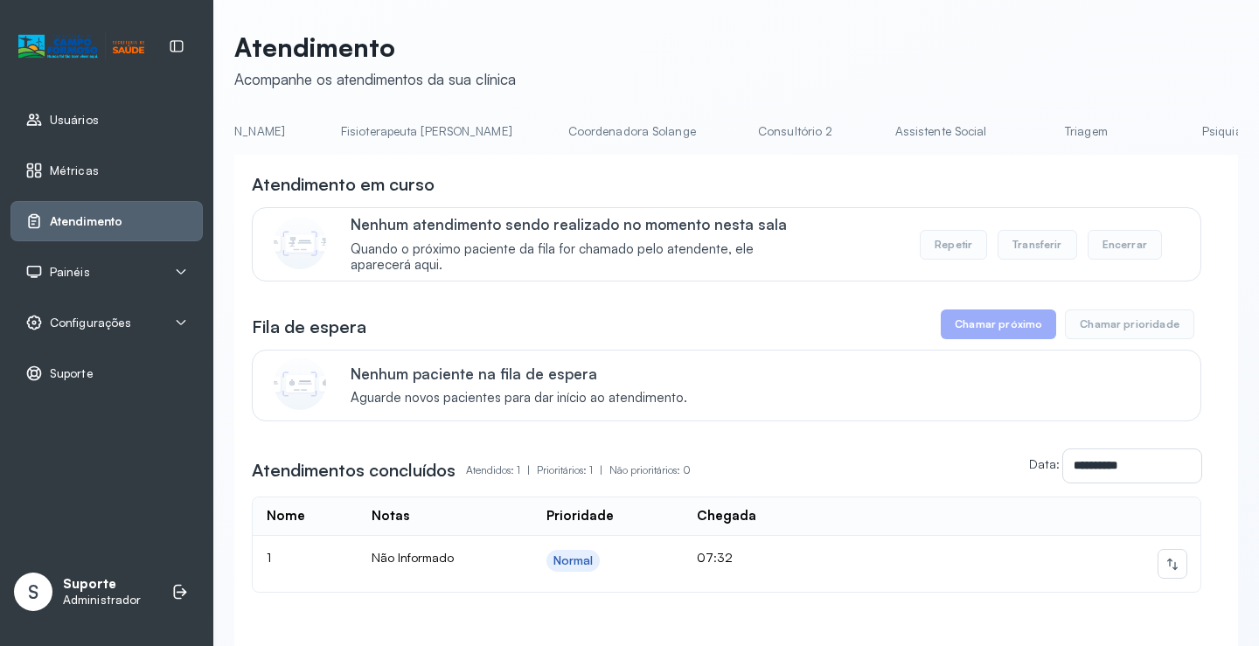
click at [1025, 135] on link "Triagem" at bounding box center [1086, 131] width 122 height 29
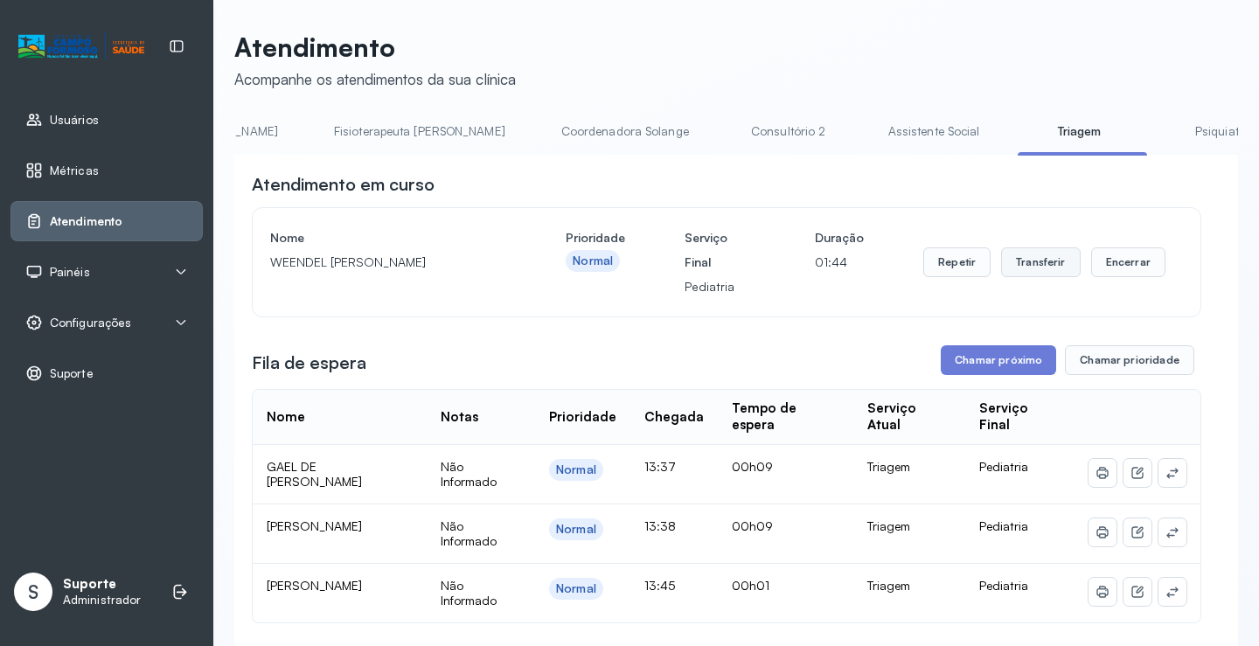
click at [1035, 266] on button "Transferir" at bounding box center [1041, 263] width 80 height 30
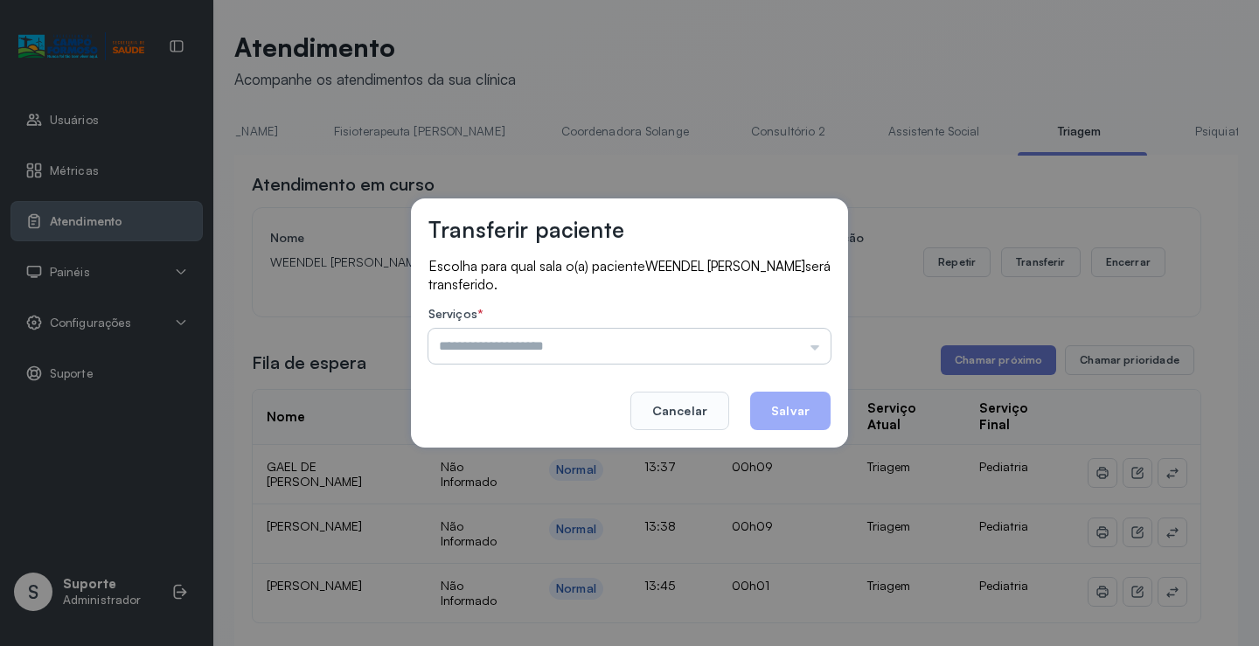
click at [819, 346] on input "text" at bounding box center [630, 346] width 402 height 35
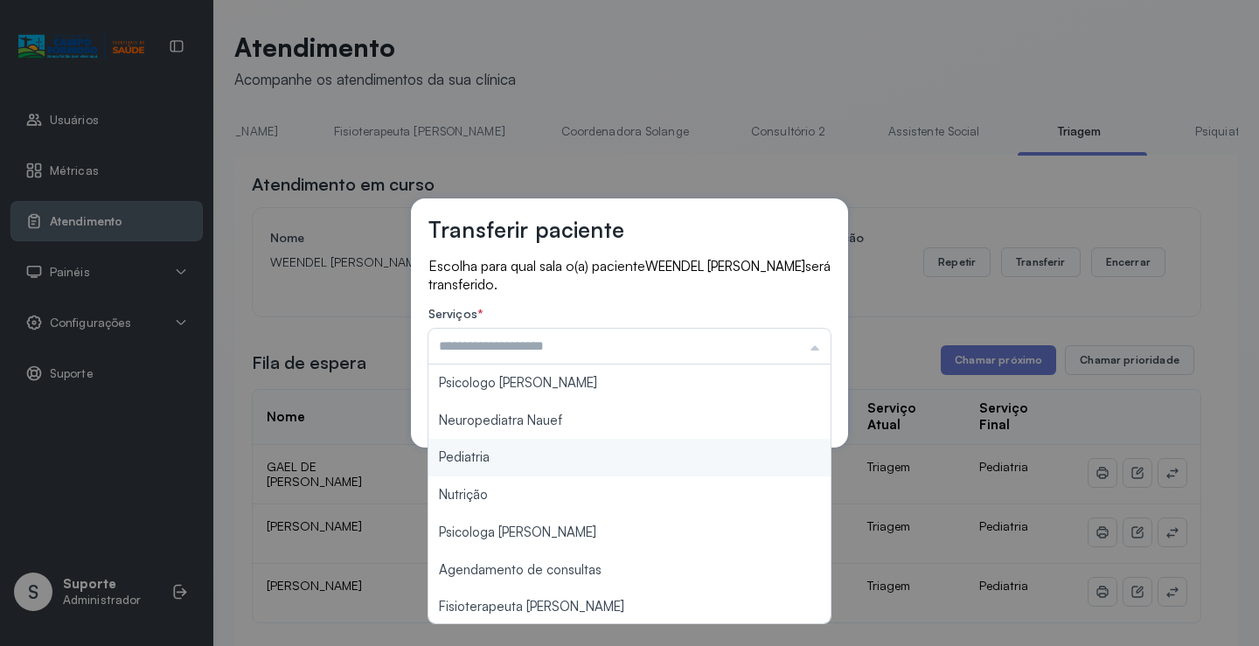
type input "*********"
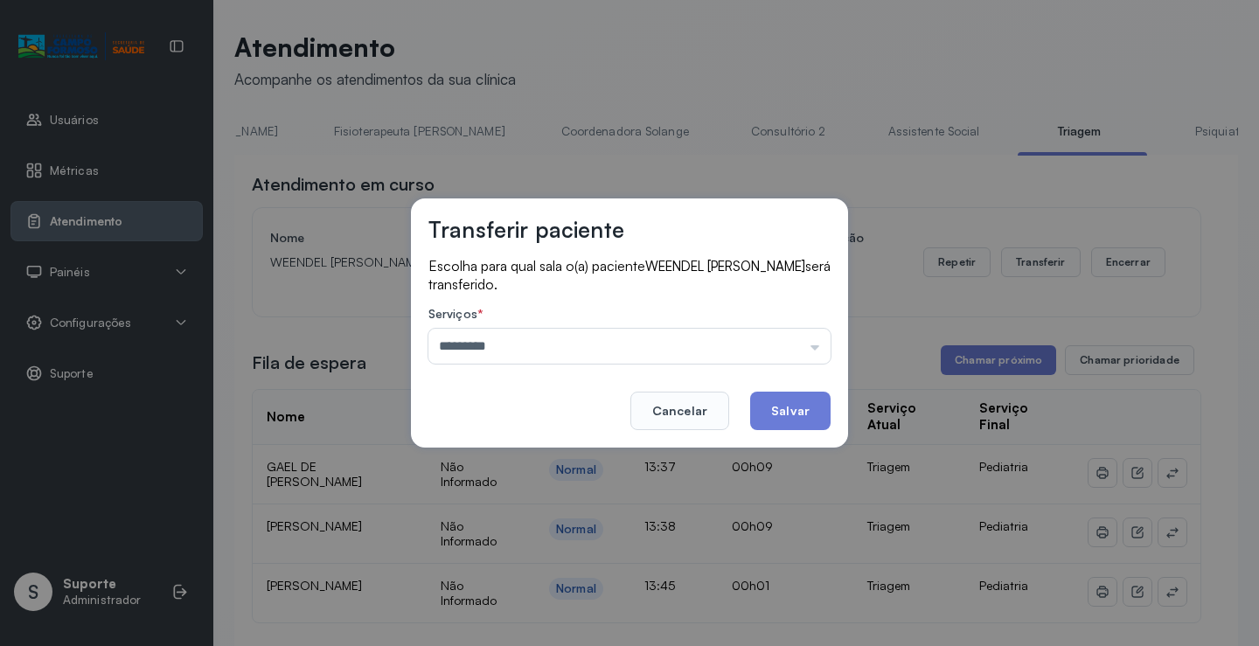
drag, startPoint x: 532, startPoint y: 457, endPoint x: 595, endPoint y: 443, distance: 64.5
click at [534, 455] on div "Transferir paciente Escolha para qual sala o(a) paciente [PERSON_NAME] será tra…" at bounding box center [629, 323] width 1259 height 646
click at [782, 404] on button "Salvar" at bounding box center [790, 411] width 80 height 38
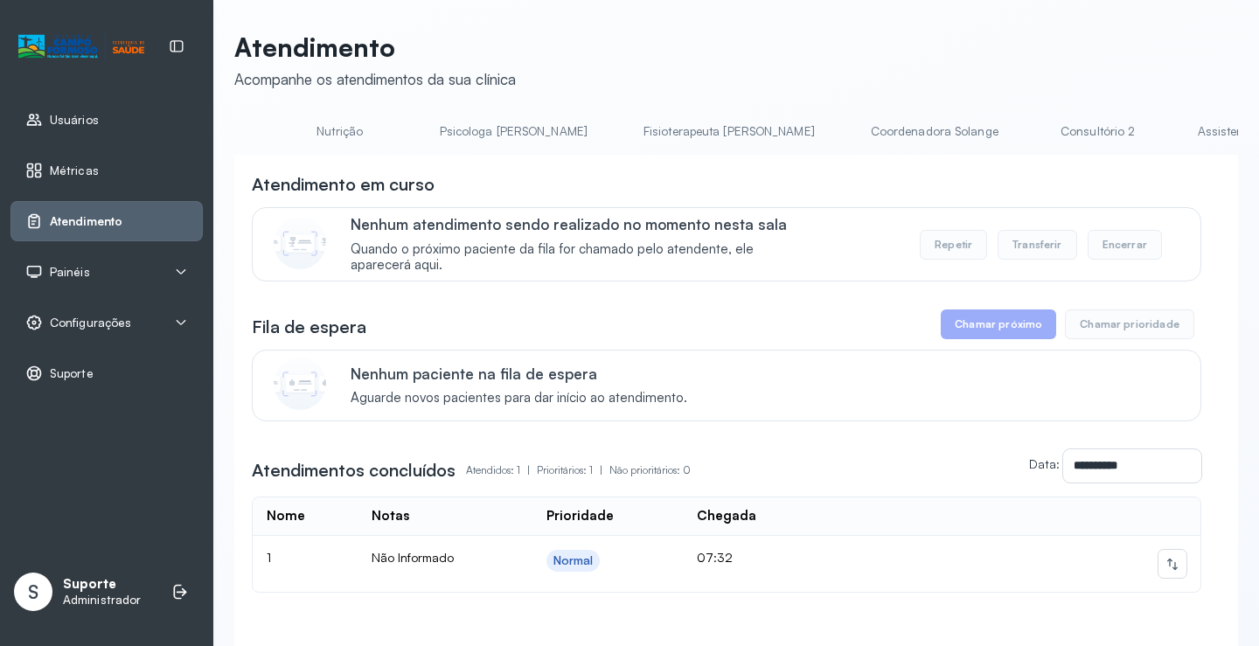
scroll to position [0, 715]
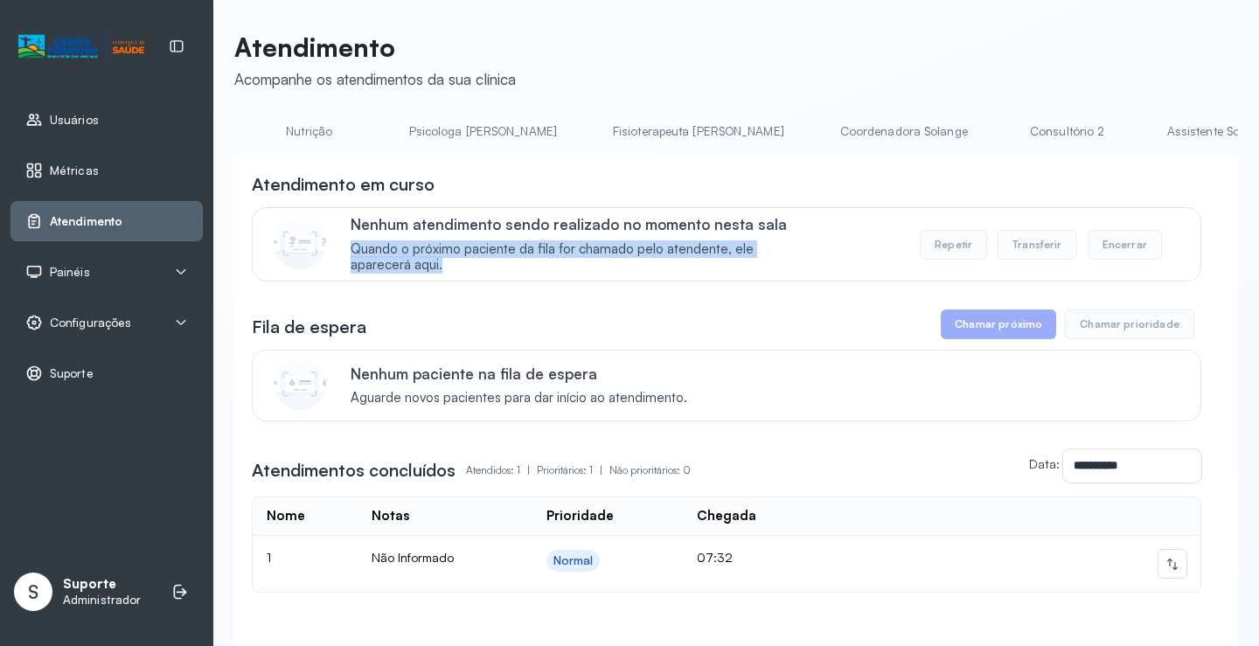
drag, startPoint x: 845, startPoint y: 208, endPoint x: 872, endPoint y: 209, distance: 27.1
click at [872, 209] on div "Atendimento em curso Nenhum atendimento sendo realizado no momento nesta sala Q…" at bounding box center [727, 226] width 950 height 109
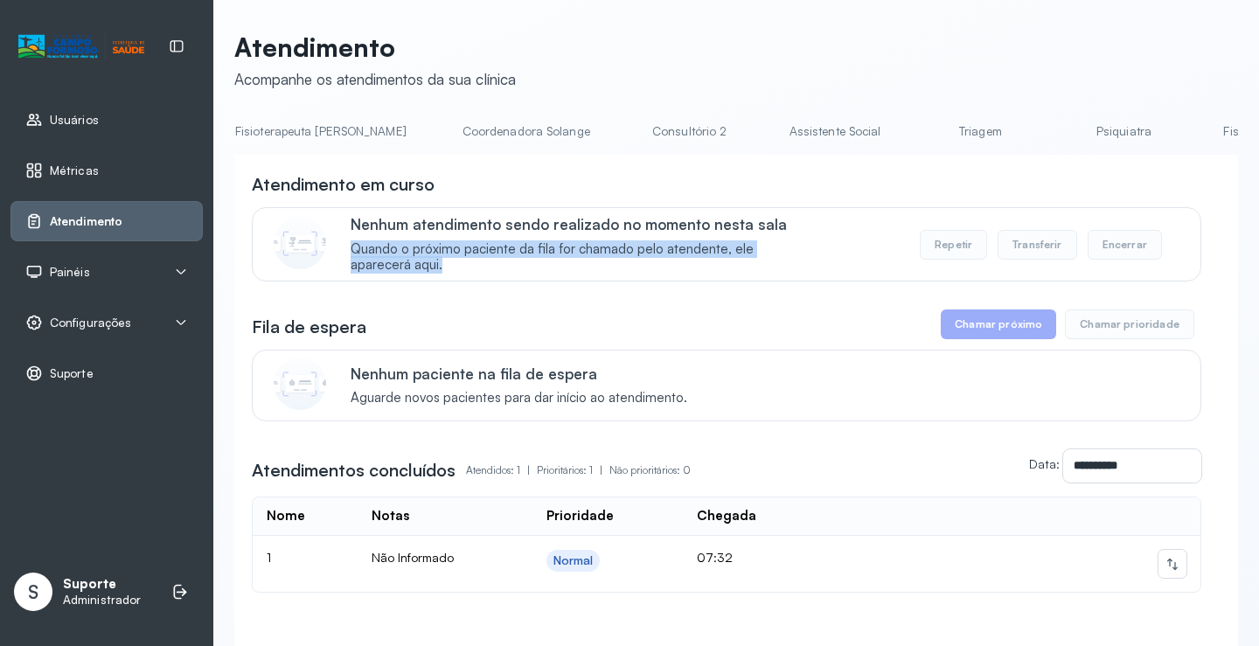
click at [919, 137] on link "Triagem" at bounding box center [980, 131] width 122 height 29
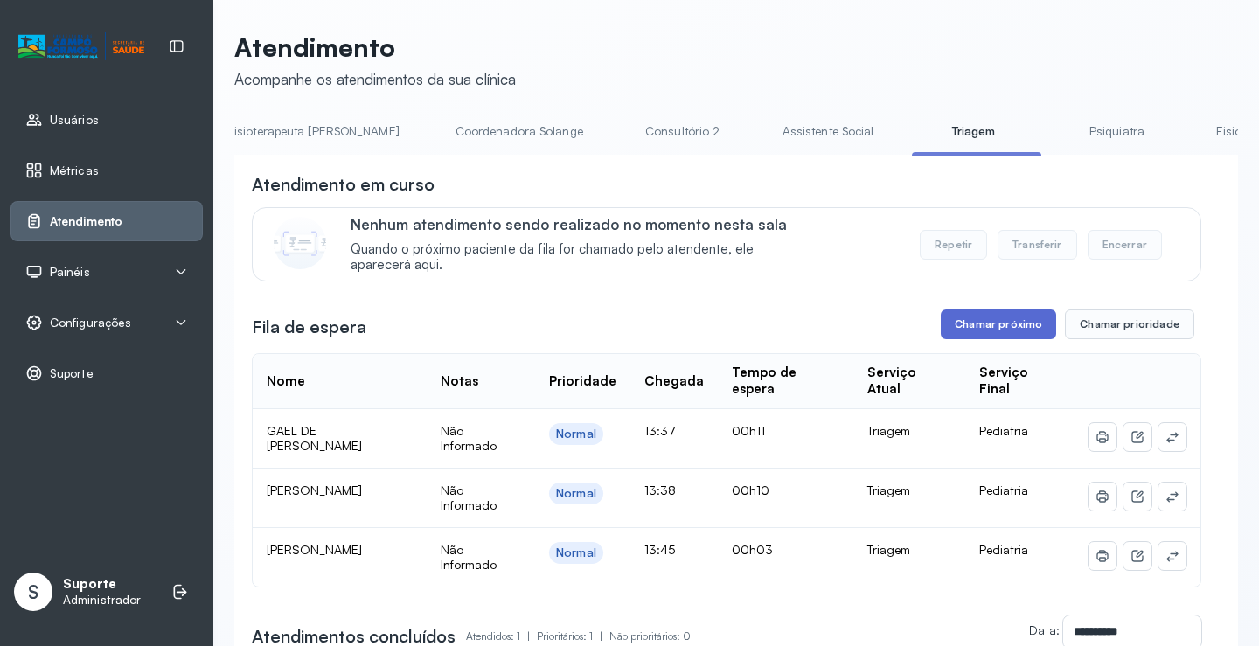
click at [999, 332] on button "Chamar próximo" at bounding box center [998, 325] width 115 height 30
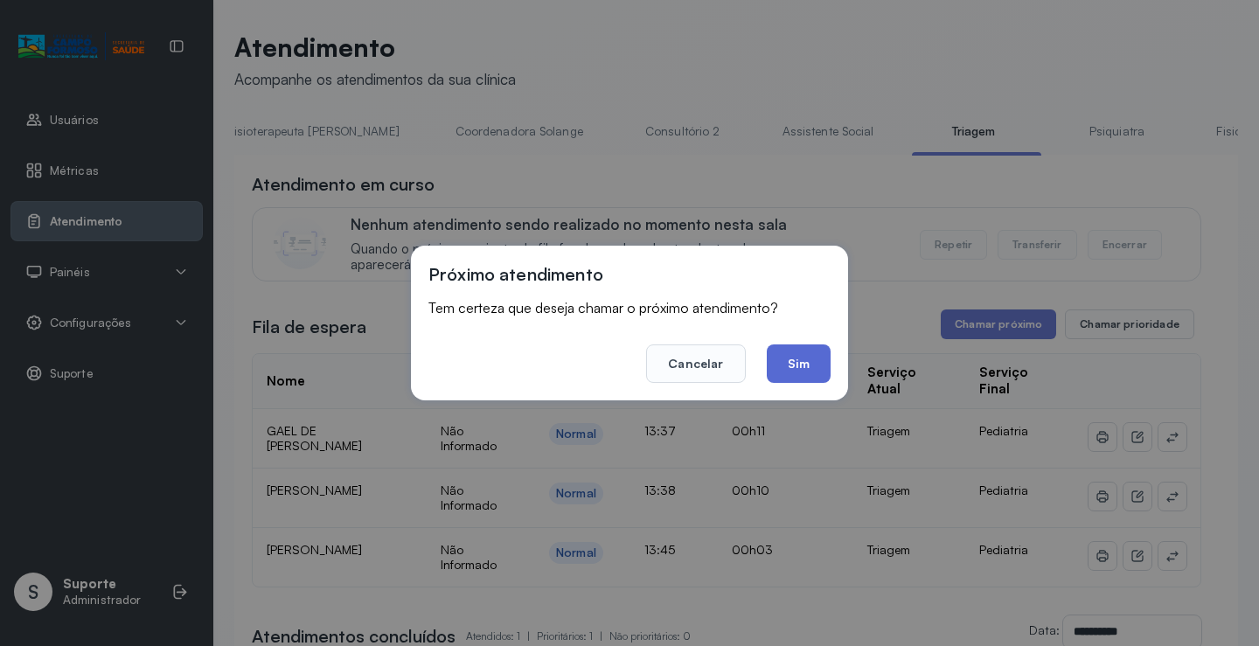
click at [806, 358] on button "Sim" at bounding box center [799, 364] width 64 height 38
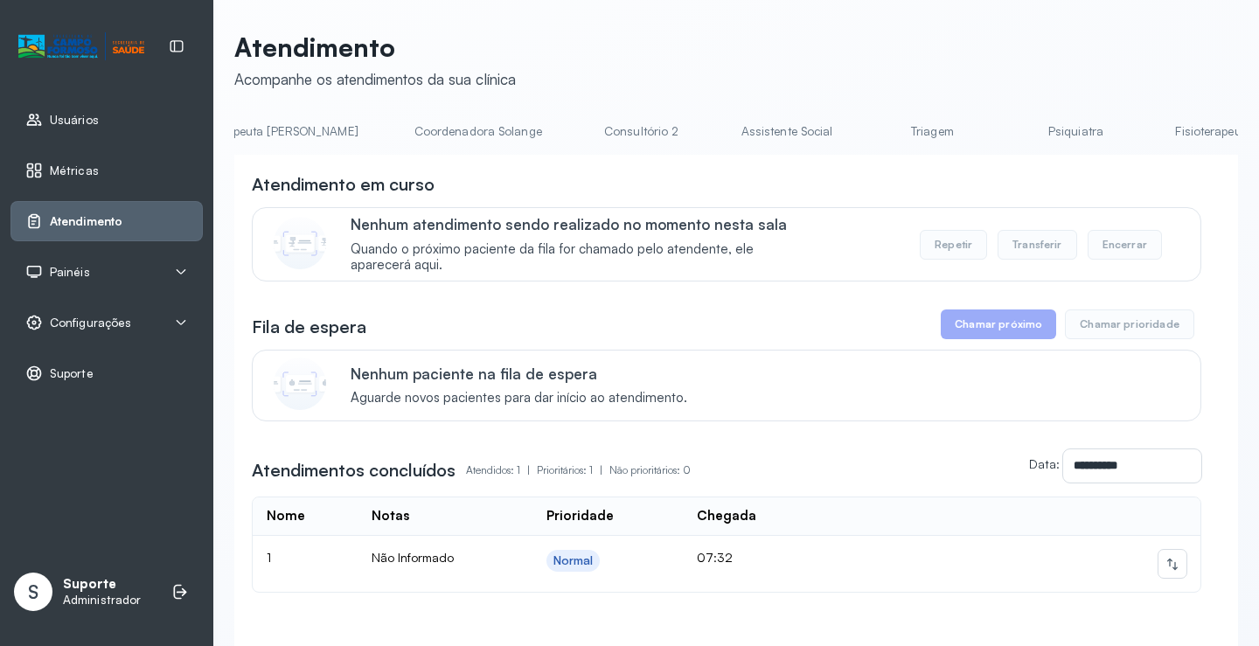
scroll to position [0, 1202]
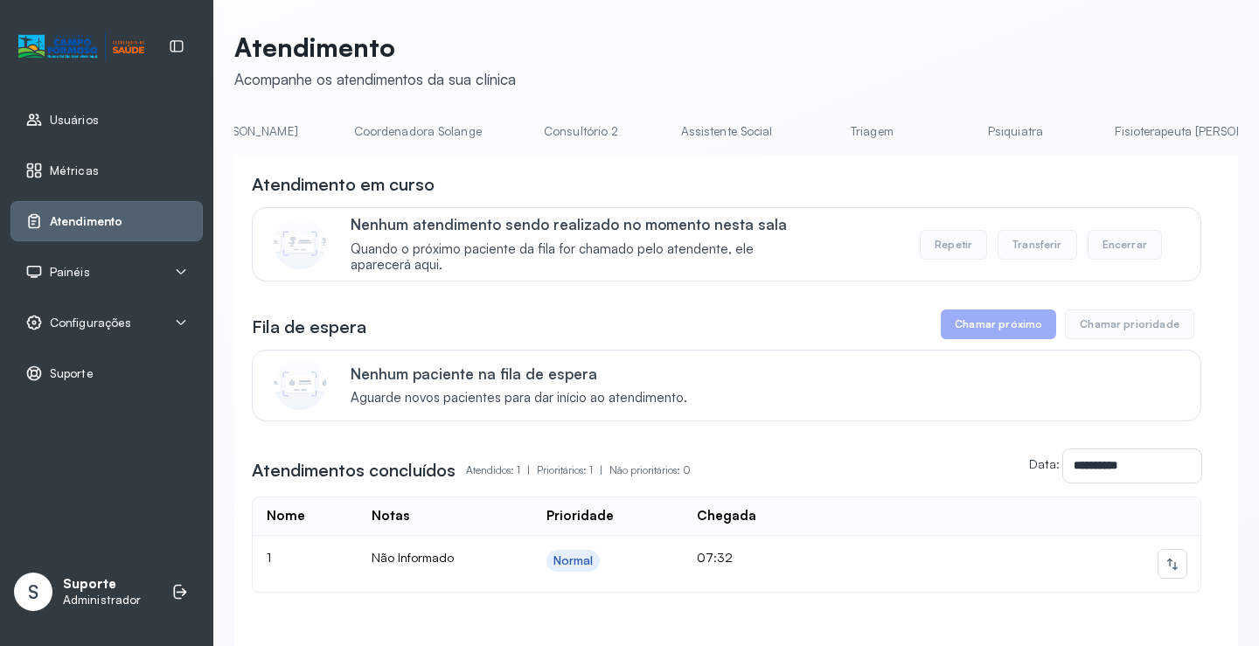
click at [811, 131] on link "Triagem" at bounding box center [872, 131] width 122 height 29
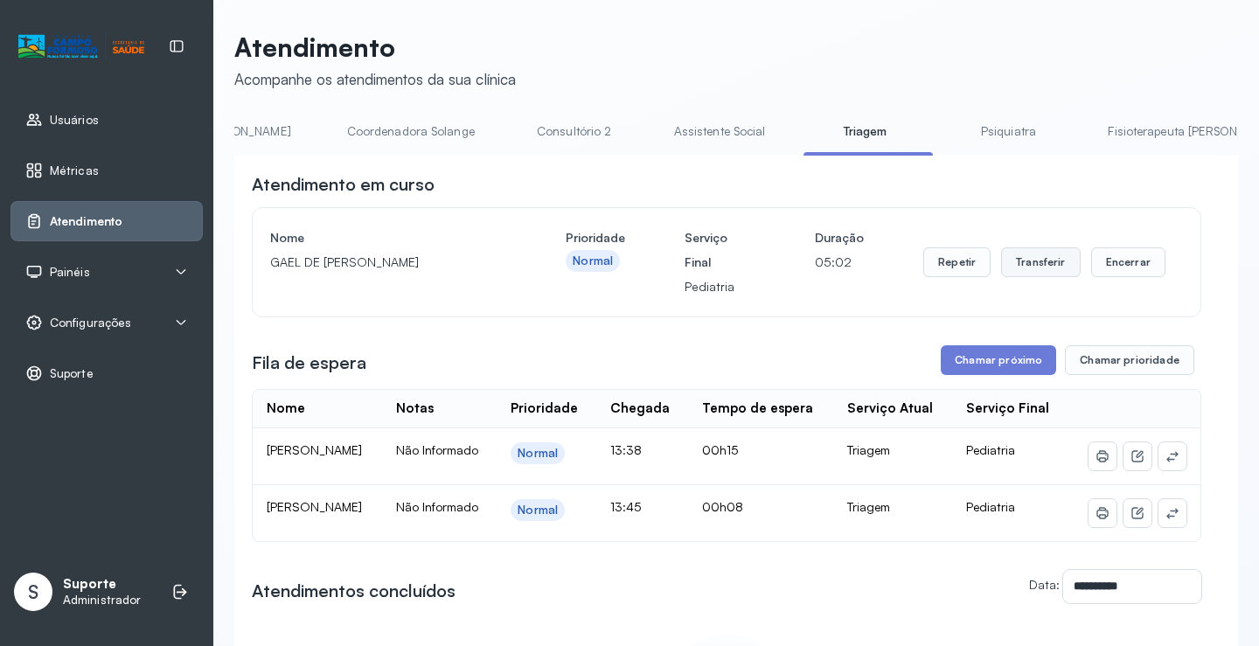
click at [1036, 265] on button "Transferir" at bounding box center [1041, 263] width 80 height 30
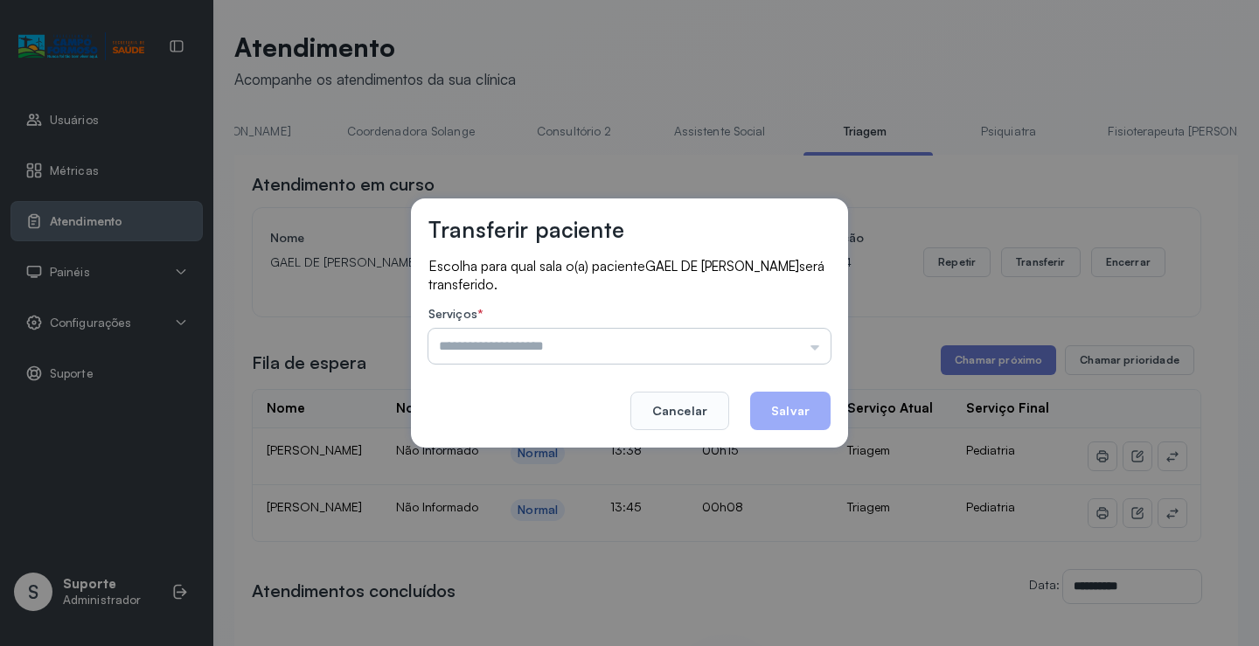
click at [818, 345] on input "text" at bounding box center [630, 346] width 402 height 35
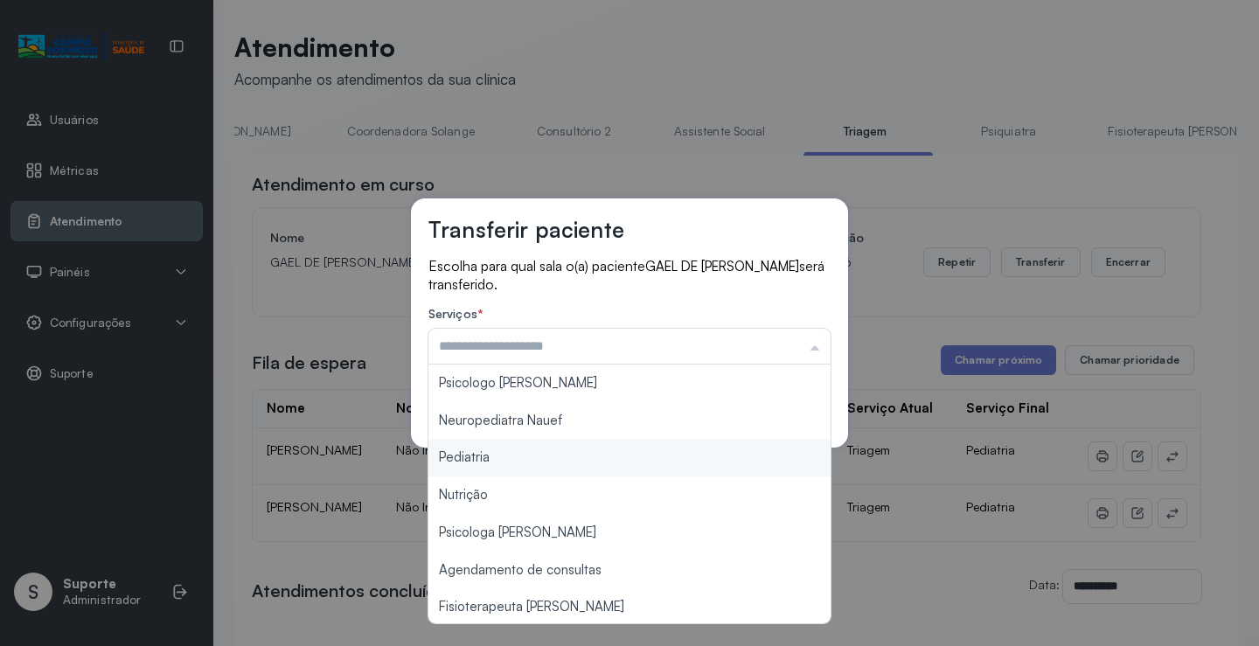
type input "*********"
click at [555, 451] on div "Transferir paciente Escolha para qual sala o(a) paciente GAEL DE [PERSON_NAME] …" at bounding box center [629, 323] width 1259 height 646
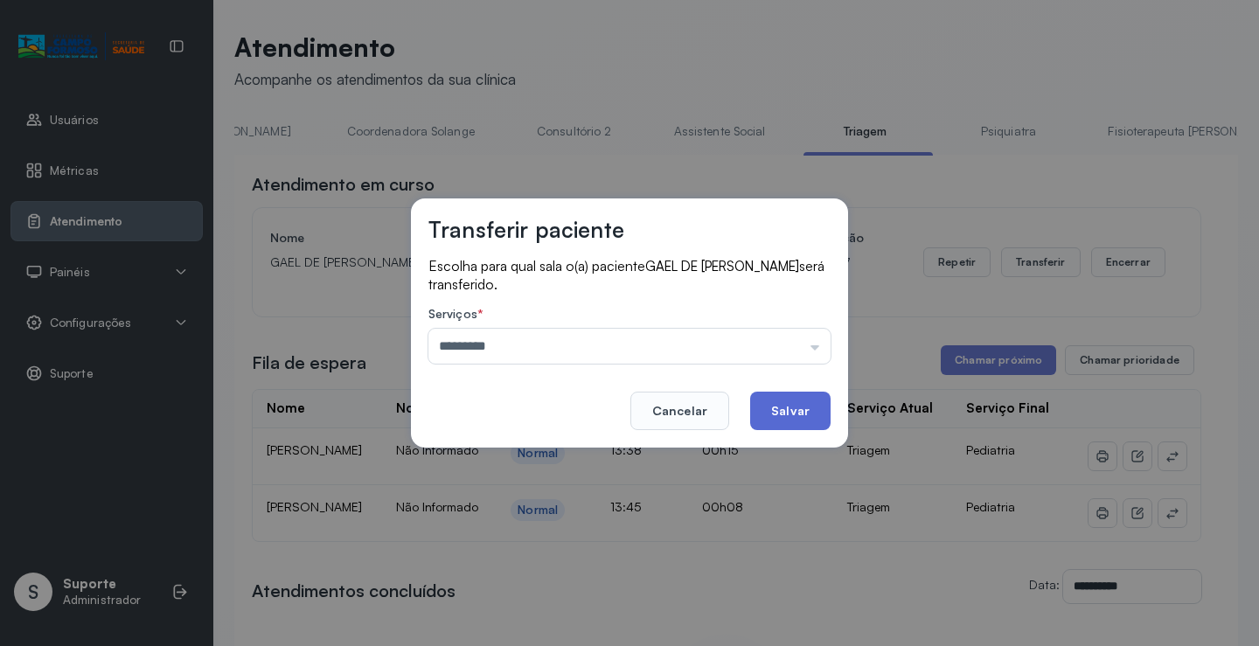
click at [792, 415] on button "Salvar" at bounding box center [790, 411] width 80 height 38
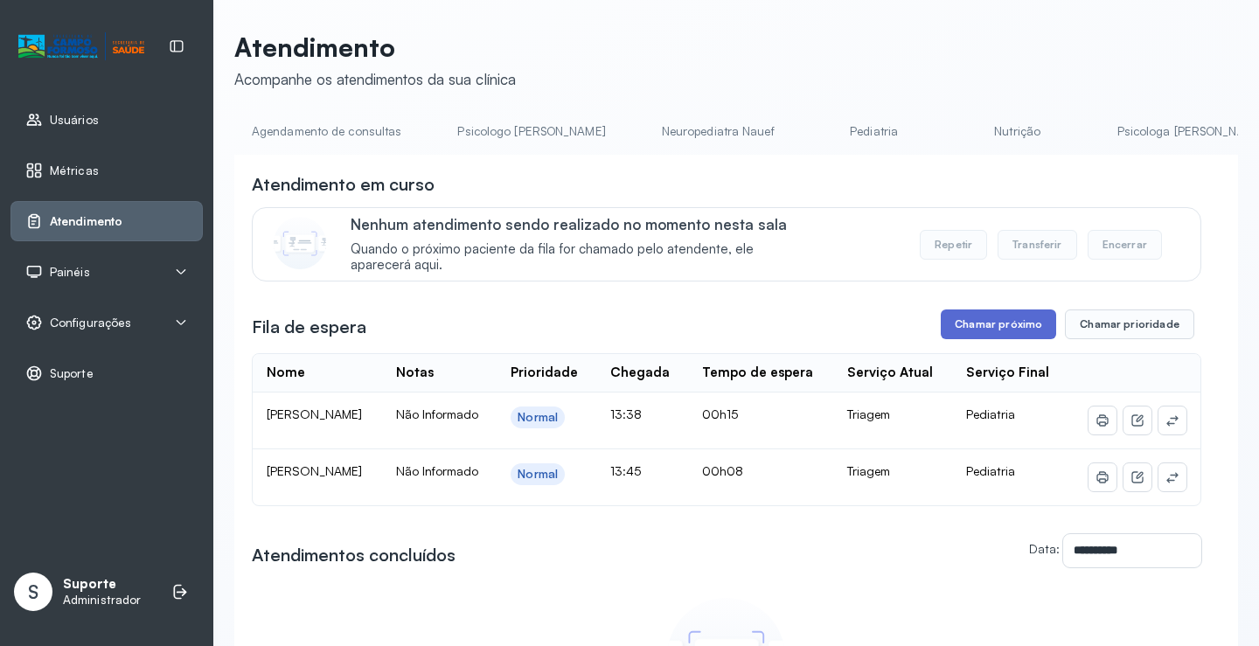
click at [997, 327] on button "Chamar próximo" at bounding box center [998, 325] width 115 height 30
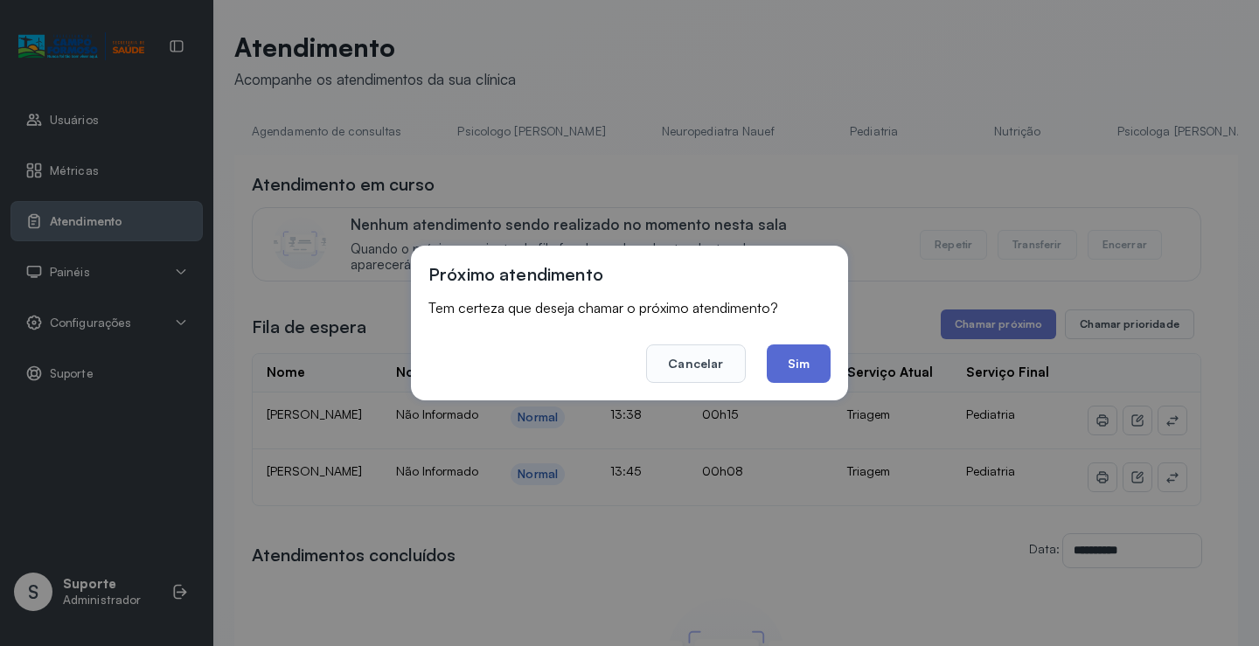
click at [806, 362] on button "Sim" at bounding box center [799, 364] width 64 height 38
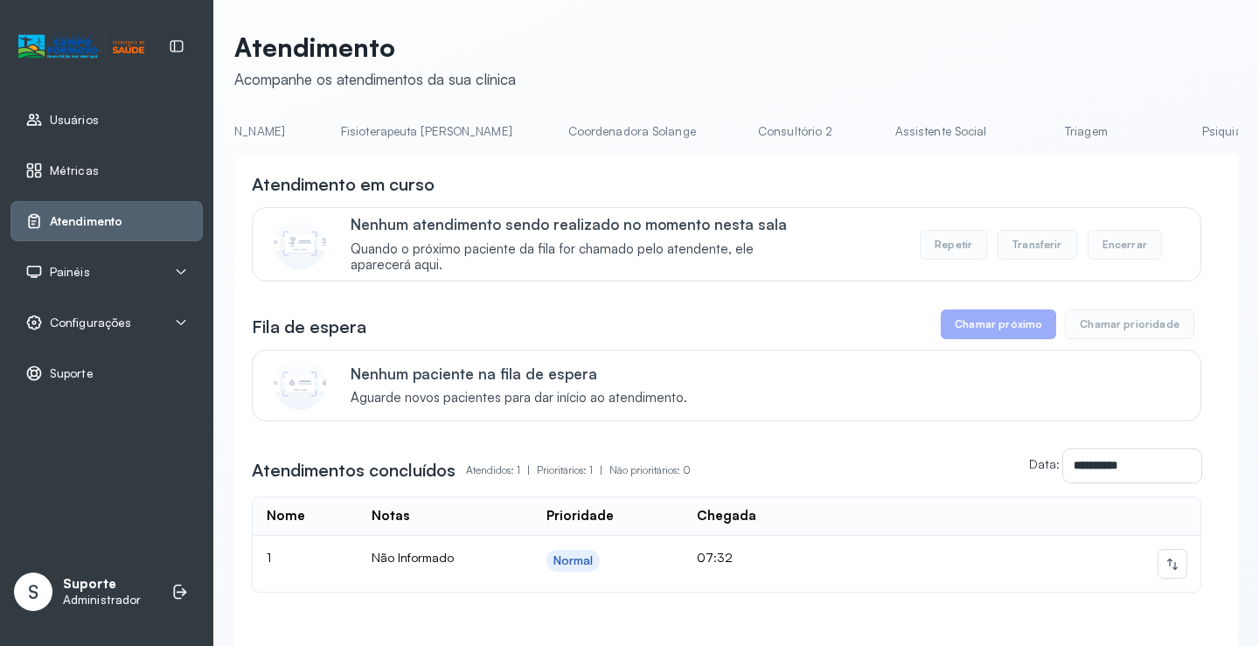
scroll to position [0, 1028]
click at [985, 129] on link "Triagem" at bounding box center [1046, 131] width 122 height 29
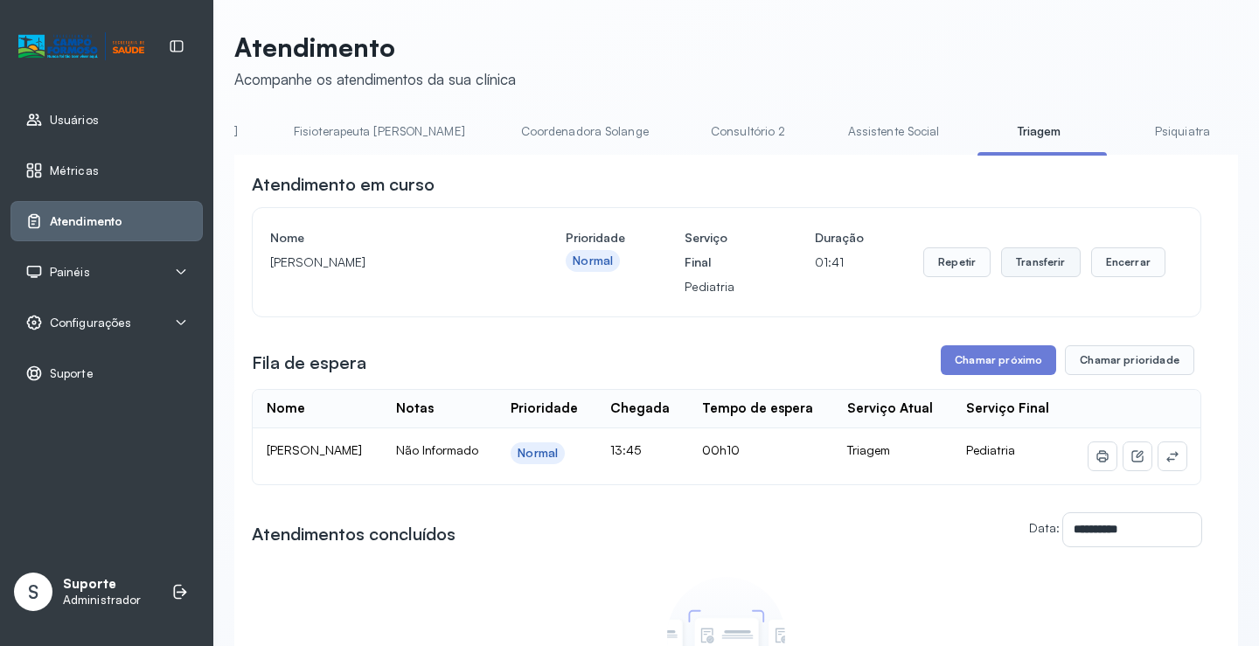
click at [1029, 262] on button "Transferir" at bounding box center [1041, 263] width 80 height 30
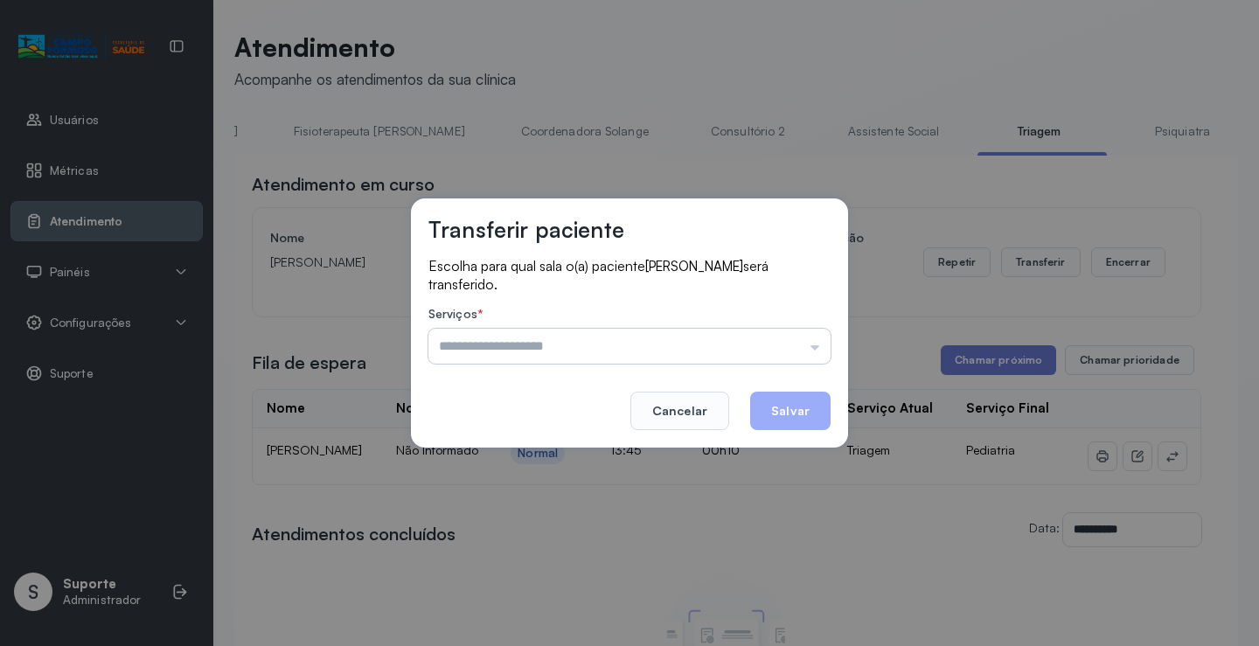
click at [814, 351] on input "text" at bounding box center [630, 346] width 402 height 35
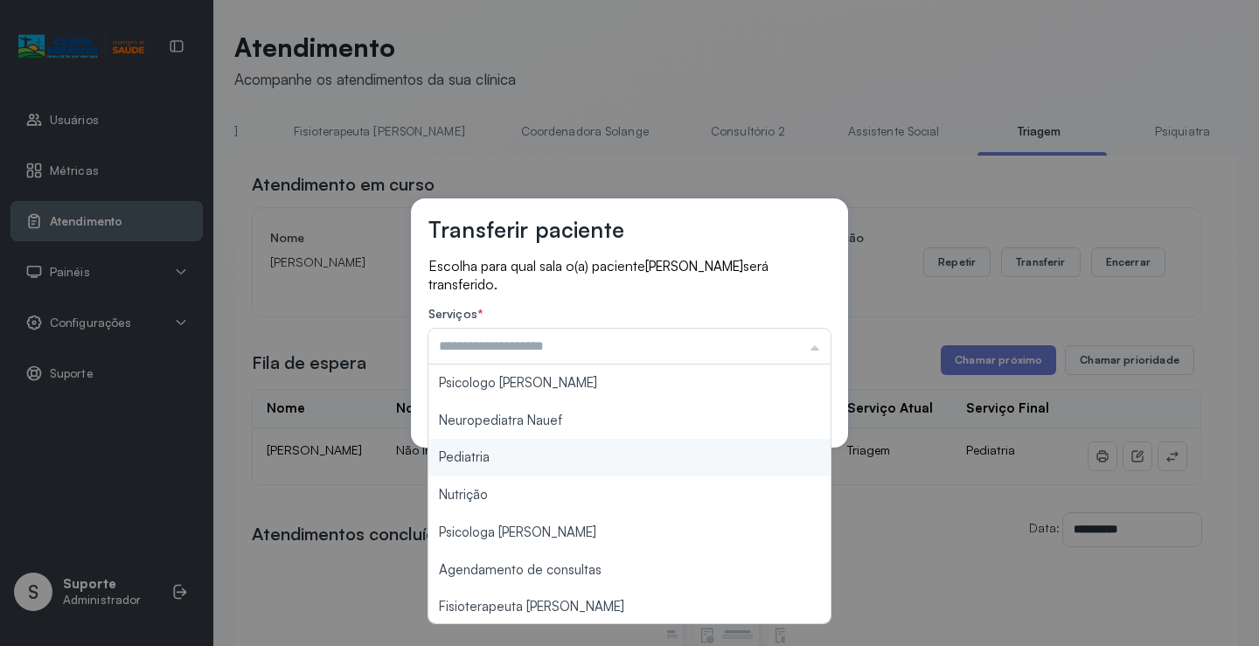
type input "*********"
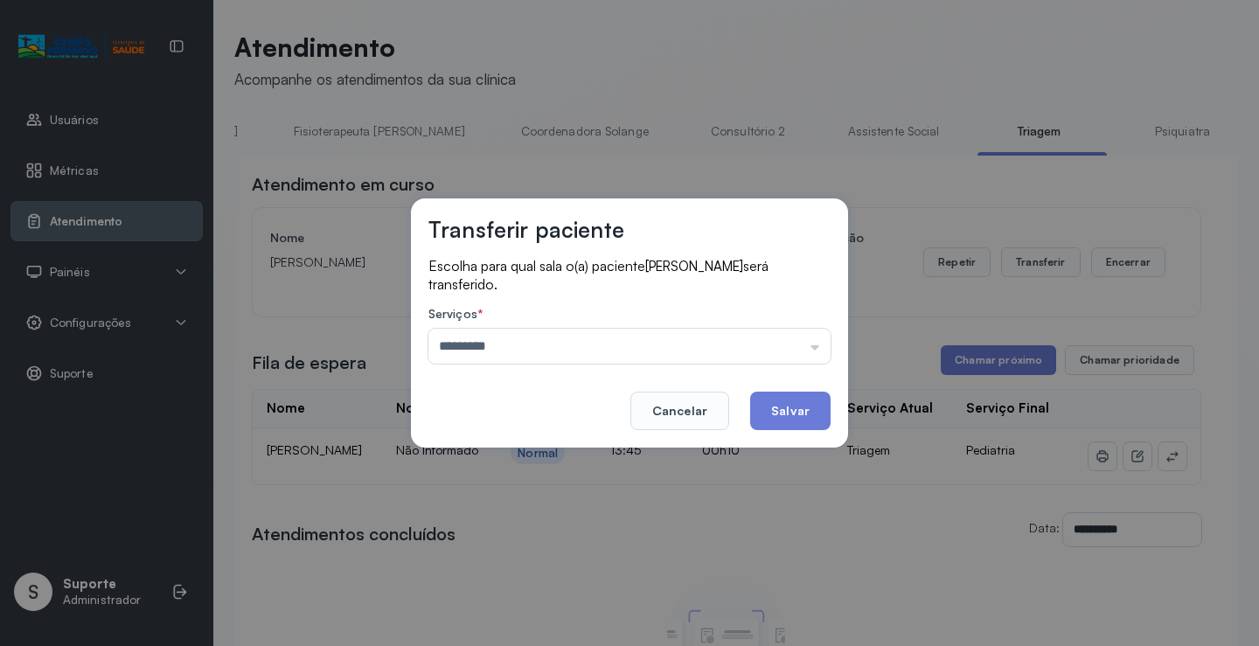
drag, startPoint x: 530, startPoint y: 451, endPoint x: 675, endPoint y: 453, distance: 145.2
click at [534, 456] on div "Transferir paciente Escolha para qual sala o(a) paciente [PERSON_NAME] será tra…" at bounding box center [629, 323] width 1259 height 646
click at [800, 408] on button "Salvar" at bounding box center [790, 411] width 80 height 38
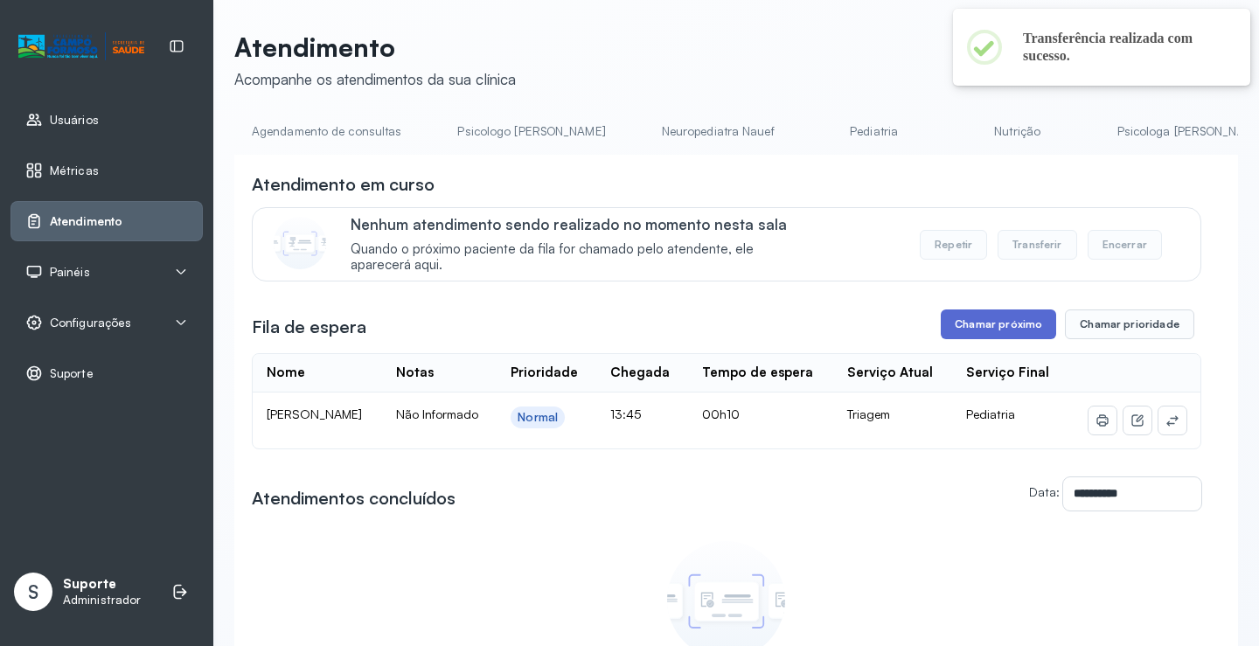
click at [987, 329] on button "Chamar próximo" at bounding box center [998, 325] width 115 height 30
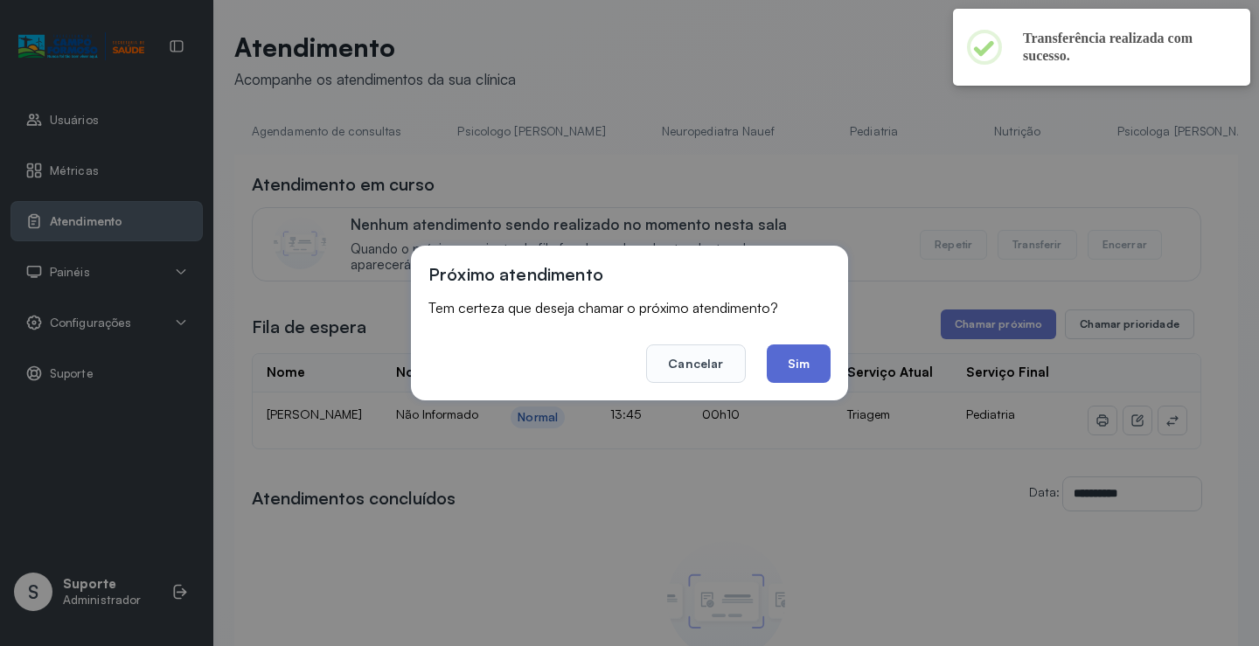
click at [799, 360] on button "Sim" at bounding box center [799, 364] width 64 height 38
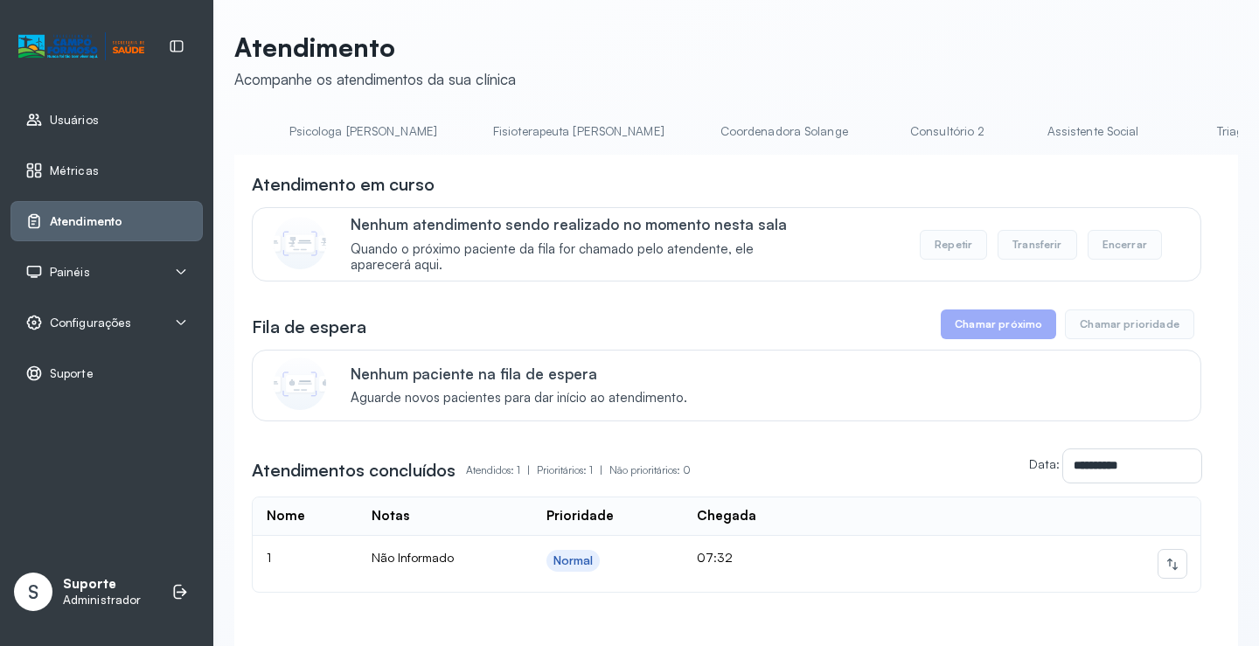
scroll to position [0, 972]
click at [1041, 132] on link "Triagem" at bounding box center [1102, 131] width 122 height 29
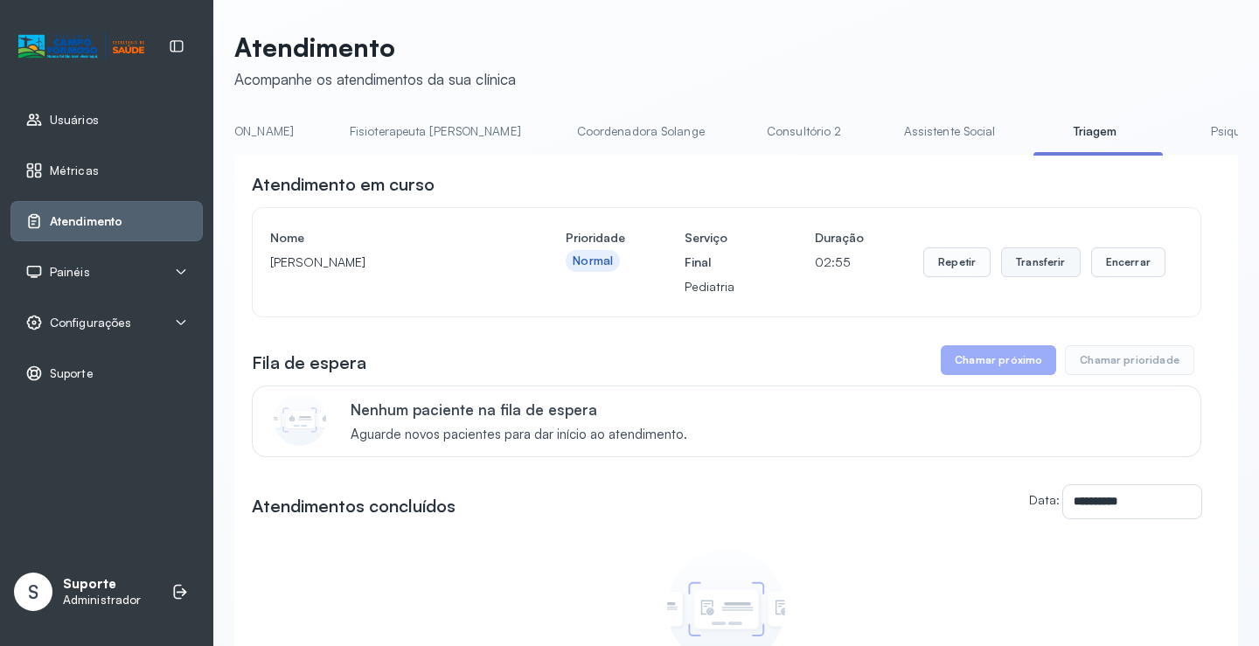
click at [1028, 270] on button "Transferir" at bounding box center [1041, 263] width 80 height 30
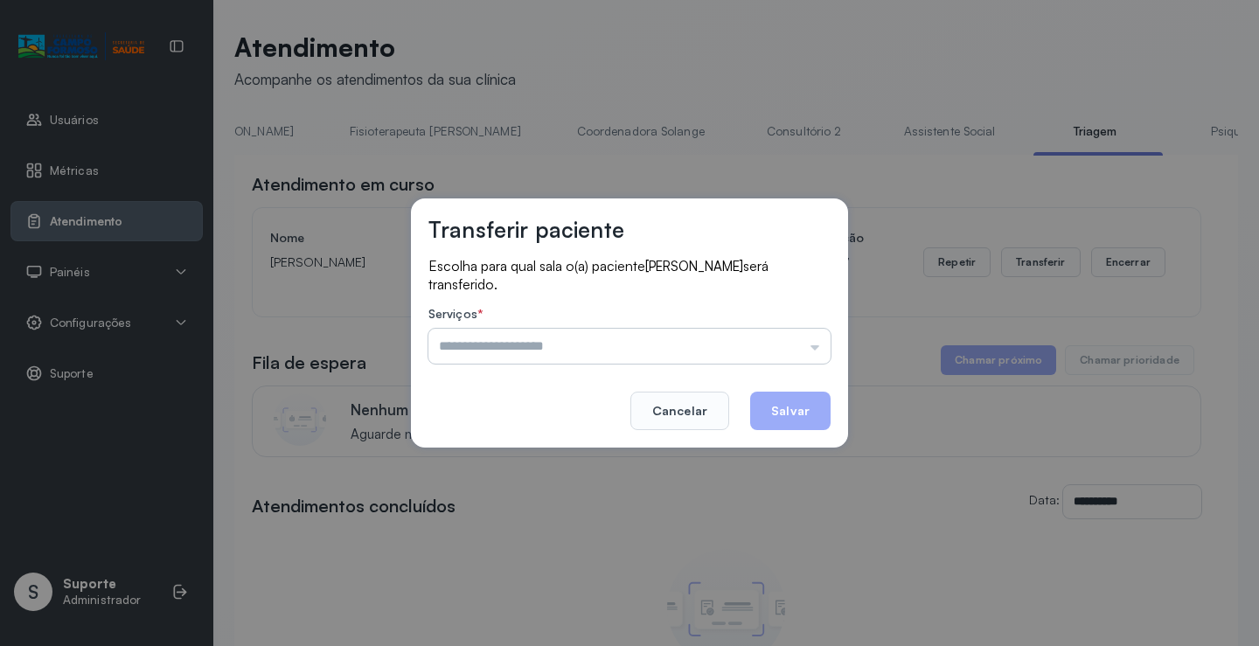
click at [820, 351] on input "text" at bounding box center [630, 346] width 402 height 35
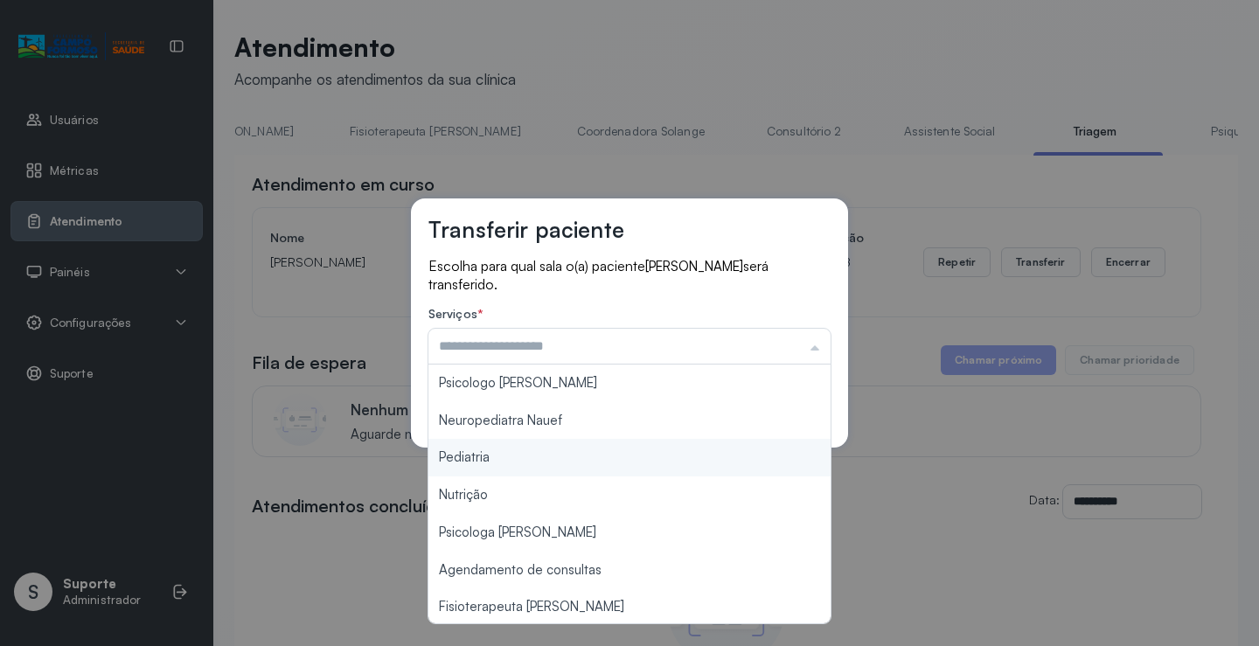
type input "*********"
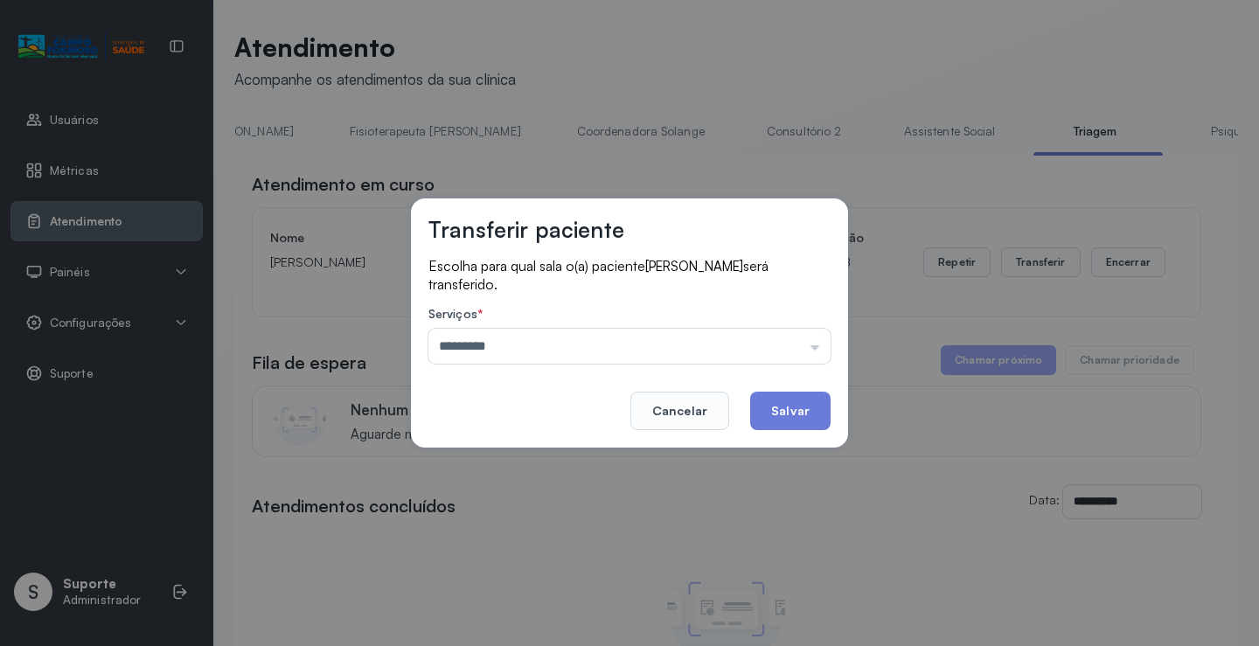
click at [531, 456] on div "Transferir paciente Escolha para qual sala o(a) paciente MALÚ JATOBÁ ARAUJO ser…" at bounding box center [629, 323] width 1259 height 646
click at [794, 405] on button "Salvar" at bounding box center [790, 411] width 80 height 38
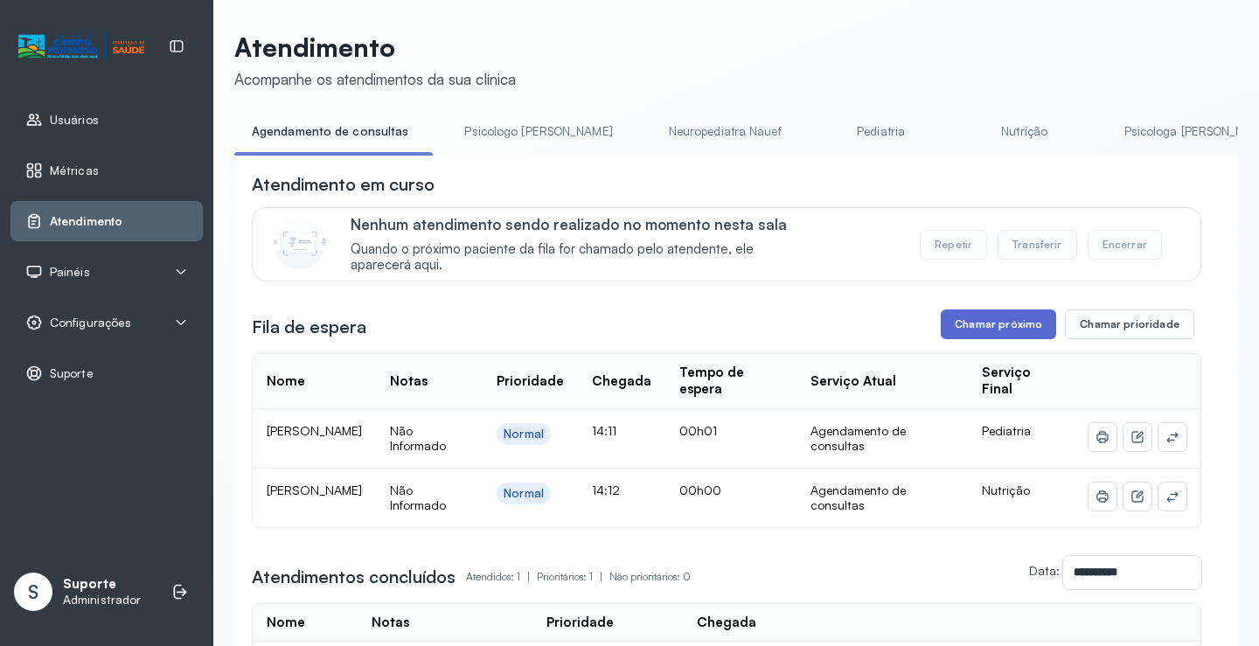
click at [991, 331] on button "Chamar próximo" at bounding box center [998, 325] width 115 height 30
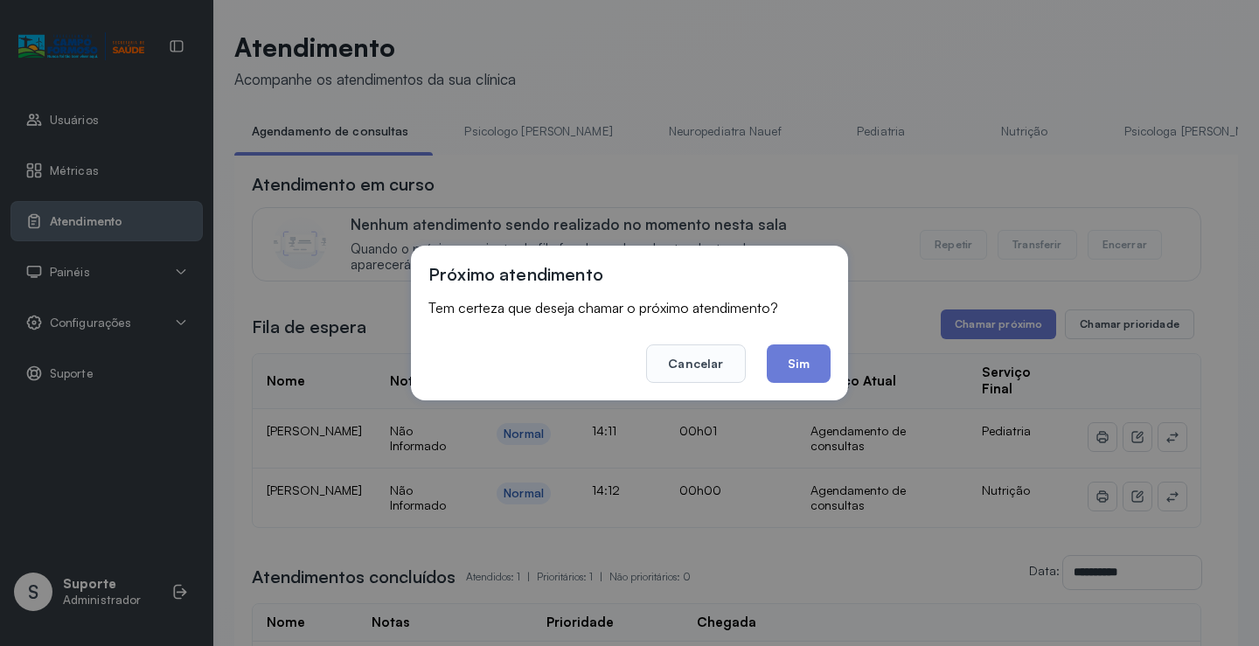
drag, startPoint x: 812, startPoint y: 370, endPoint x: 813, endPoint y: 354, distance: 15.8
click at [813, 355] on button "Sim" at bounding box center [799, 364] width 64 height 38
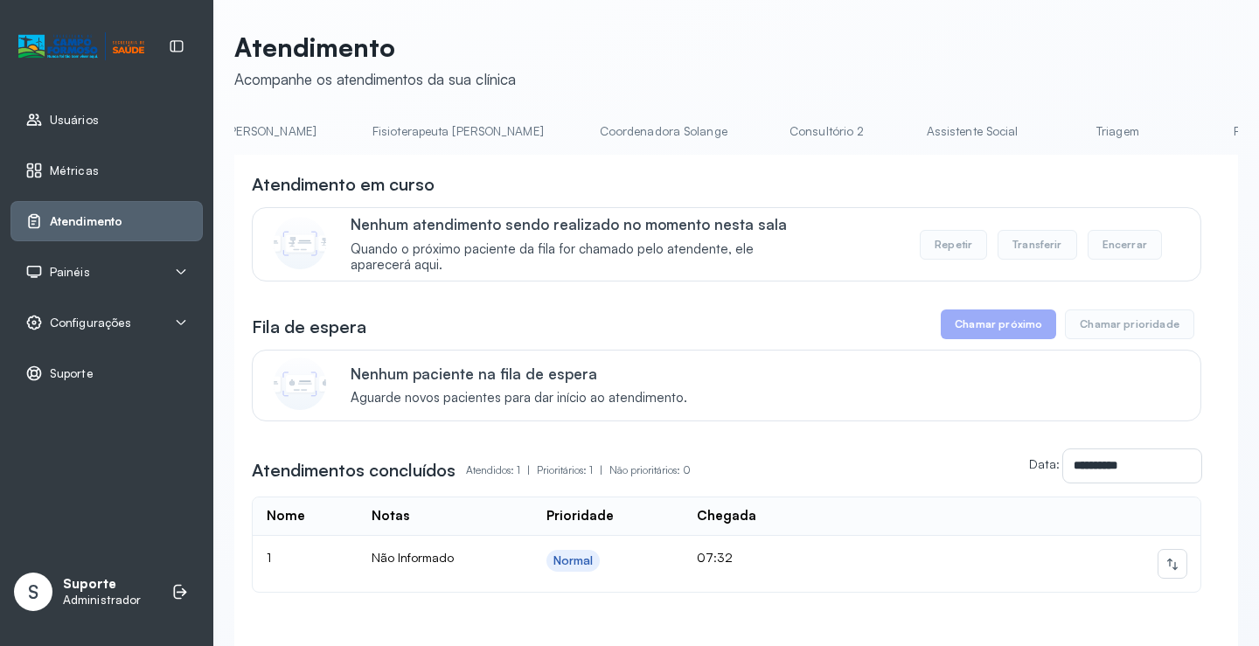
scroll to position [0, 986]
click at [1027, 122] on link "Triagem" at bounding box center [1088, 131] width 122 height 29
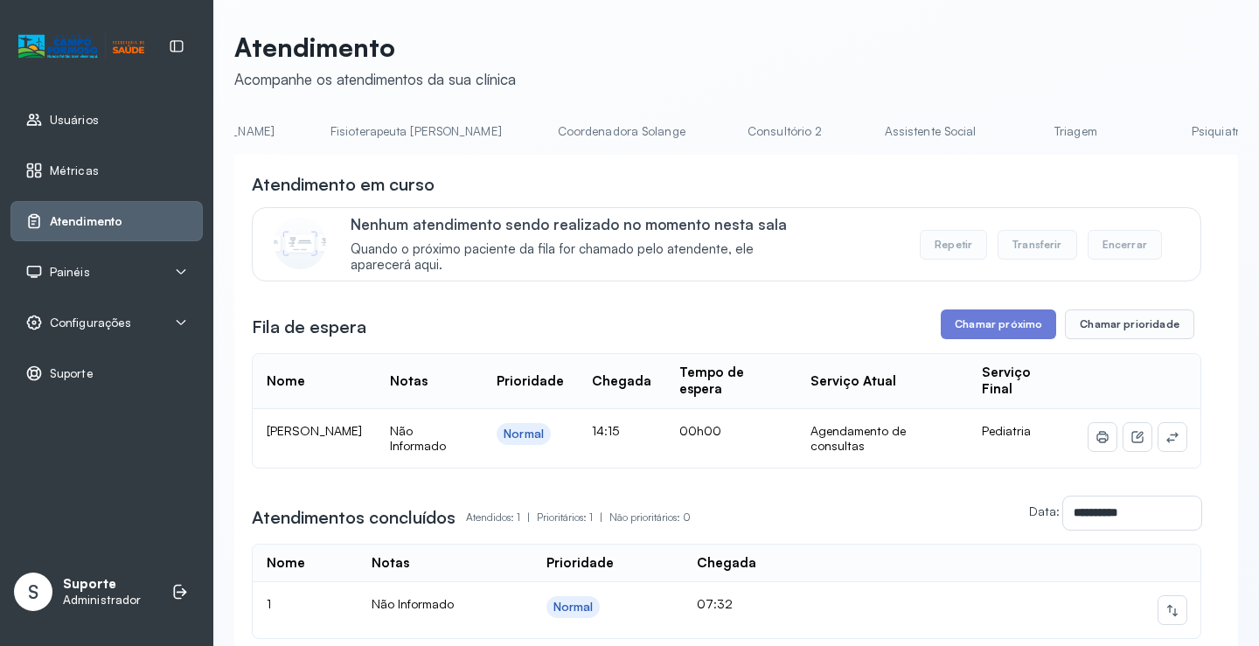
scroll to position [0, 1024]
click at [988, 132] on link "Triagem" at bounding box center [1049, 131] width 122 height 29
click at [995, 128] on link "Triagem" at bounding box center [1056, 131] width 122 height 29
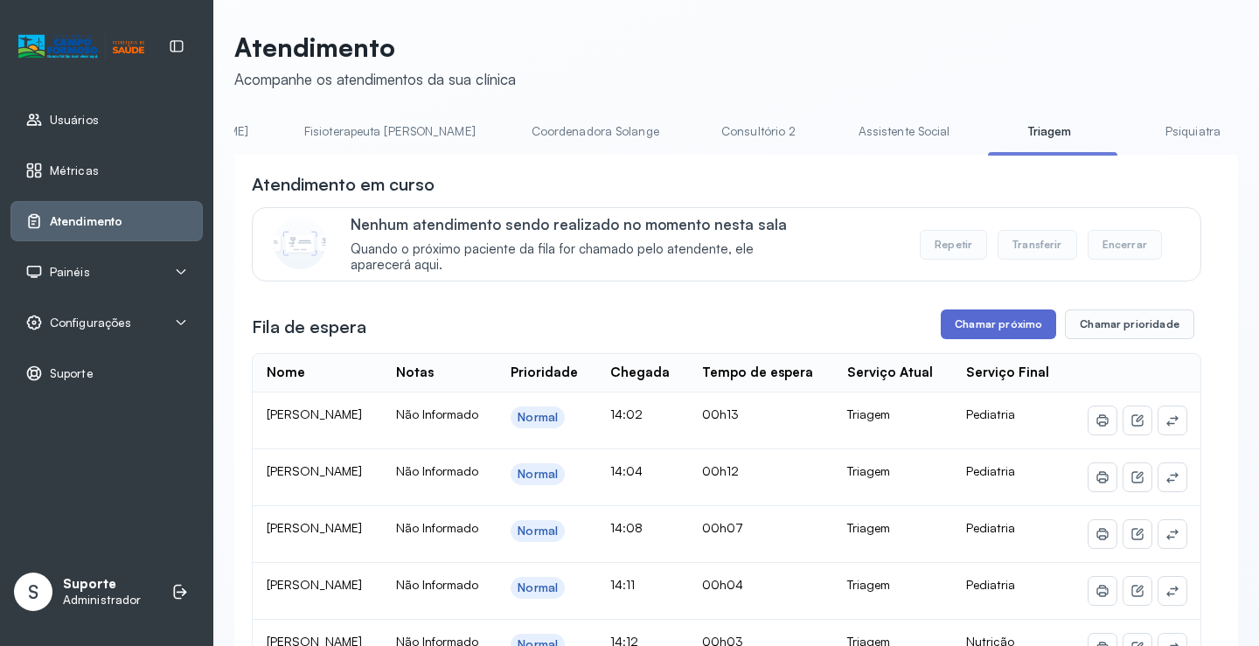
click at [1015, 318] on button "Chamar próximo" at bounding box center [998, 325] width 115 height 30
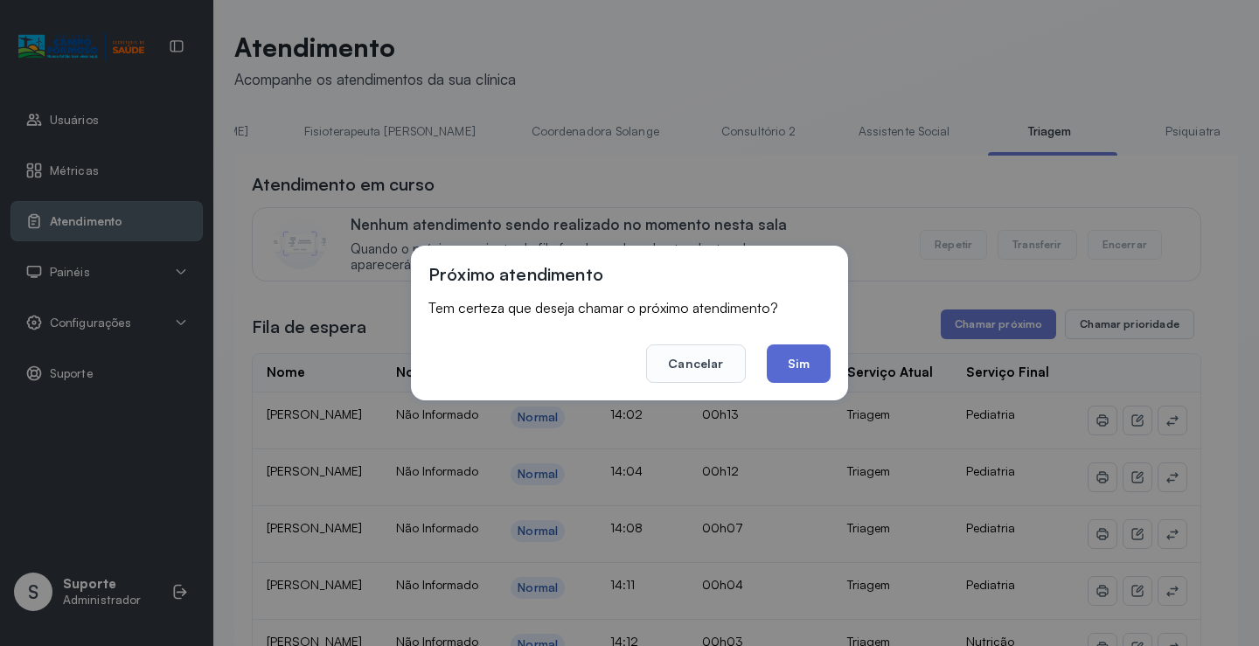
click at [809, 367] on button "Sim" at bounding box center [799, 364] width 64 height 38
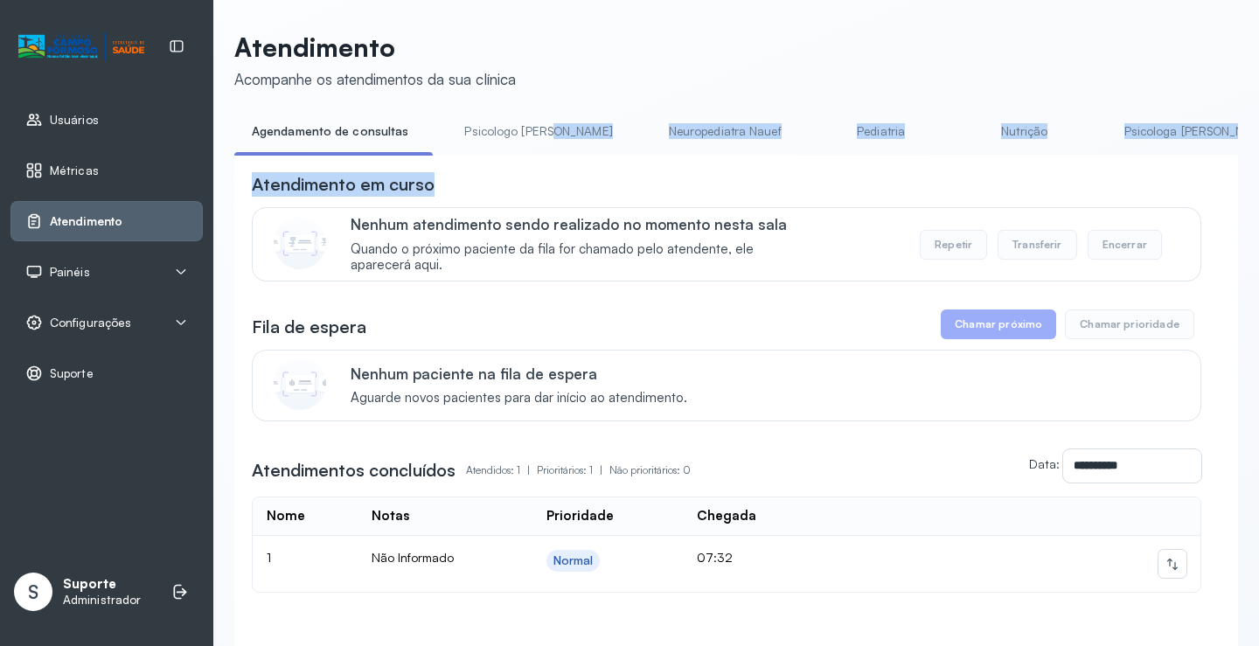
drag, startPoint x: 456, startPoint y: 160, endPoint x: 562, endPoint y: 150, distance: 106.3
click at [562, 150] on div "**********" at bounding box center [736, 411] width 1004 height 588
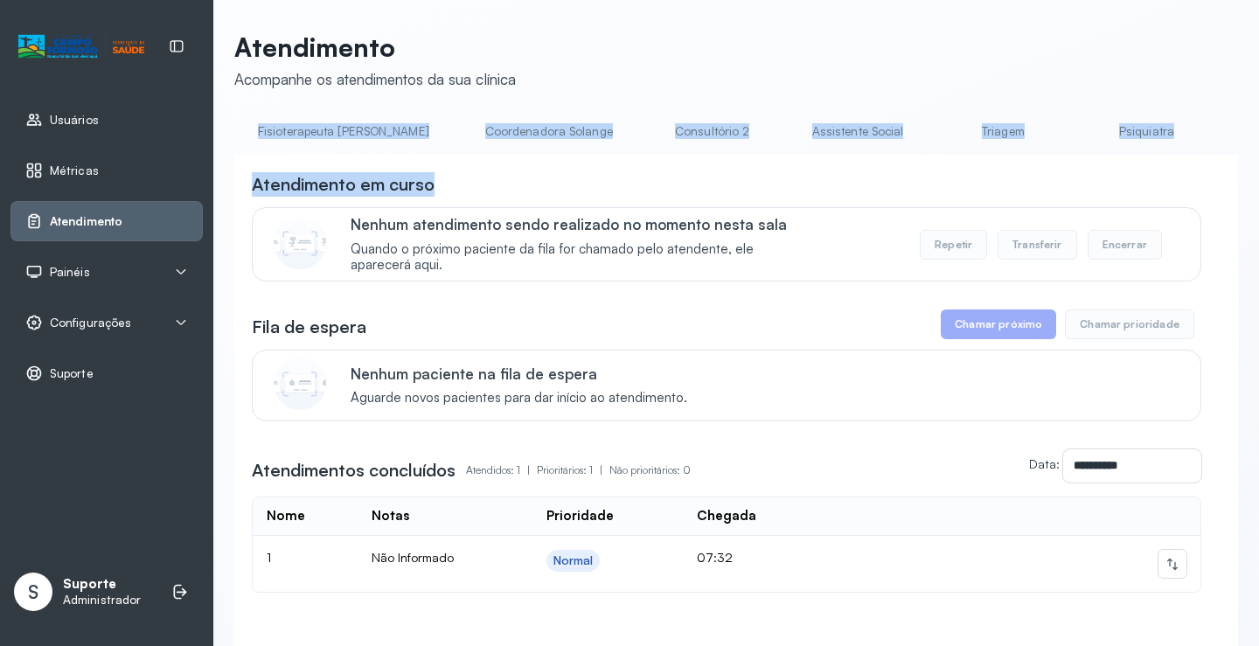
scroll to position [0, 1041]
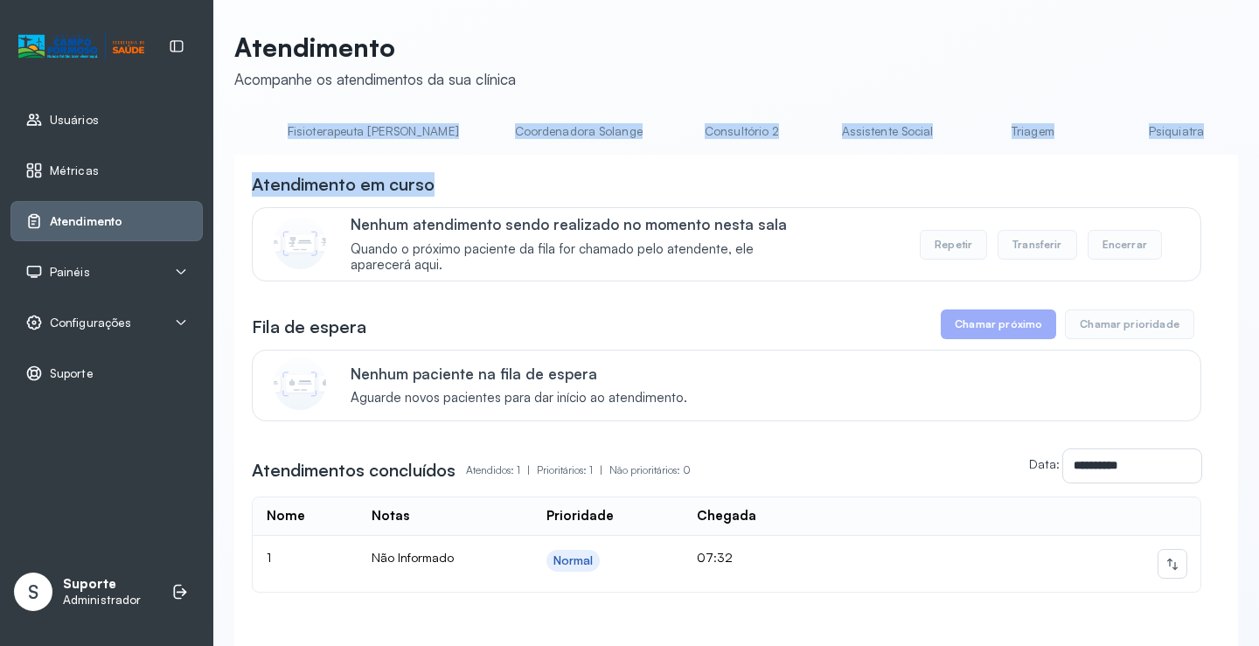
click at [972, 125] on link "Triagem" at bounding box center [1033, 131] width 122 height 29
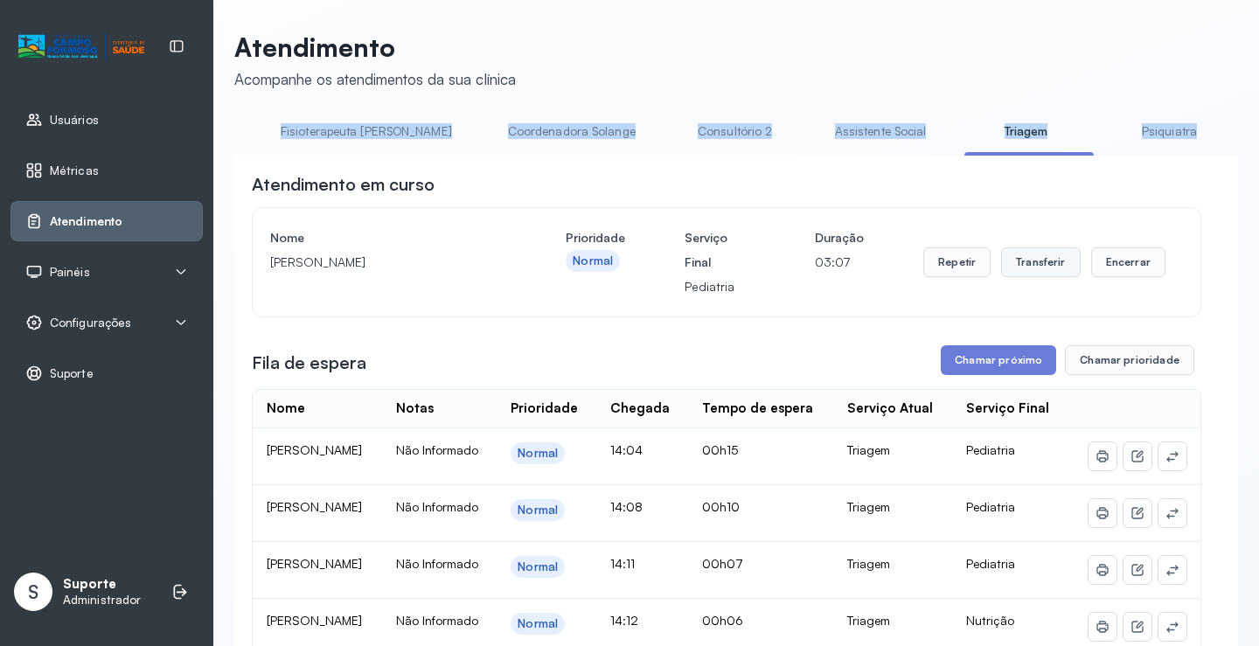
click at [1042, 268] on button "Transferir" at bounding box center [1041, 263] width 80 height 30
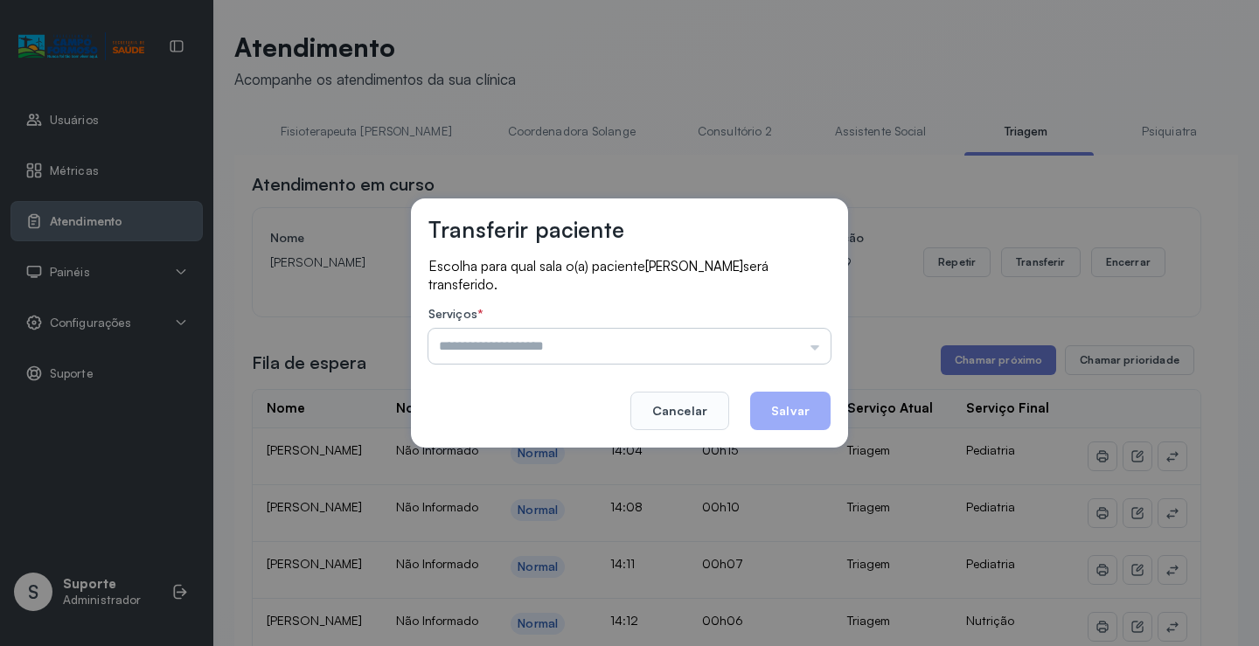
click at [820, 351] on input "text" at bounding box center [630, 346] width 402 height 35
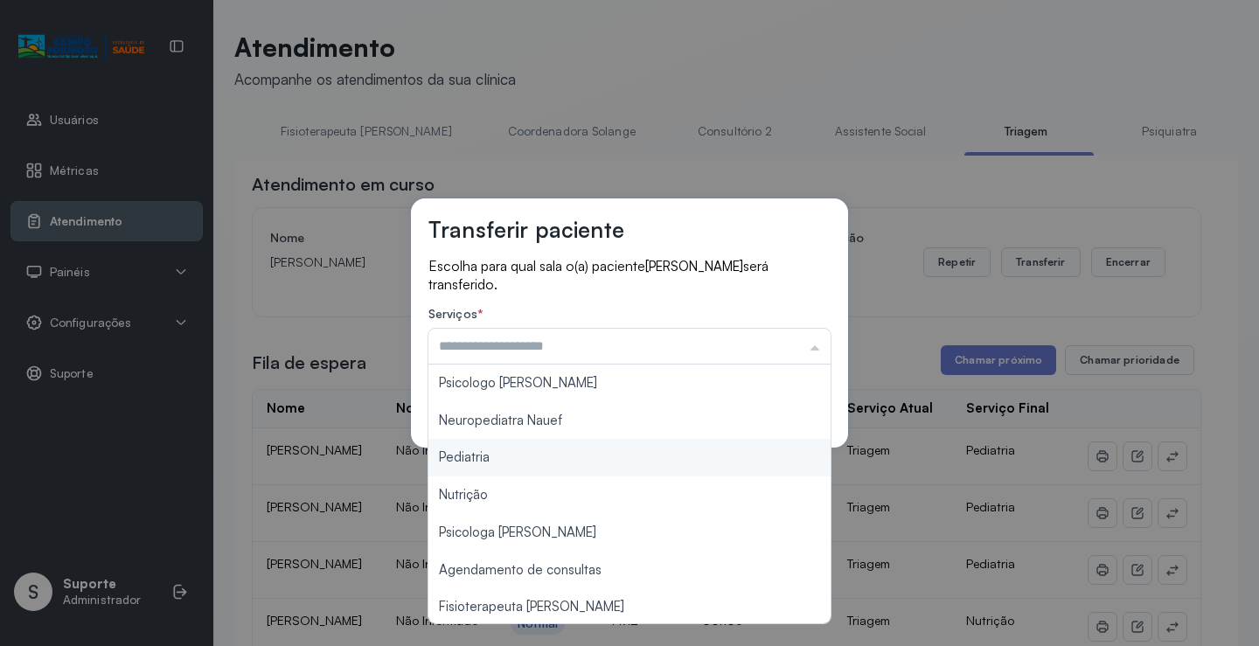
type input "*********"
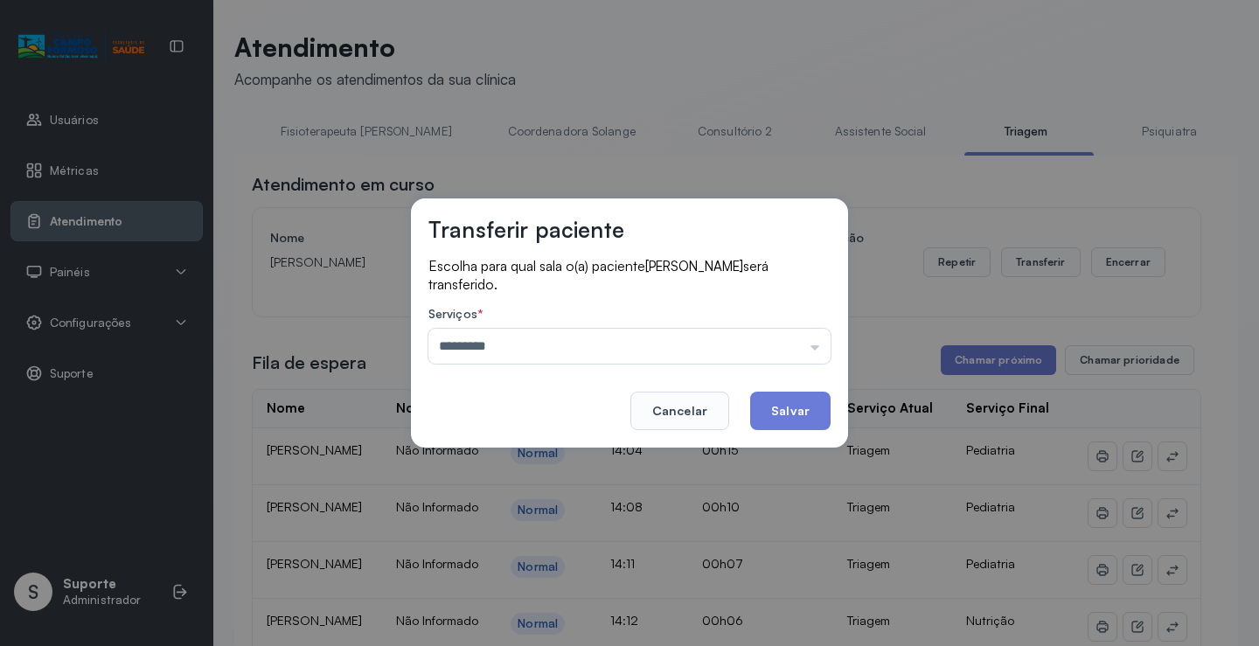
click at [545, 456] on div "Transferir paciente Escolha para qual sala o(a) paciente LUARA AMORIM DOS SANTO…" at bounding box center [629, 323] width 1259 height 646
click at [799, 407] on button "Salvar" at bounding box center [790, 411] width 80 height 38
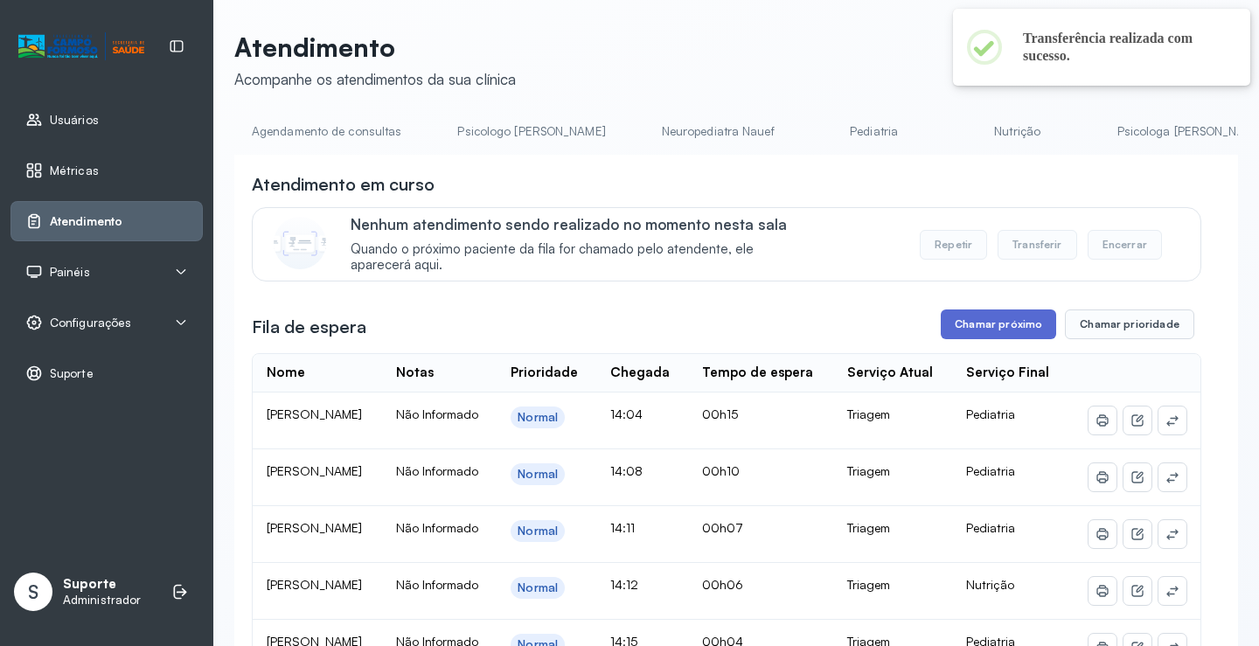
click at [1011, 326] on button "Chamar próximo" at bounding box center [998, 325] width 115 height 30
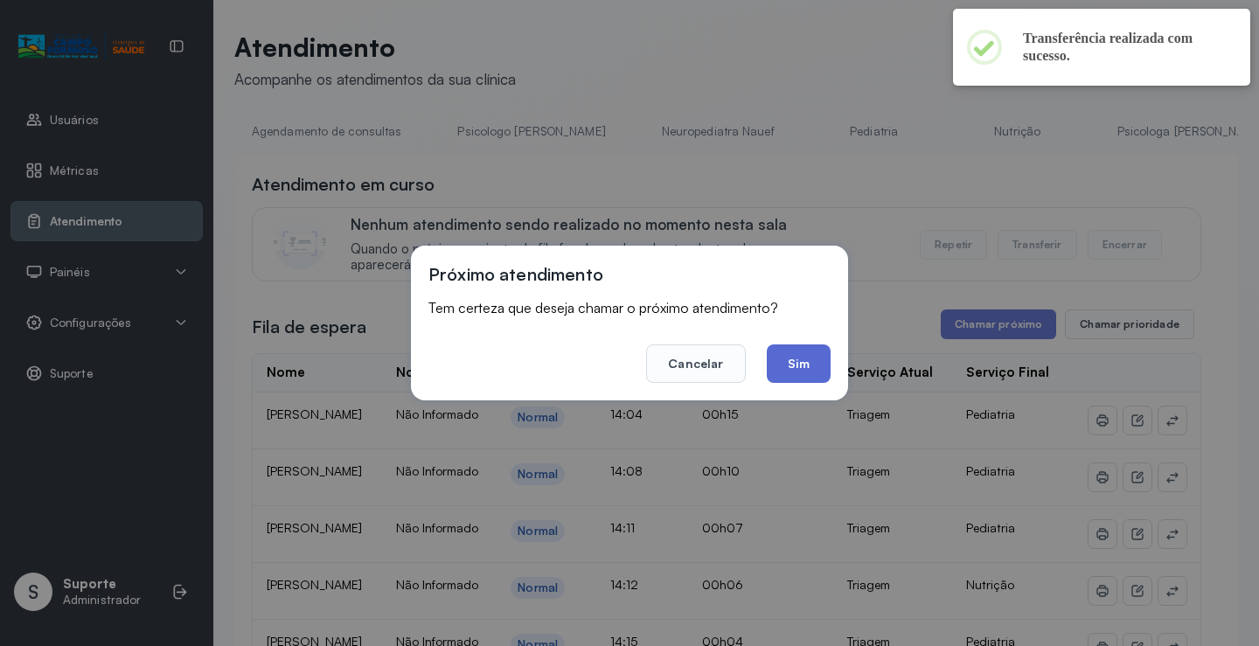
click at [798, 376] on button "Sim" at bounding box center [799, 364] width 64 height 38
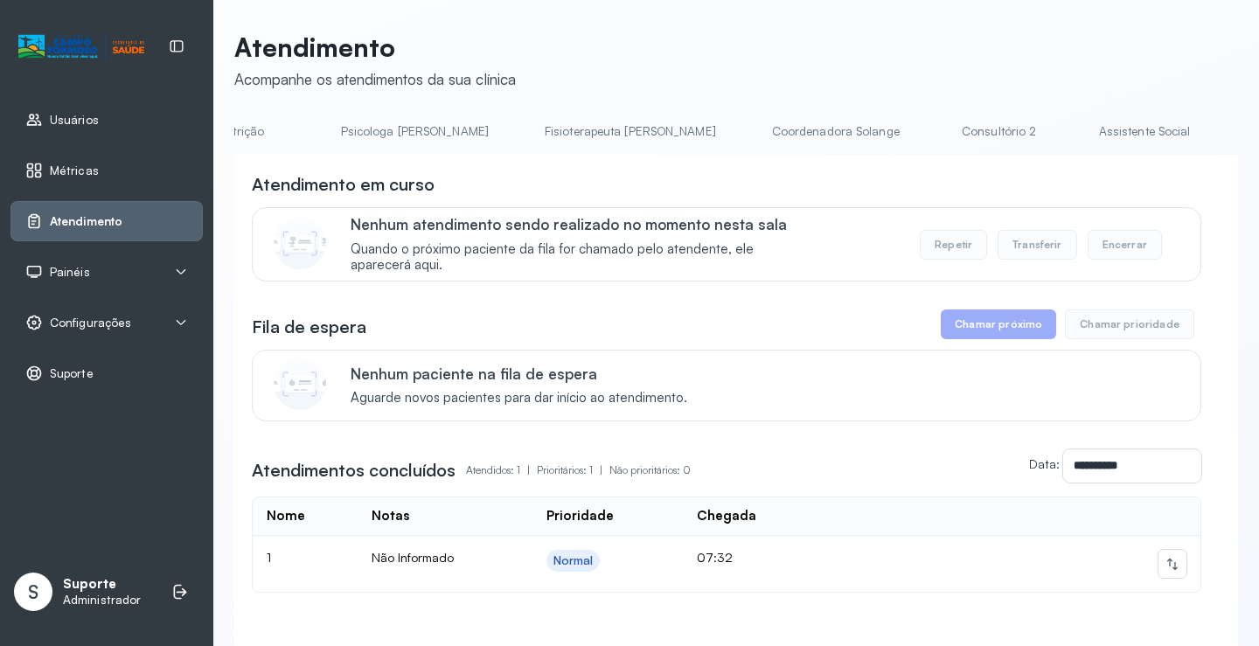
scroll to position [0, 786]
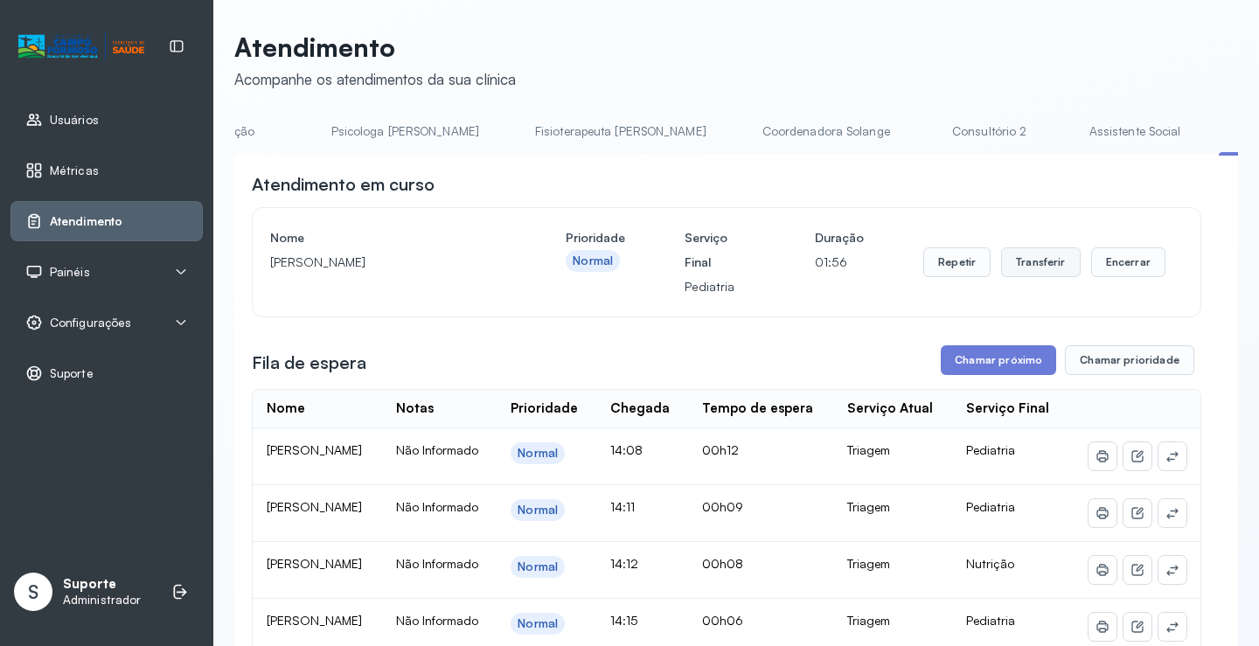
click at [1022, 261] on button "Transferir" at bounding box center [1041, 263] width 80 height 30
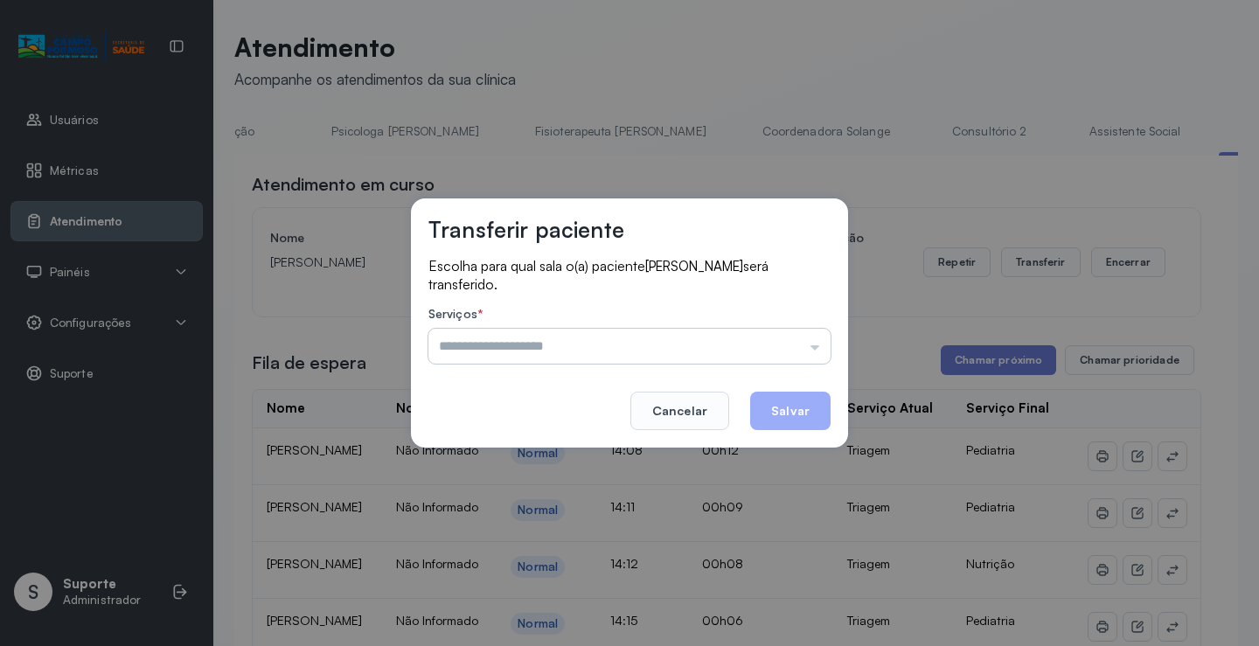
click at [817, 348] on input "text" at bounding box center [630, 346] width 402 height 35
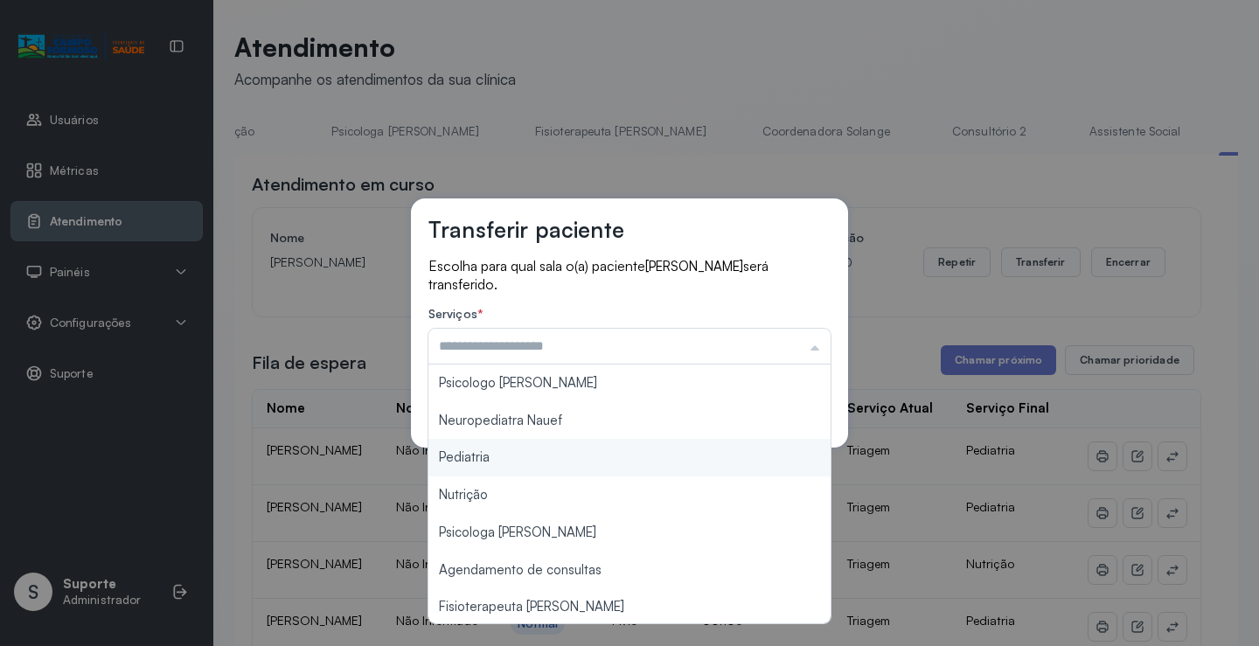
type input "*********"
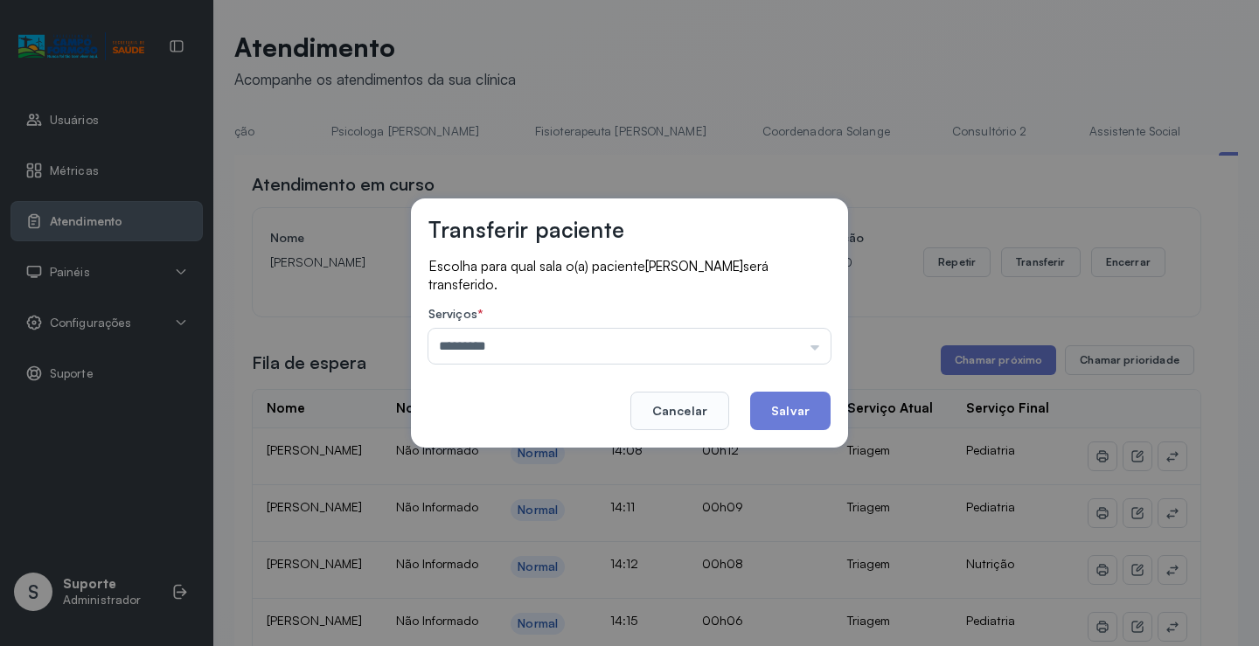
click at [566, 454] on div "Transferir paciente Escolha para qual sala o(a) paciente [PERSON_NAME] será tra…" at bounding box center [629, 323] width 1259 height 646
click at [794, 408] on button "Salvar" at bounding box center [790, 411] width 80 height 38
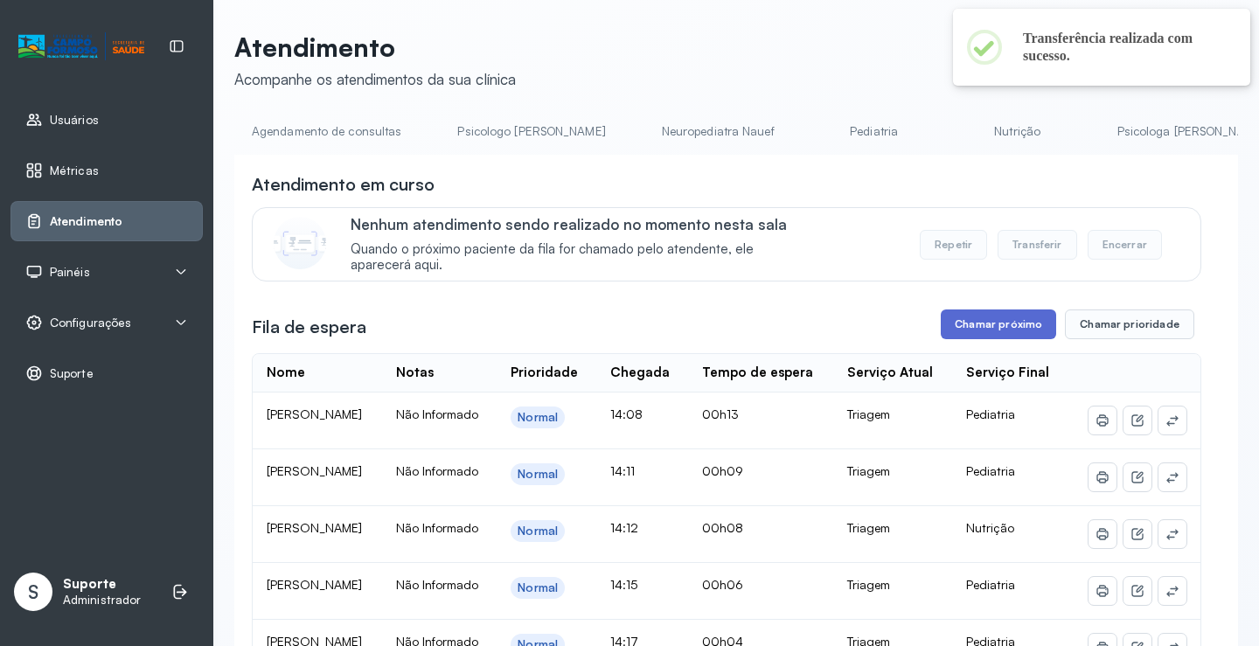
click at [988, 325] on button "Chamar próximo" at bounding box center [998, 325] width 115 height 30
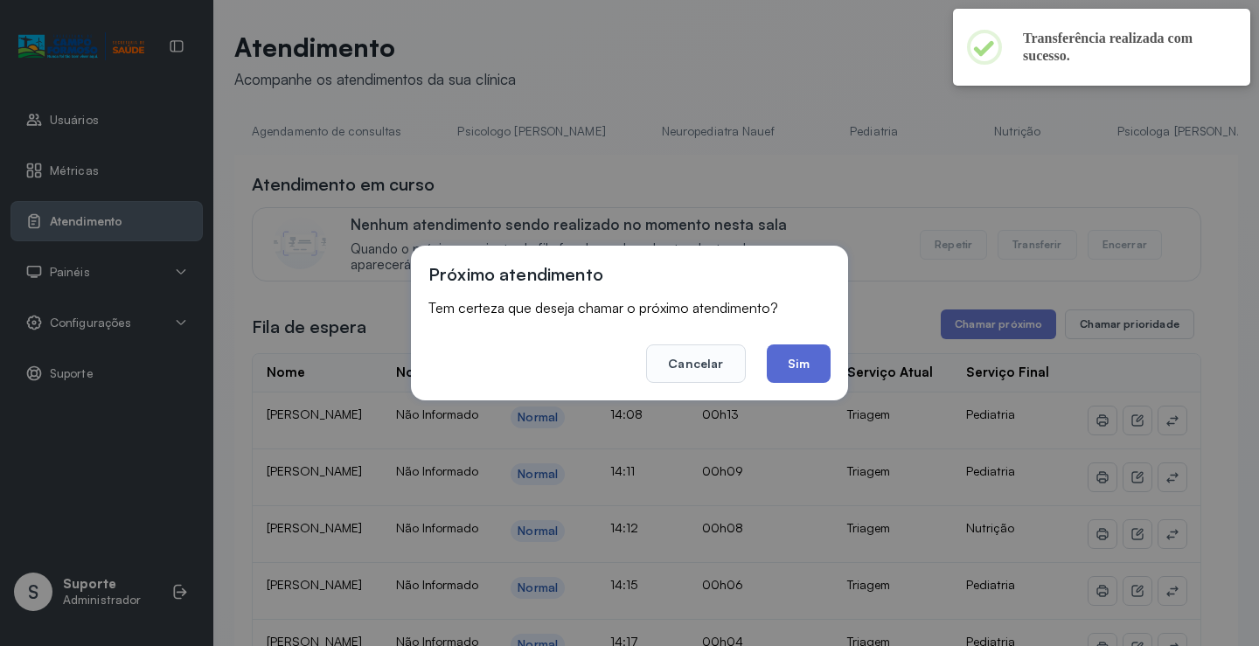
click at [793, 356] on button "Sim" at bounding box center [799, 364] width 64 height 38
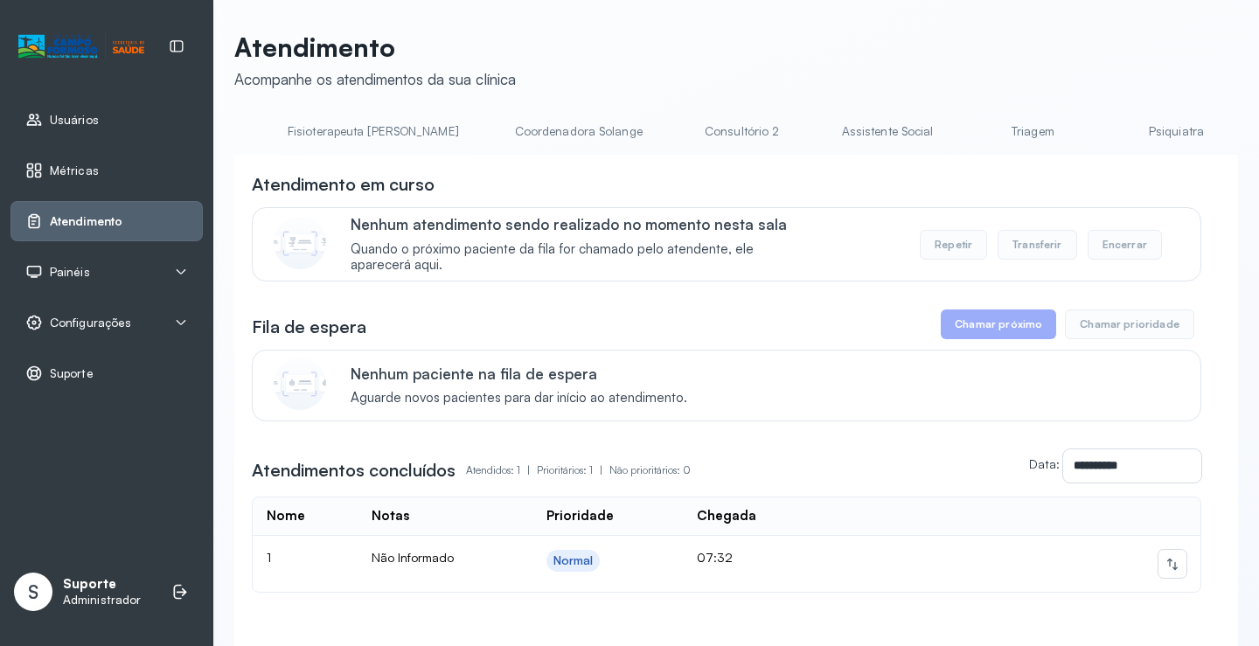
scroll to position [0, 1053]
click at [959, 136] on link "Triagem" at bounding box center [1020, 131] width 122 height 29
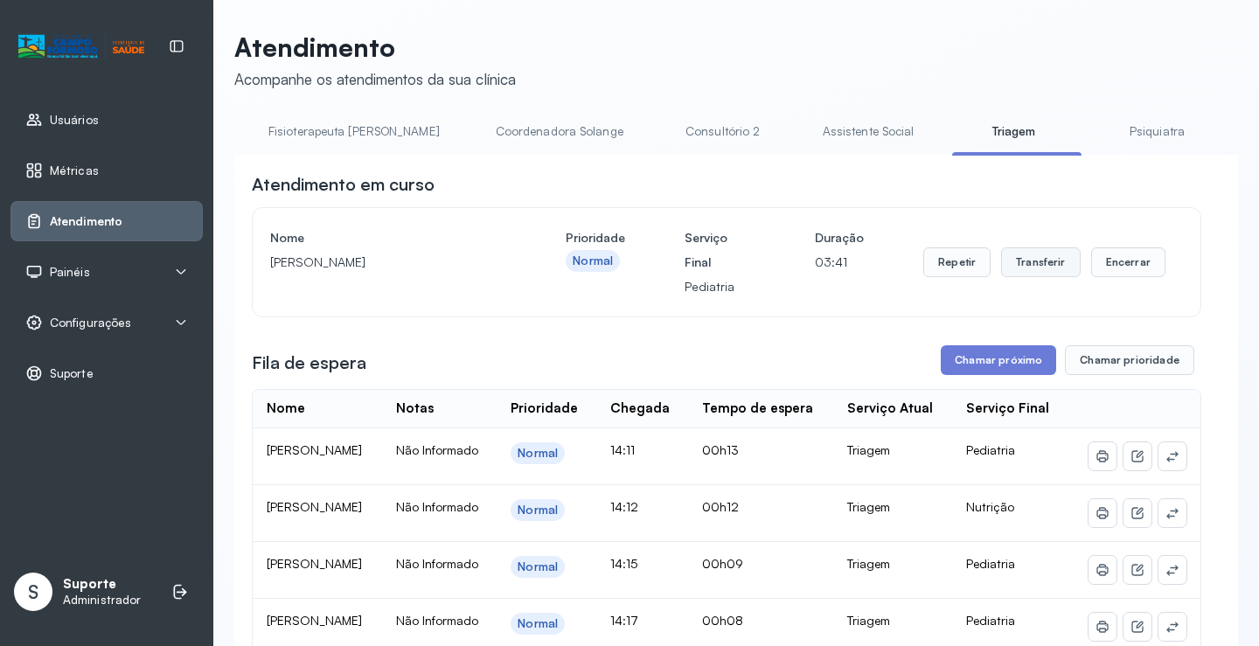
click at [1048, 267] on button "Transferir" at bounding box center [1041, 263] width 80 height 30
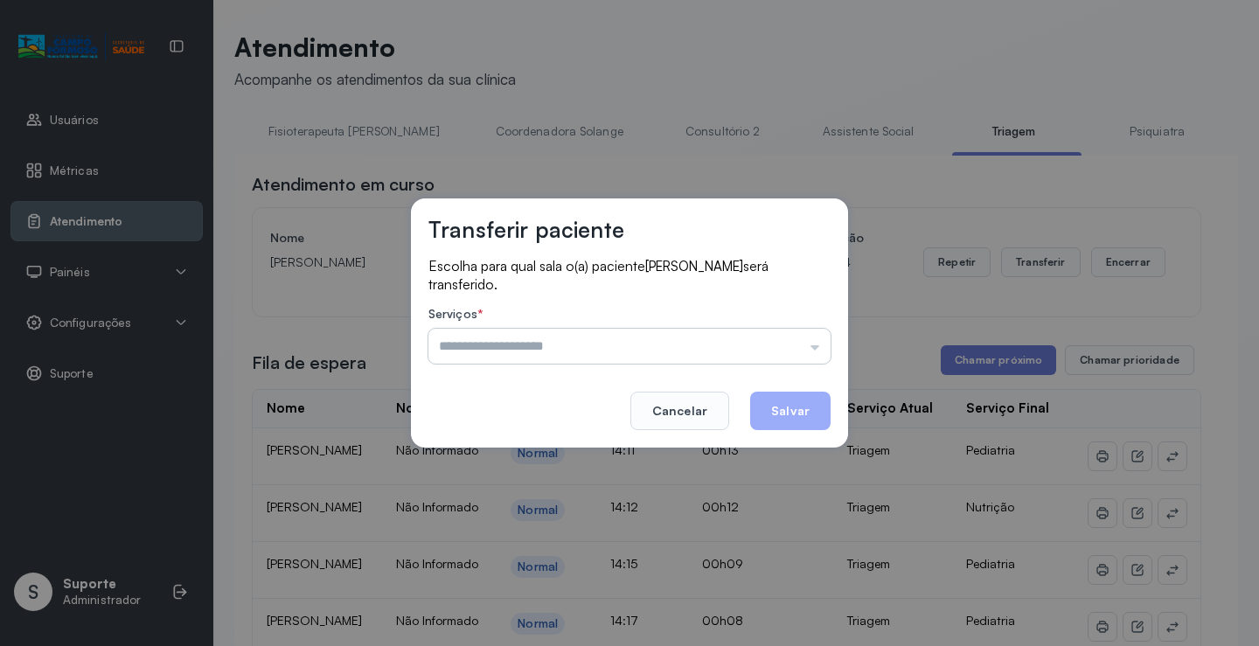
click at [813, 346] on input "text" at bounding box center [630, 346] width 402 height 35
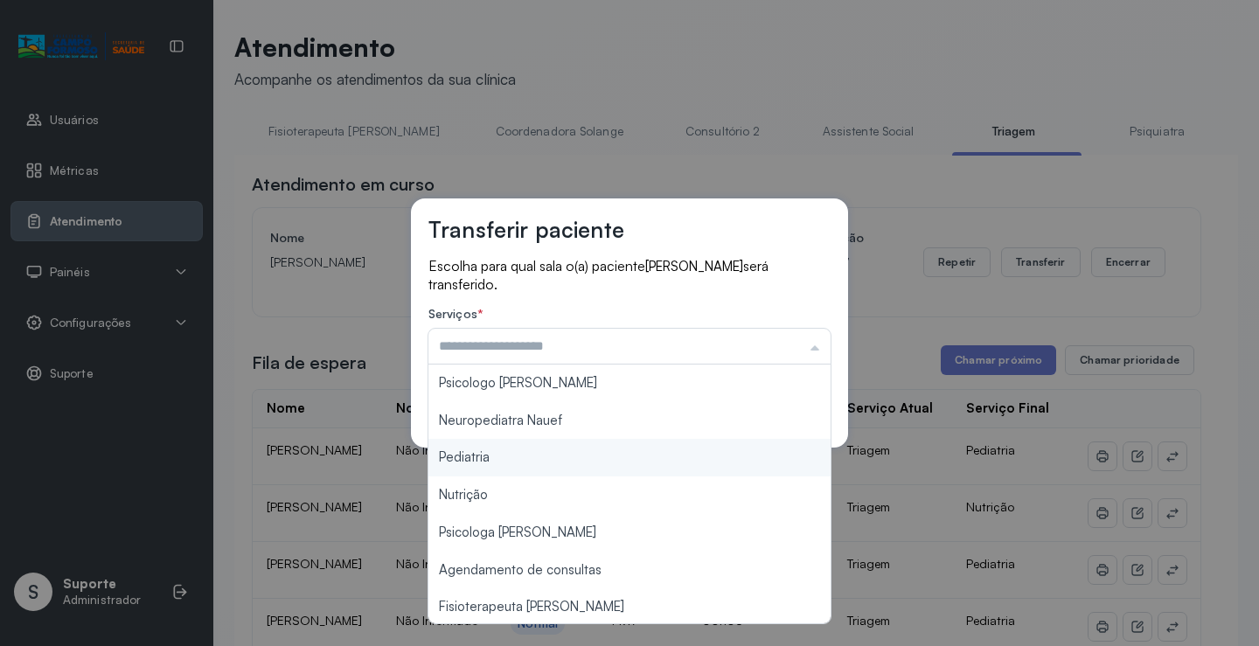
type input "*********"
click at [527, 453] on div "Transferir paciente Escolha para qual sala o(a) paciente MAITÊ MAIA DE SOUZA se…" at bounding box center [629, 323] width 1259 height 646
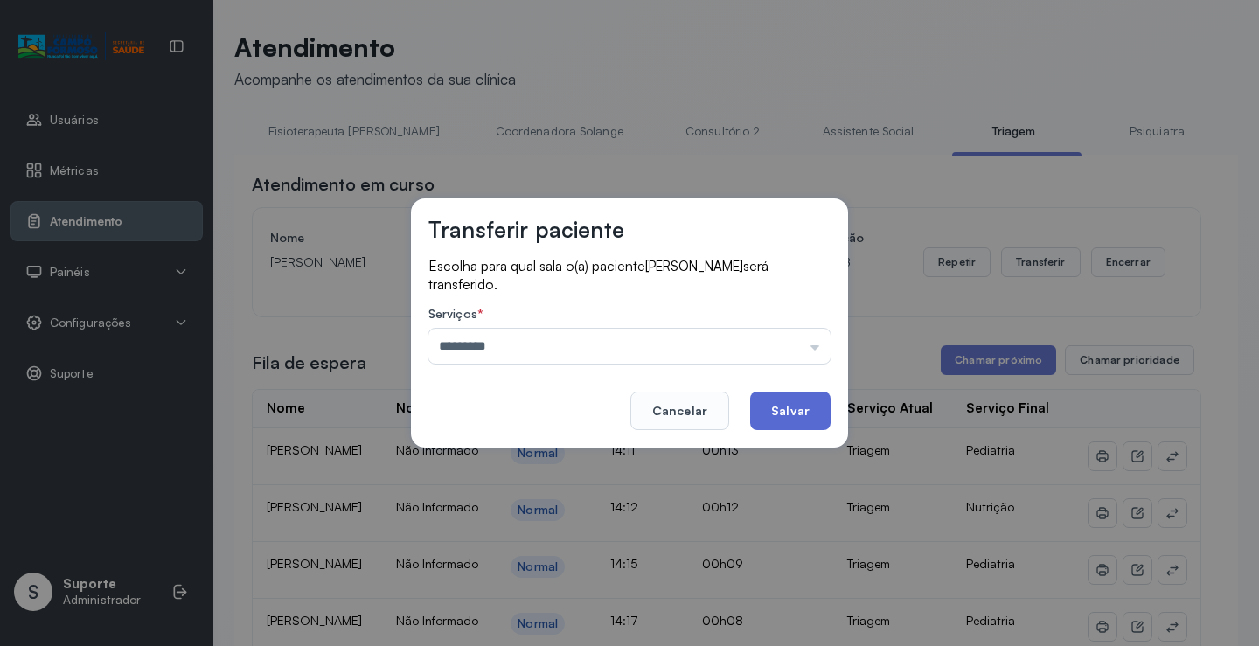
click at [778, 402] on button "Salvar" at bounding box center [790, 411] width 80 height 38
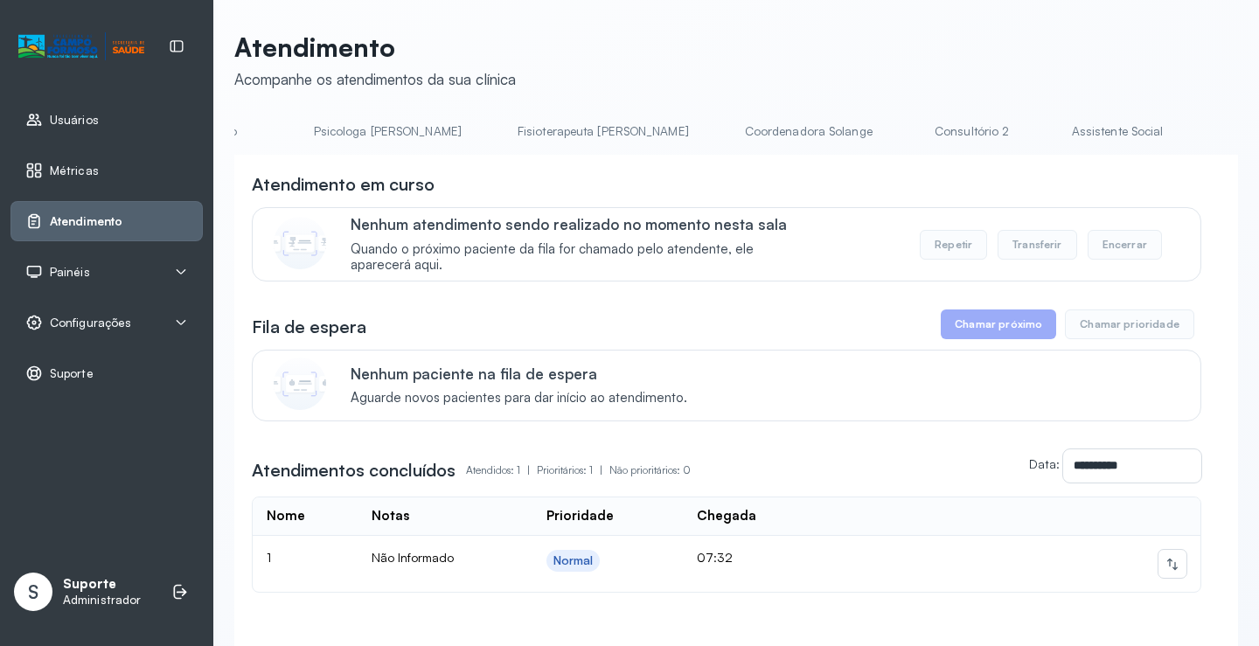
scroll to position [0, 932]
click at [1081, 136] on link "Triagem" at bounding box center [1142, 131] width 122 height 29
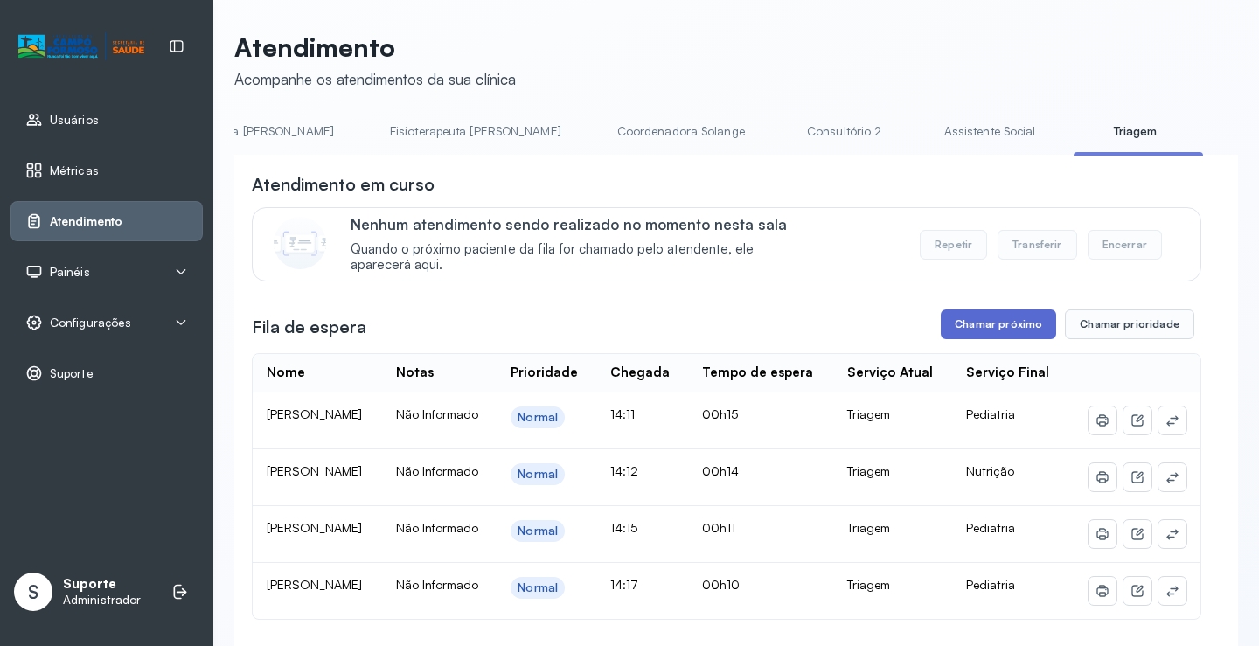
click at [1007, 333] on button "Chamar próximo" at bounding box center [998, 325] width 115 height 30
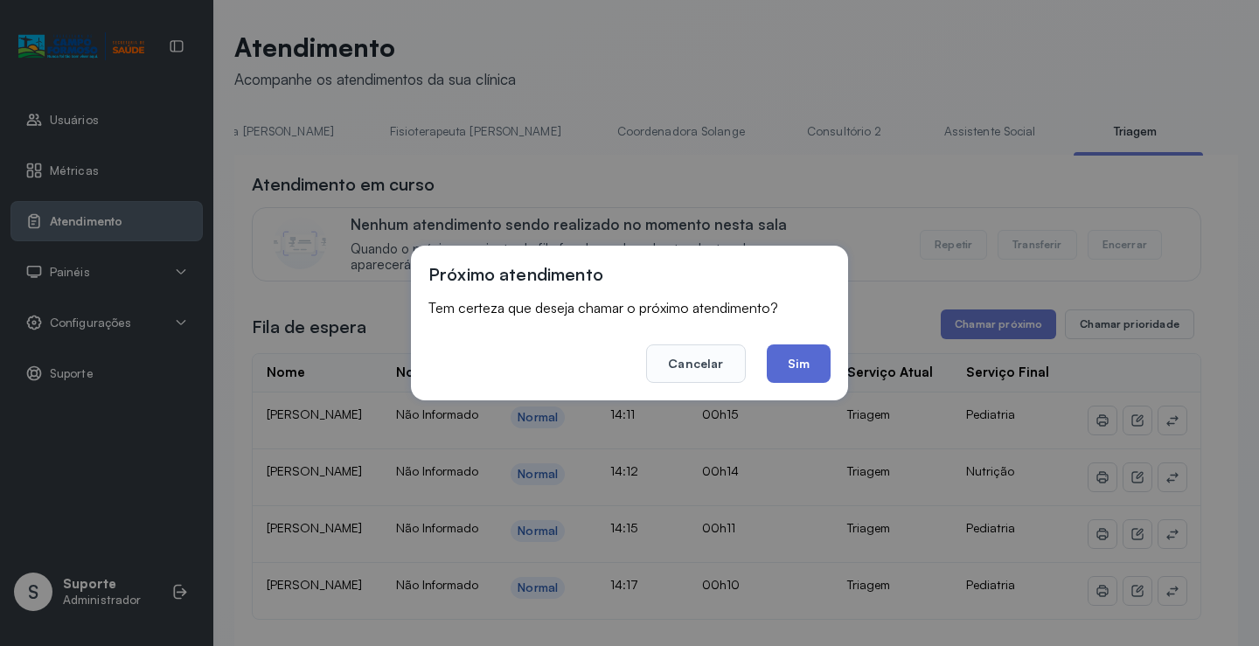
click at [799, 373] on button "Sim" at bounding box center [799, 364] width 64 height 38
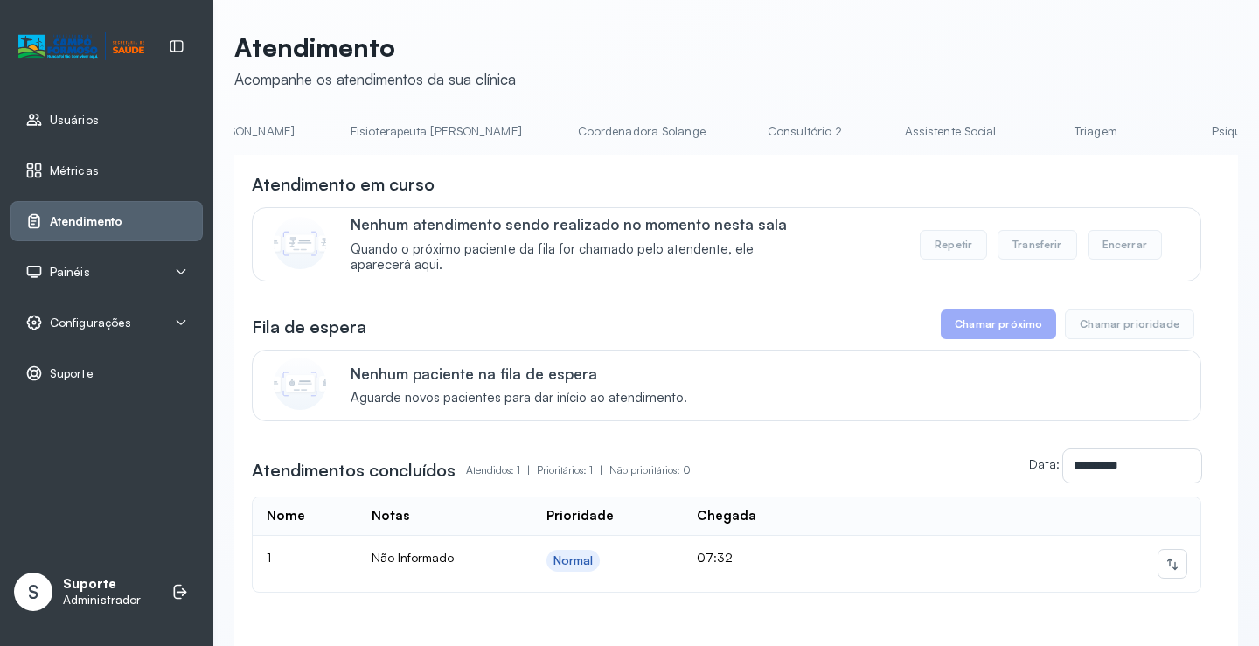
scroll to position [0, 990]
click at [1022, 136] on link "Triagem" at bounding box center [1083, 131] width 122 height 29
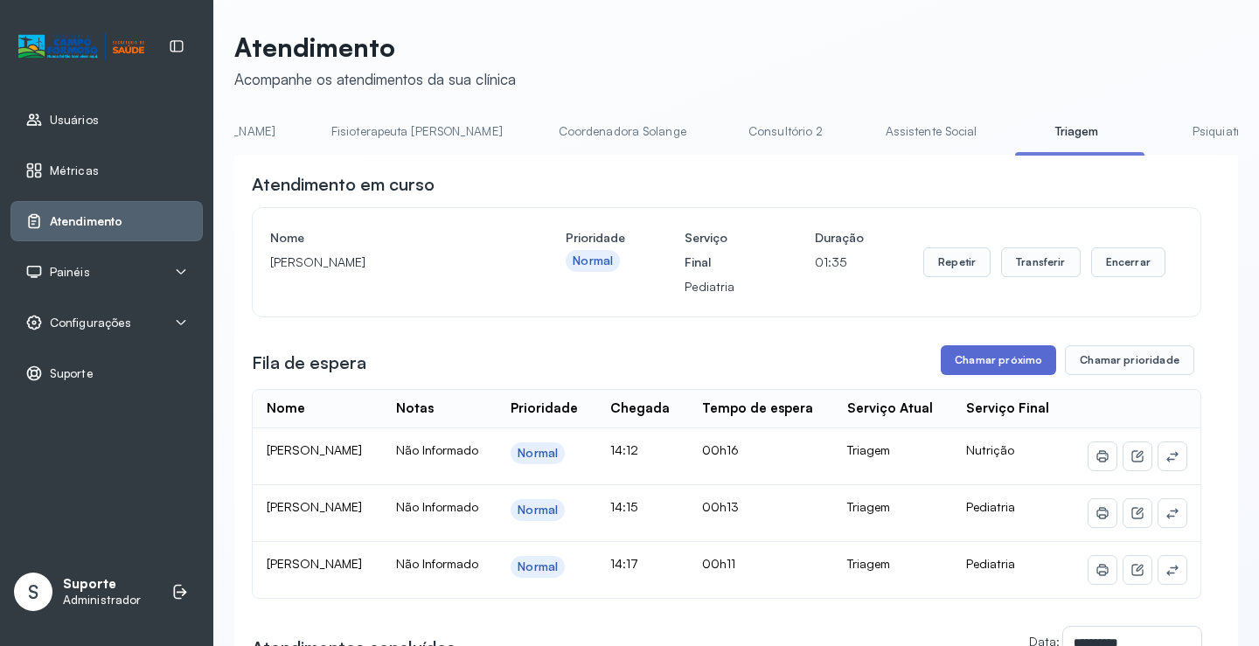
click at [996, 367] on button "Chamar próximo" at bounding box center [998, 360] width 115 height 30
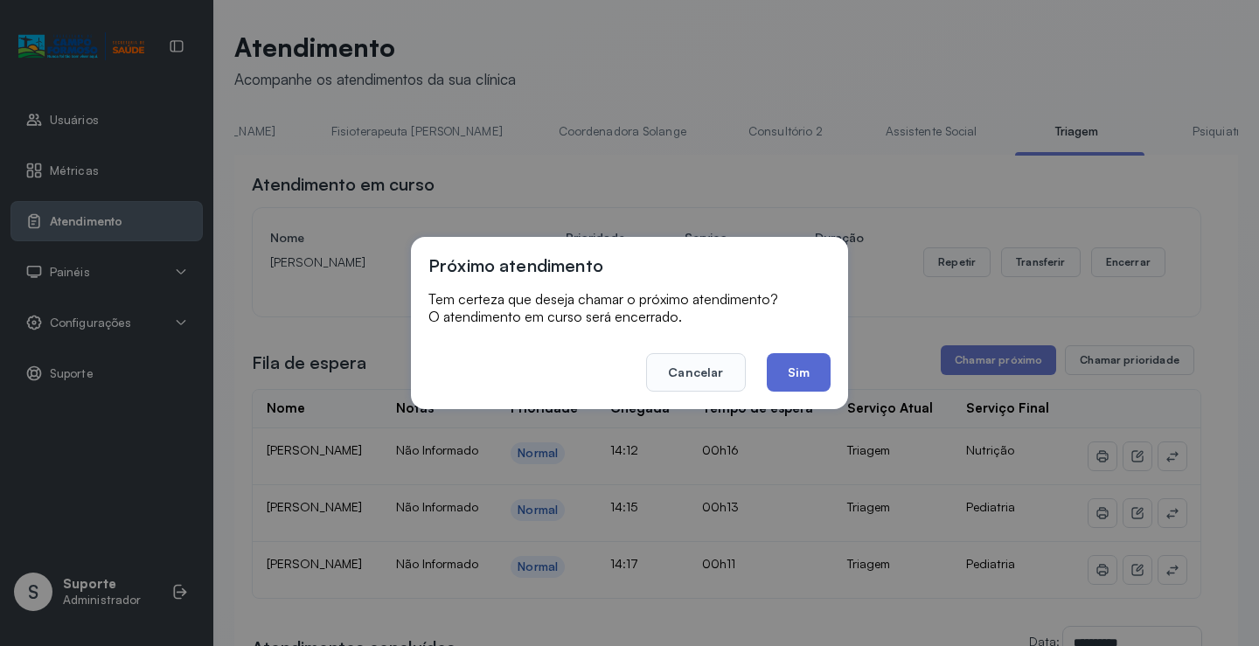
click at [810, 379] on button "Sim" at bounding box center [799, 372] width 64 height 38
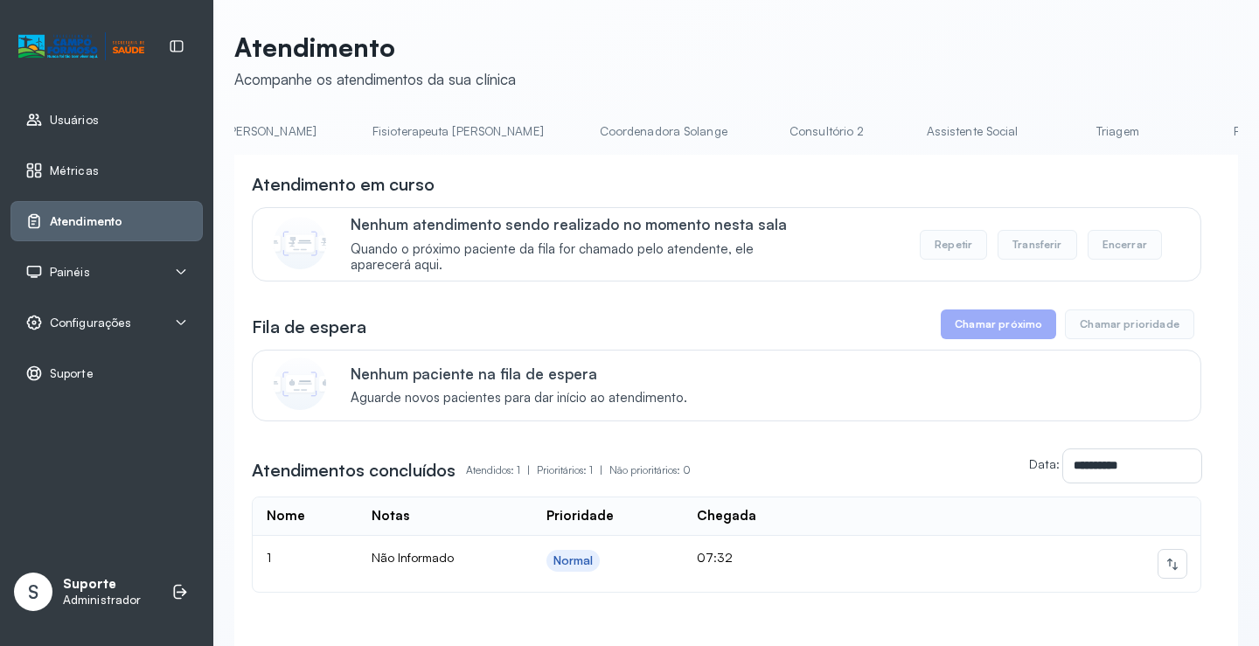
scroll to position [0, 994]
click at [1018, 138] on link "Triagem" at bounding box center [1079, 131] width 122 height 29
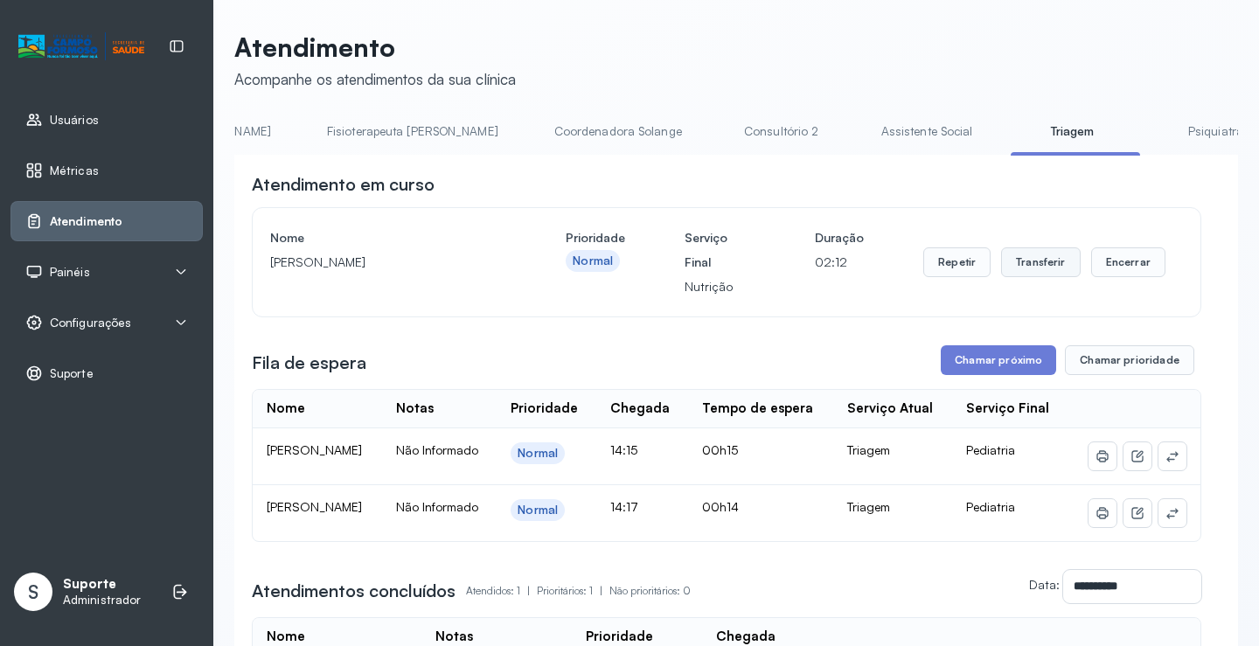
click at [1037, 269] on button "Transferir" at bounding box center [1041, 263] width 80 height 30
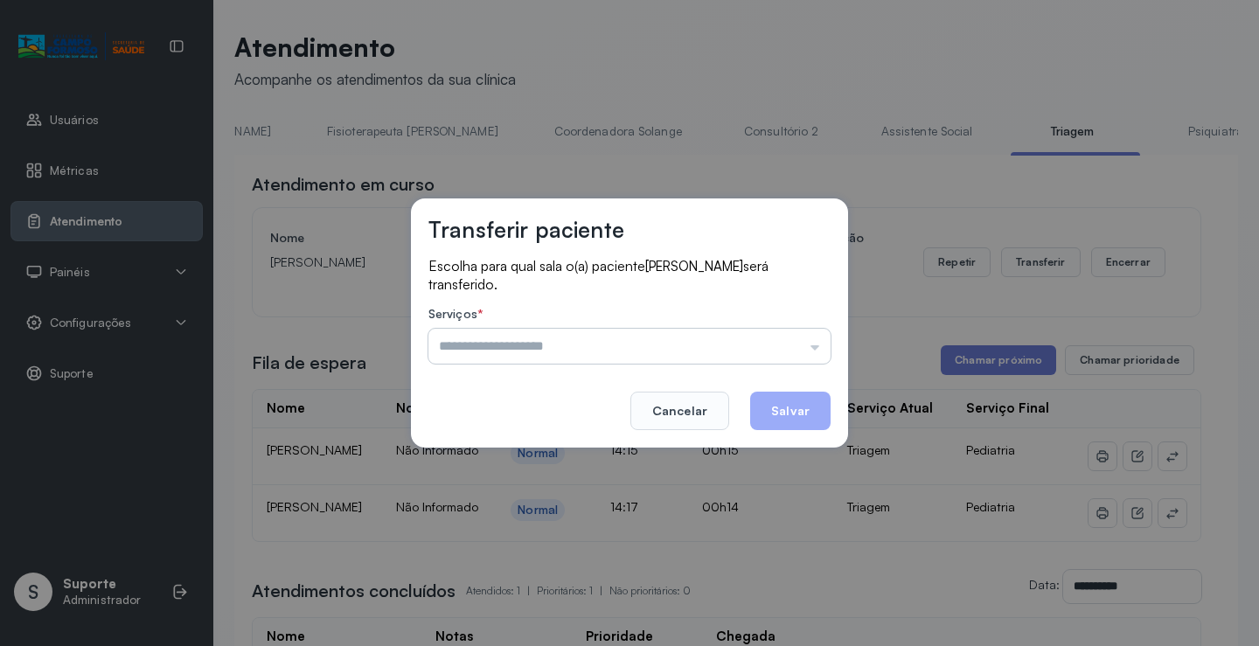
click at [818, 355] on input "text" at bounding box center [630, 346] width 402 height 35
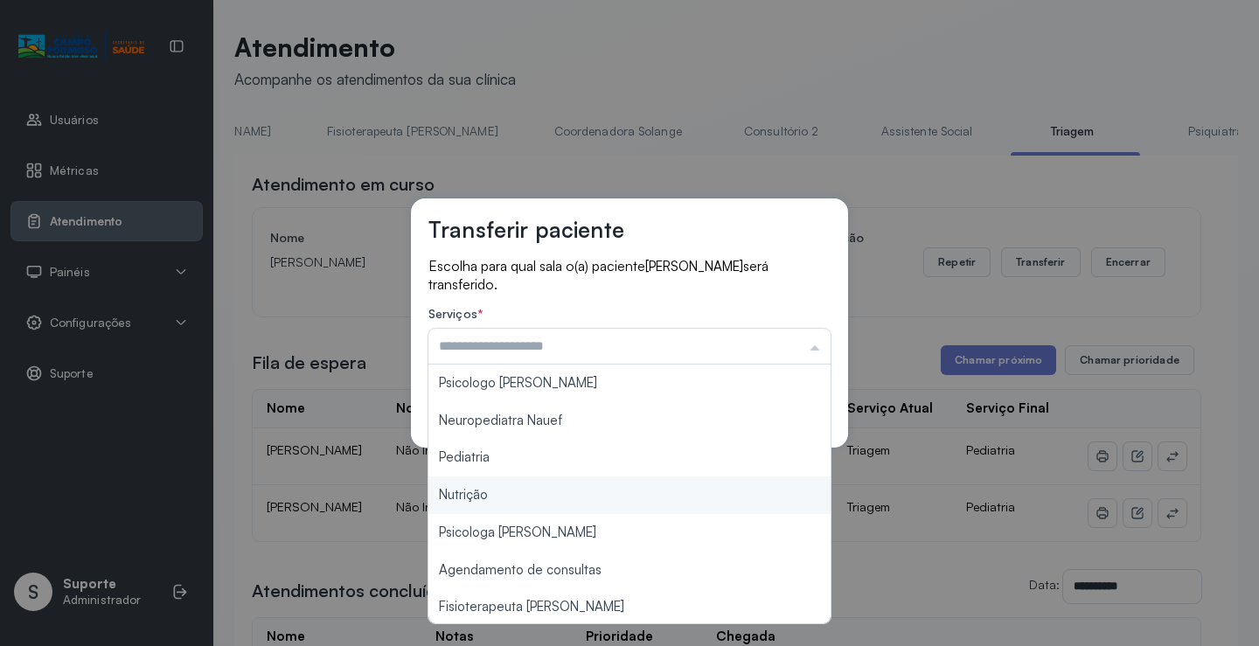
type input "********"
drag, startPoint x: 556, startPoint y: 492, endPoint x: 591, endPoint y: 492, distance: 35.0
click at [569, 491] on div "Transferir paciente Escolha para qual sala o(a) paciente Pérola Dias Souza será…" at bounding box center [629, 323] width 1259 height 646
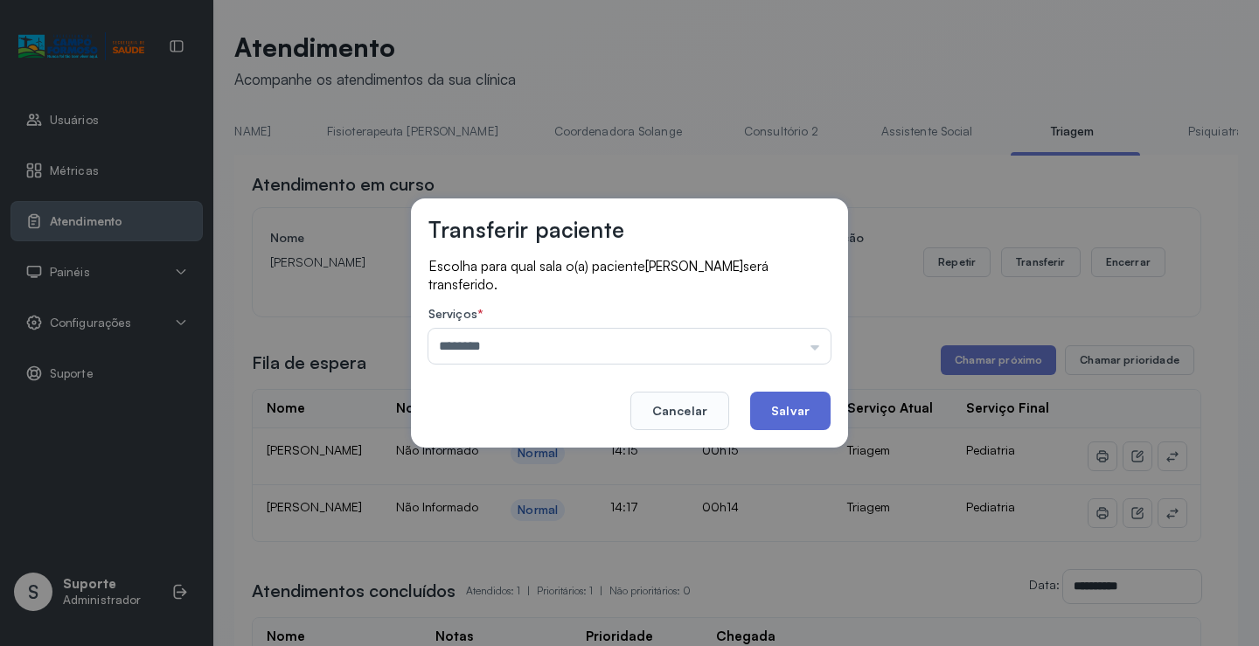
click at [806, 420] on button "Salvar" at bounding box center [790, 411] width 80 height 38
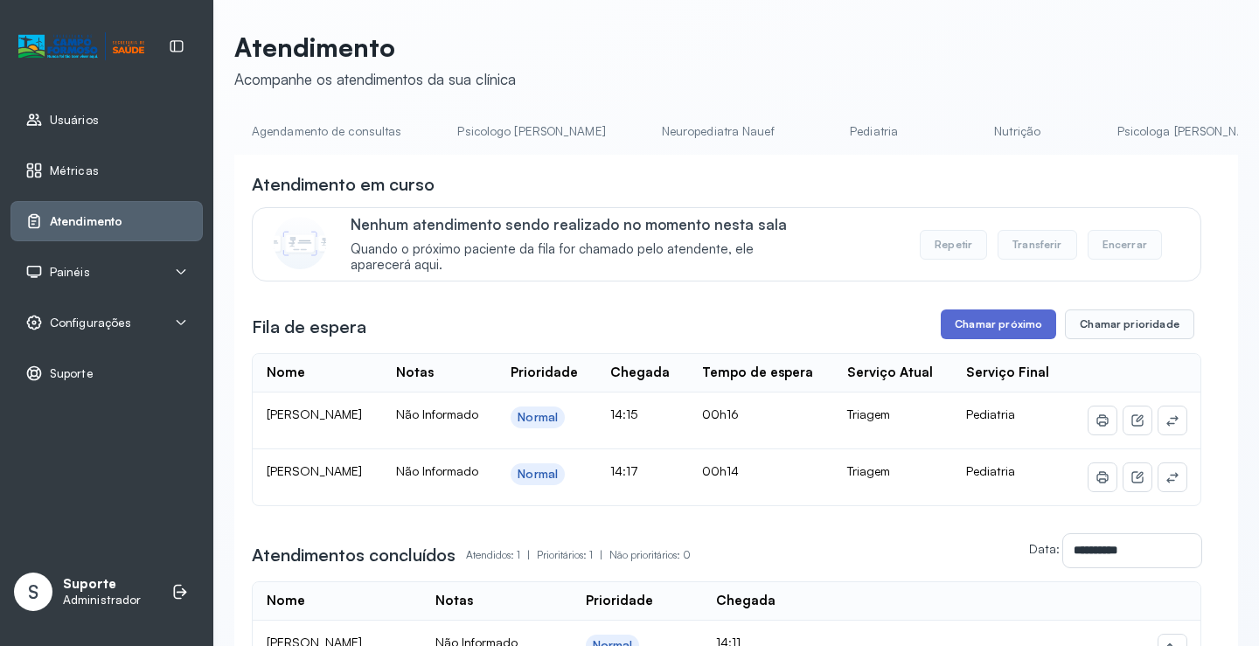
click at [995, 330] on button "Chamar próximo" at bounding box center [998, 325] width 115 height 30
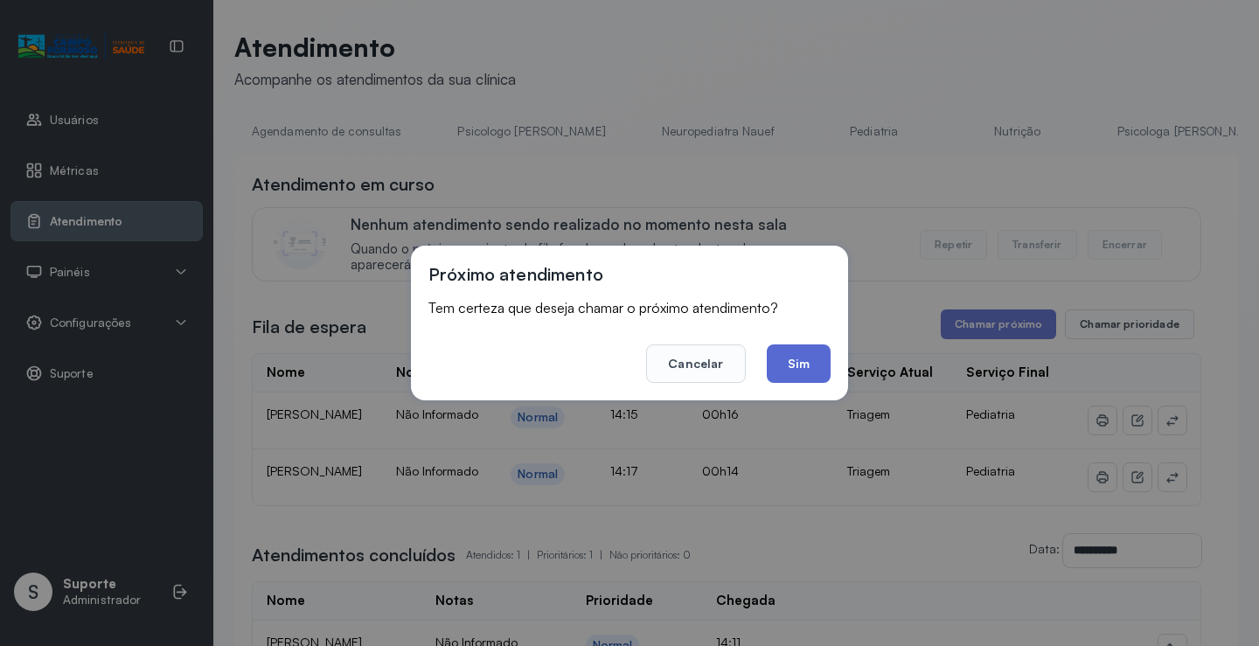
click at [810, 364] on button "Sim" at bounding box center [799, 364] width 64 height 38
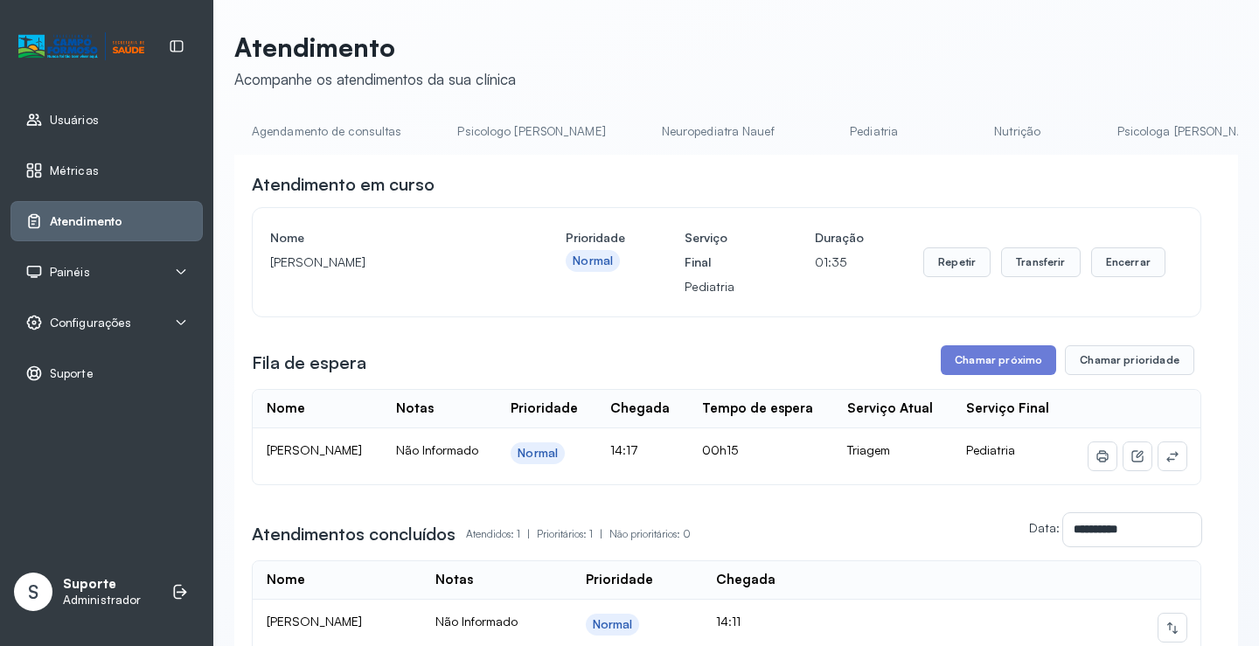
scroll to position [0, 1035]
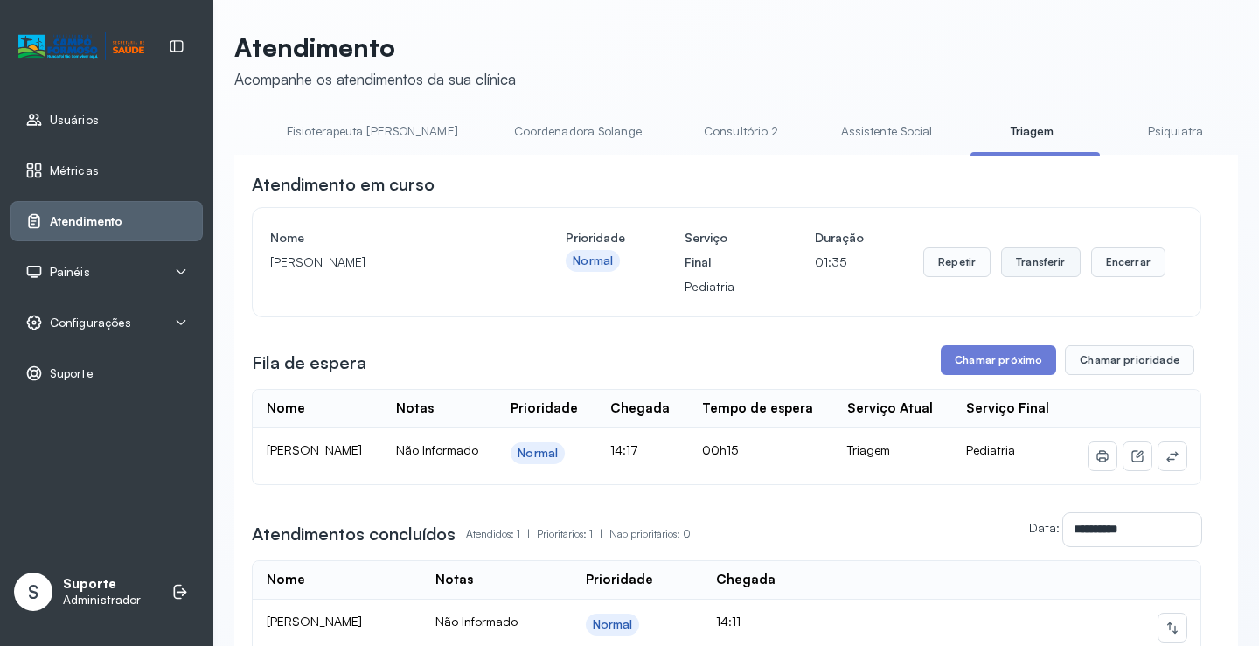
click at [1026, 262] on button "Transferir" at bounding box center [1041, 263] width 80 height 30
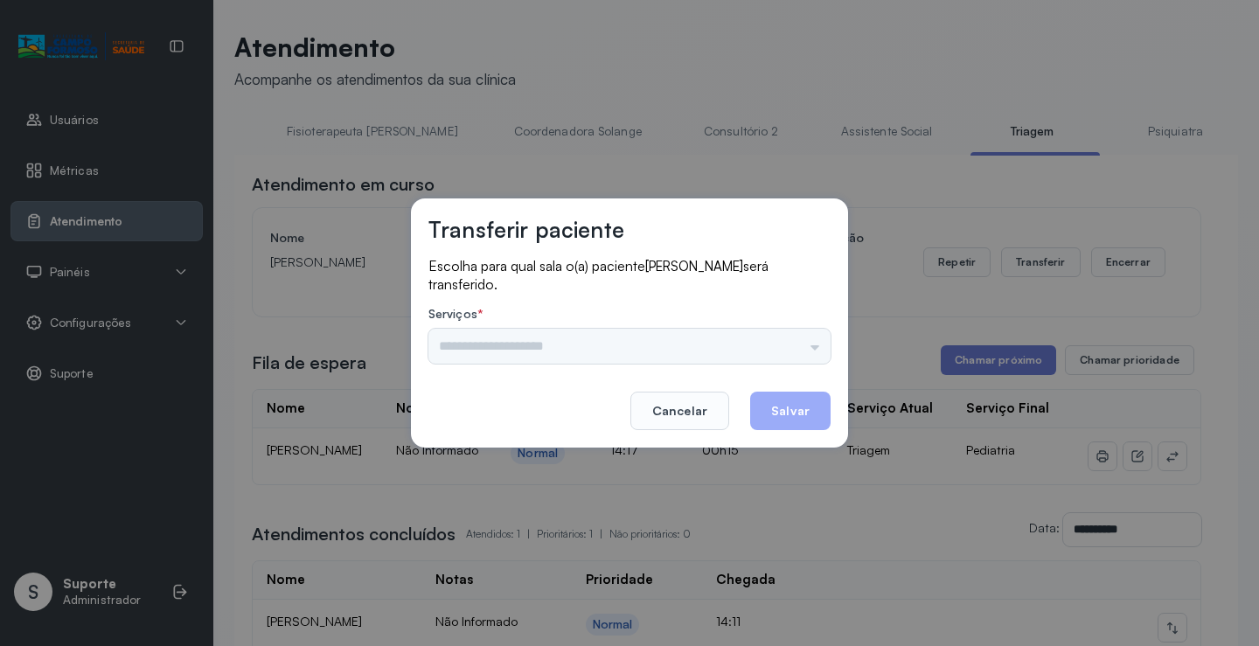
click at [813, 349] on div "Nenhuma opção encontrada" at bounding box center [630, 346] width 402 height 35
click at [813, 349] on input "text" at bounding box center [630, 346] width 402 height 35
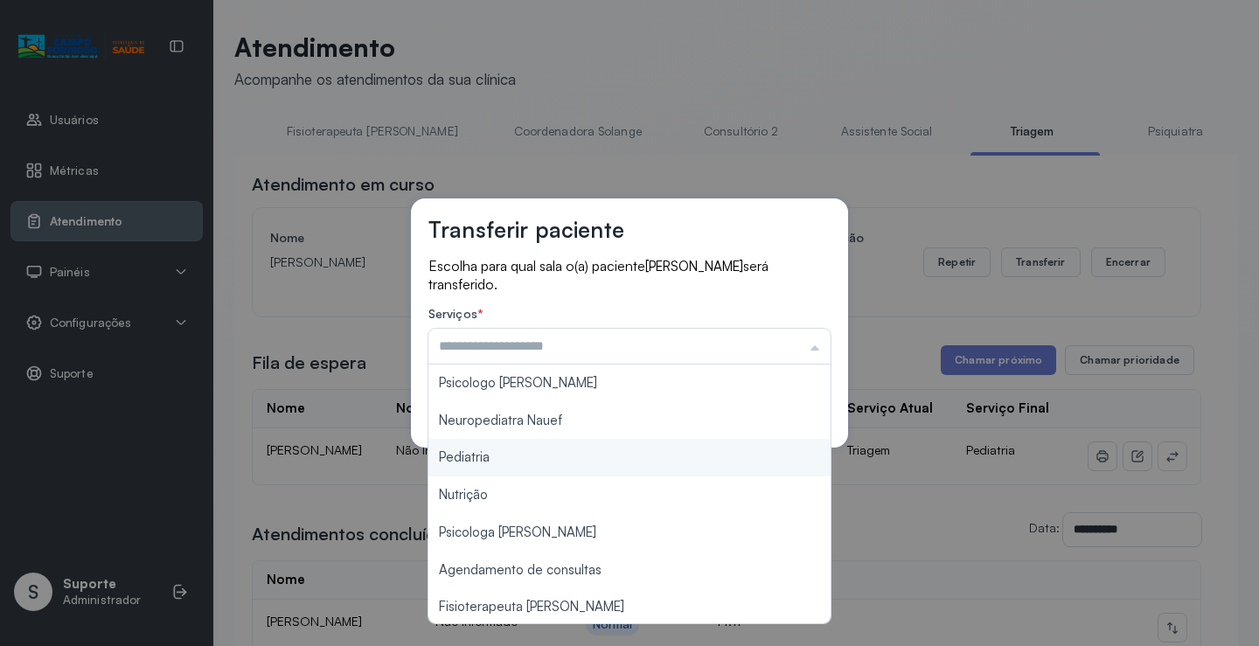
type input "*********"
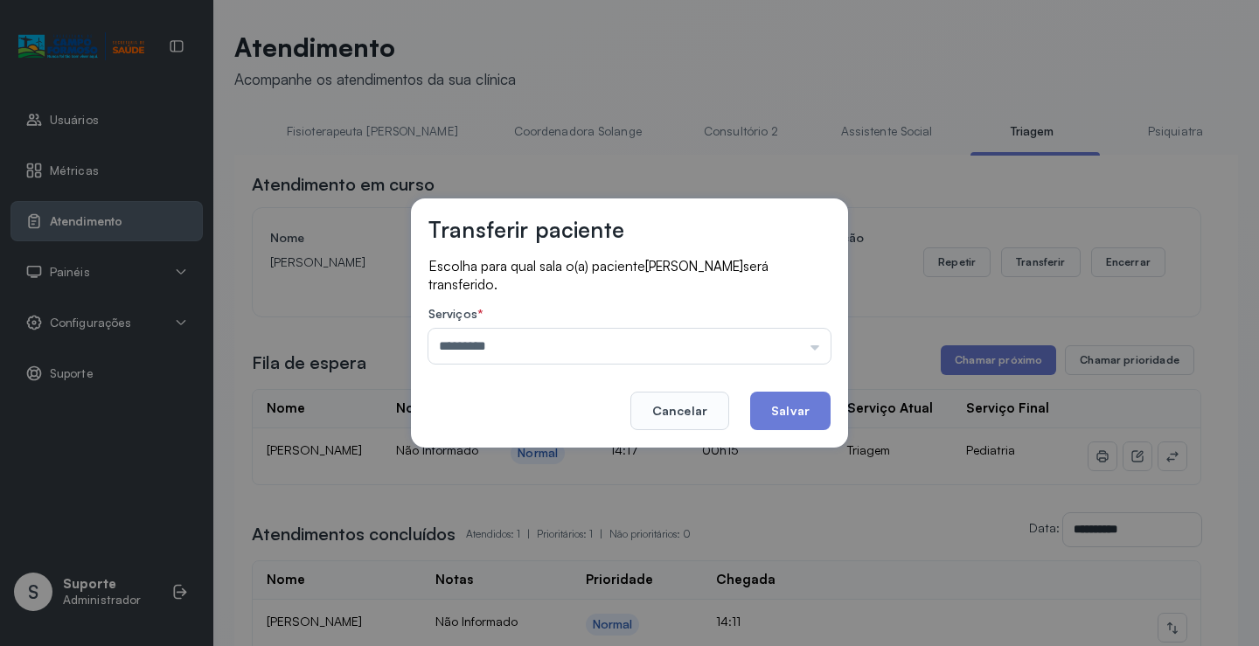
drag, startPoint x: 479, startPoint y: 455, endPoint x: 739, endPoint y: 408, distance: 264.0
click at [506, 454] on div "Transferir paciente Escolha para qual sala o(a) paciente [PERSON_NAME] será tra…" at bounding box center [629, 323] width 1259 height 646
click at [806, 407] on button "Salvar" at bounding box center [790, 411] width 80 height 38
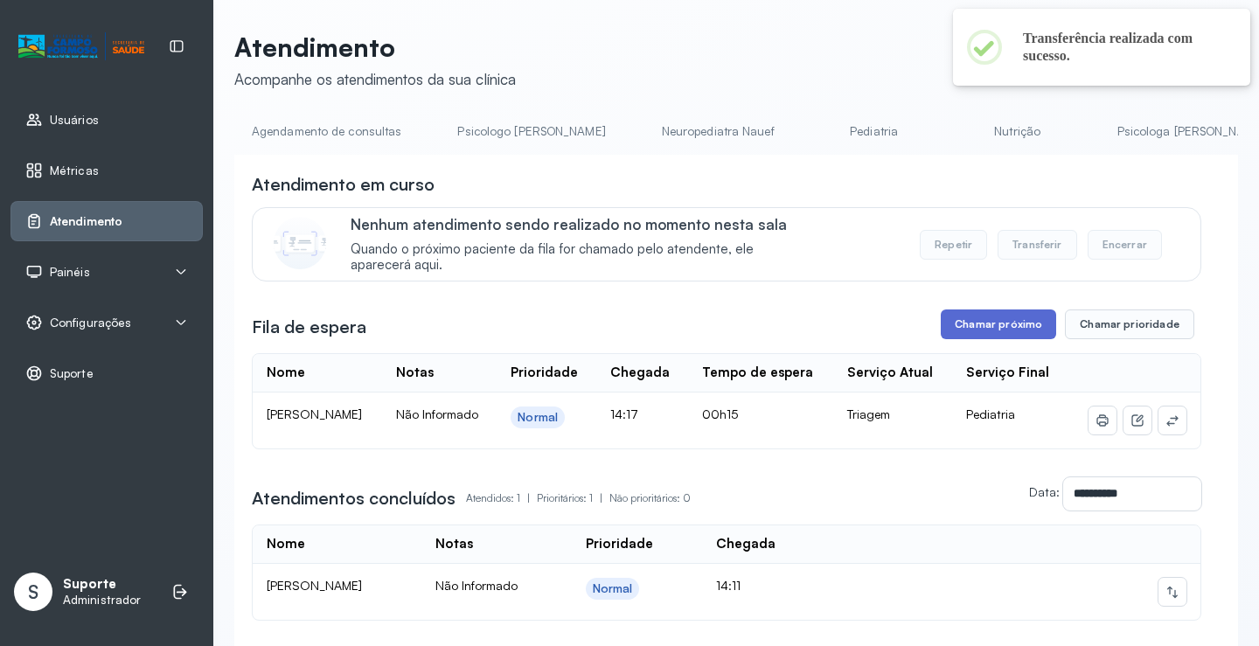
click at [977, 337] on button "Chamar próximo" at bounding box center [998, 325] width 115 height 30
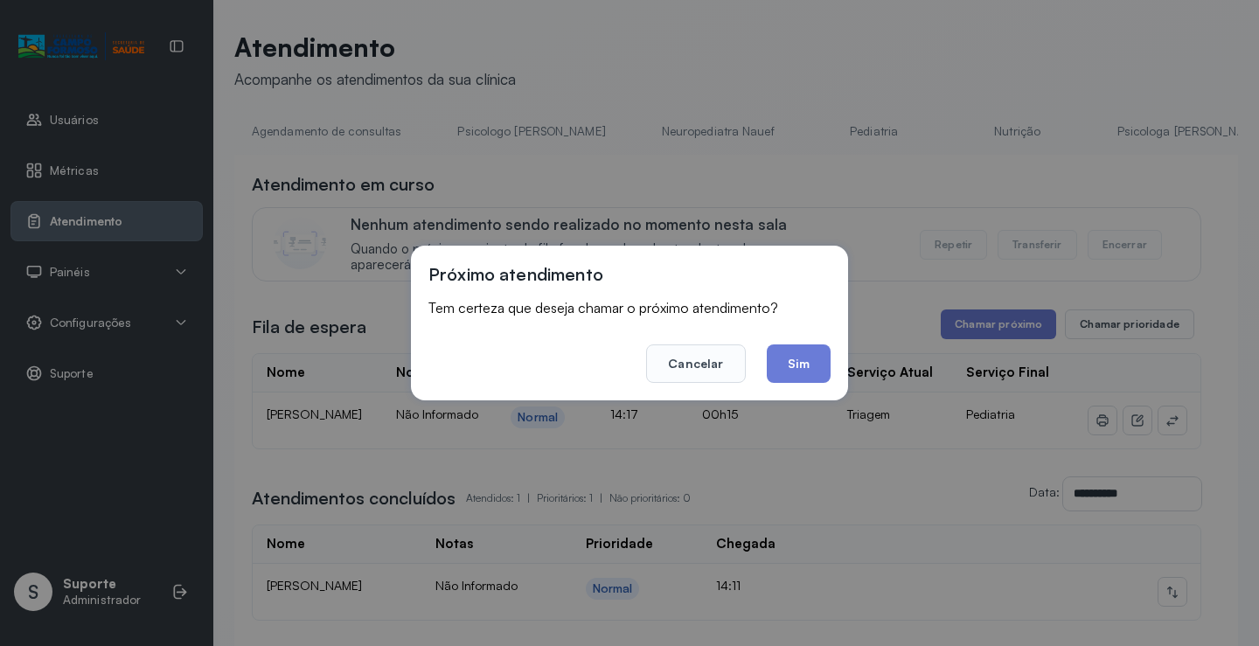
click at [808, 364] on button "Sim" at bounding box center [799, 364] width 64 height 38
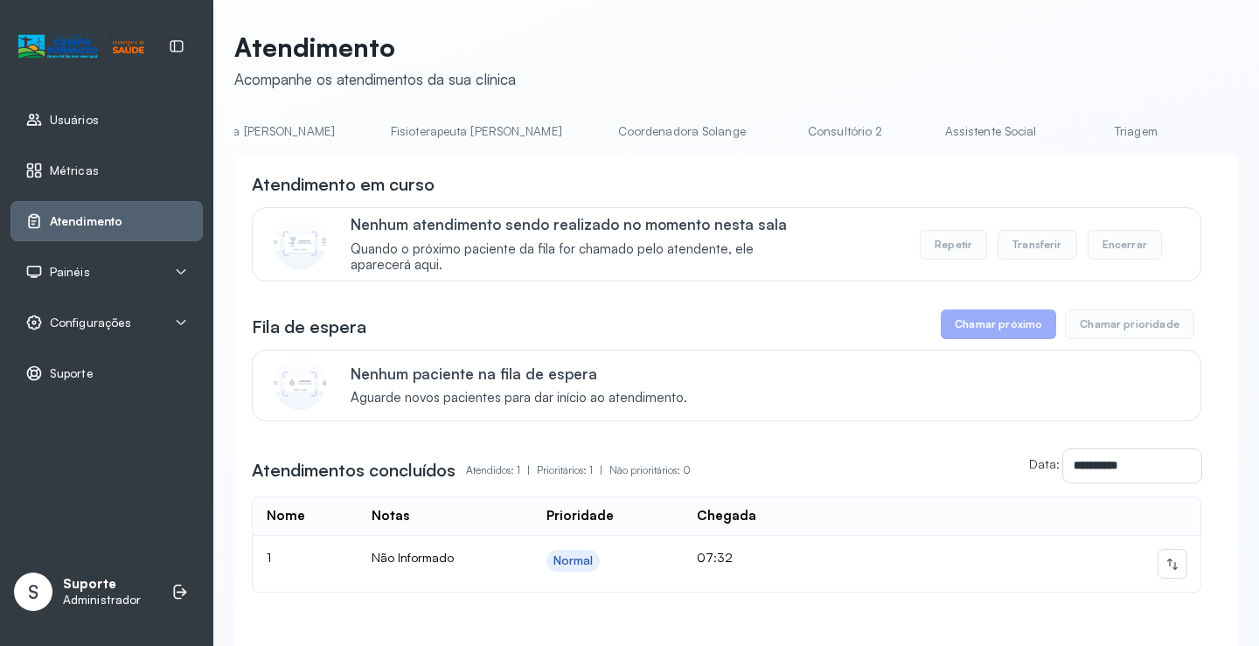
scroll to position [0, 968]
click at [1044, 134] on link "Triagem" at bounding box center [1105, 131] width 122 height 29
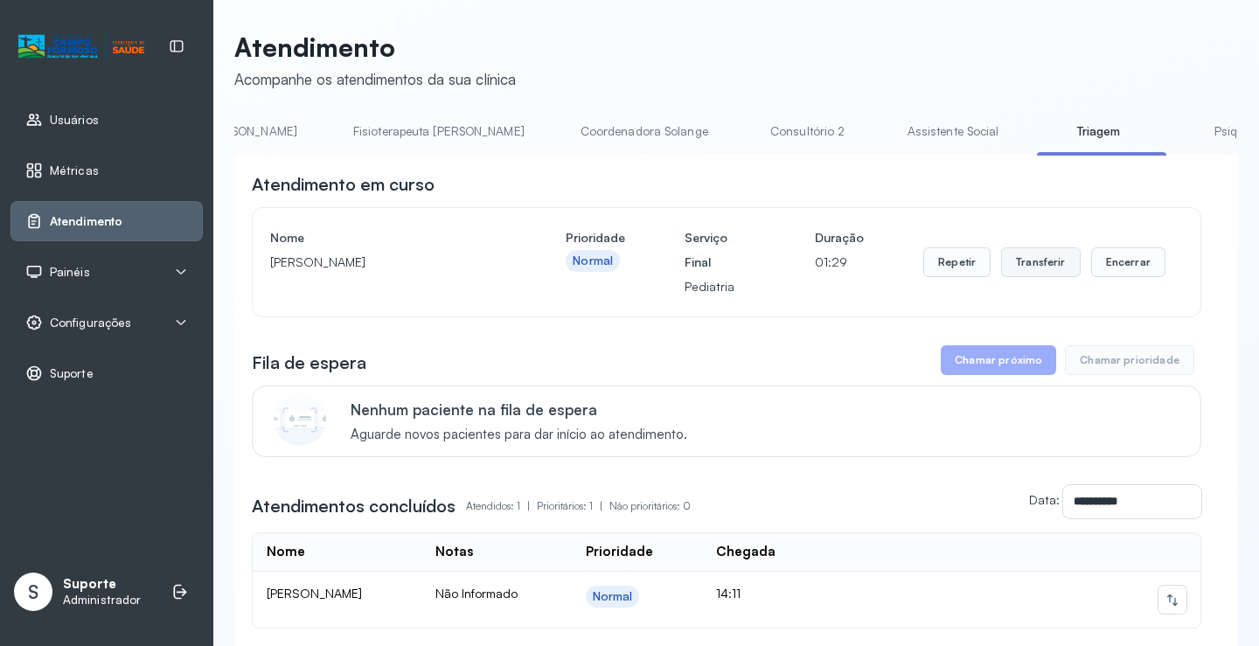
click at [1043, 266] on button "Transferir" at bounding box center [1041, 263] width 80 height 30
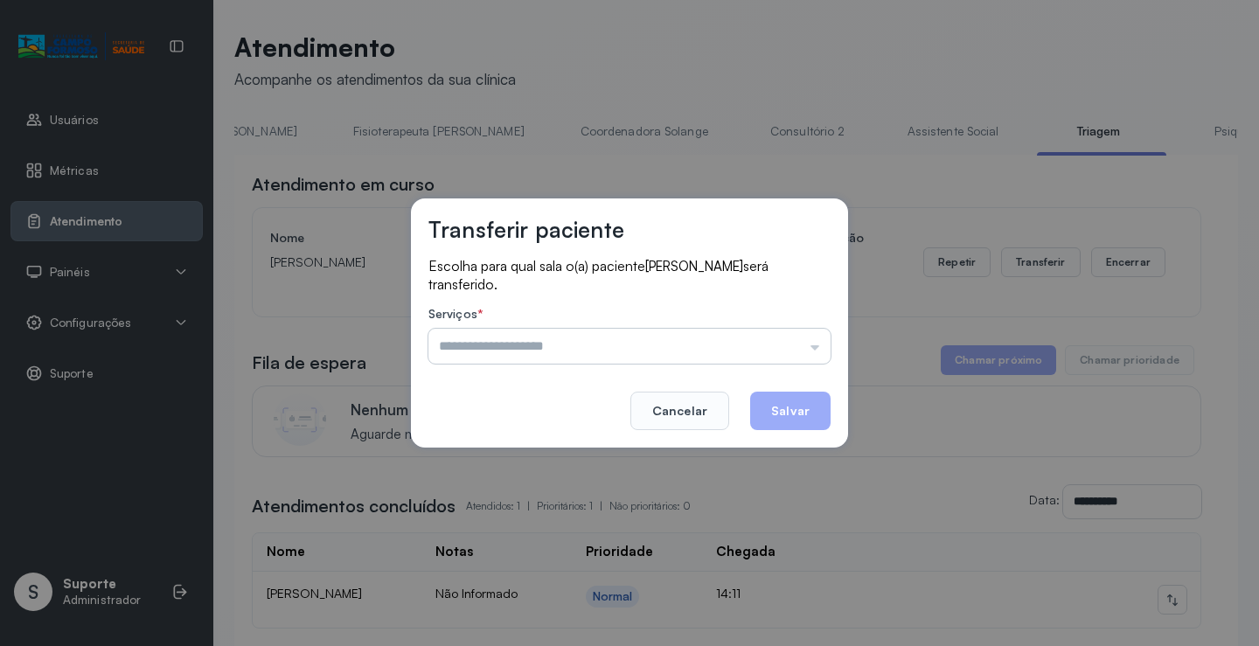
click at [814, 347] on input "text" at bounding box center [630, 346] width 402 height 35
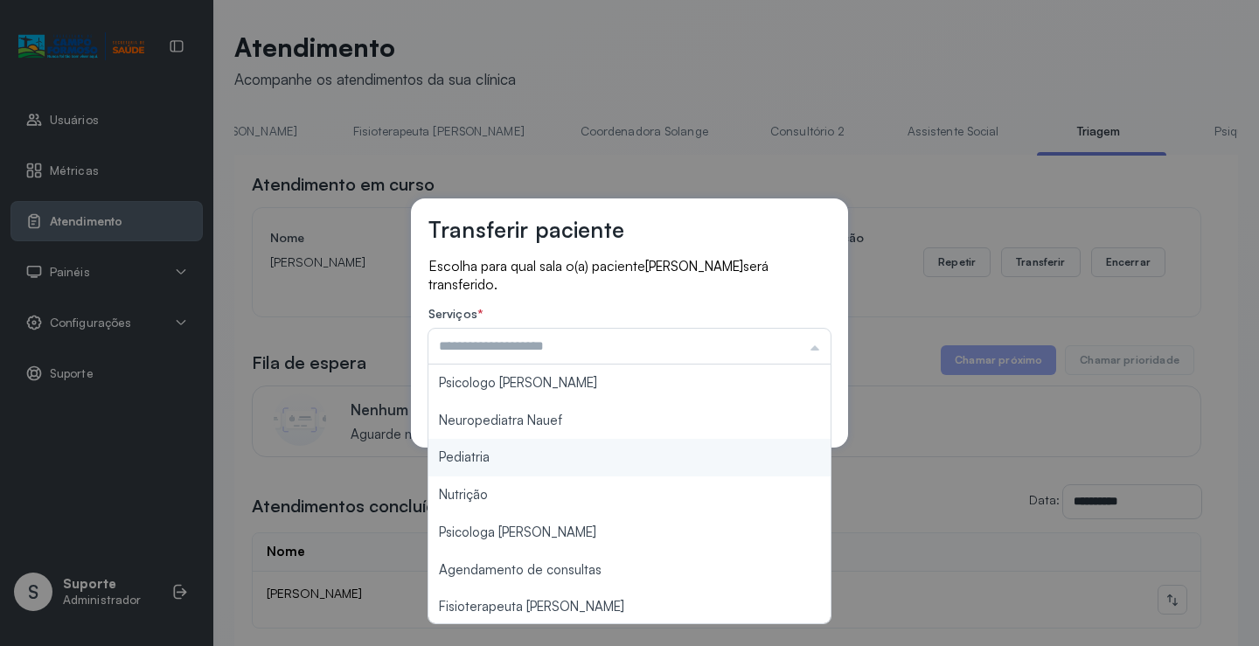
type input "*********"
click at [486, 458] on div "Transferir paciente Escolha para qual sala o(a) paciente [PERSON_NAME] será tra…" at bounding box center [629, 323] width 1259 height 646
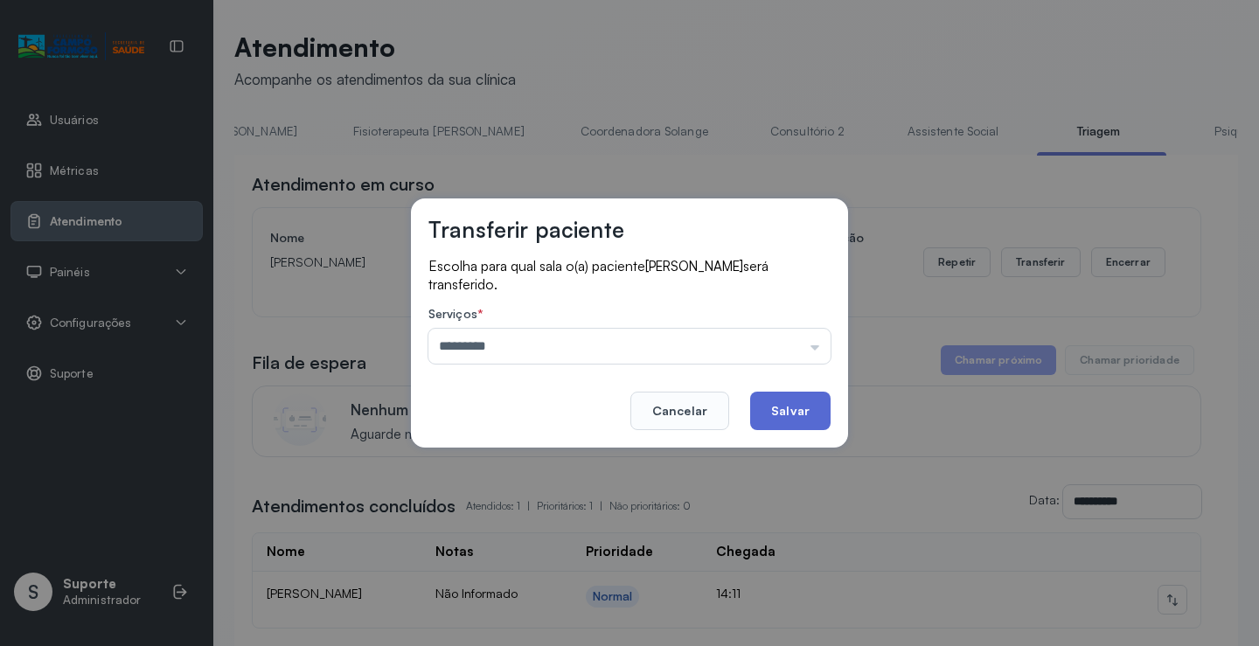
click at [797, 410] on button "Salvar" at bounding box center [790, 411] width 80 height 38
